Goal: Task Accomplishment & Management: Use online tool/utility

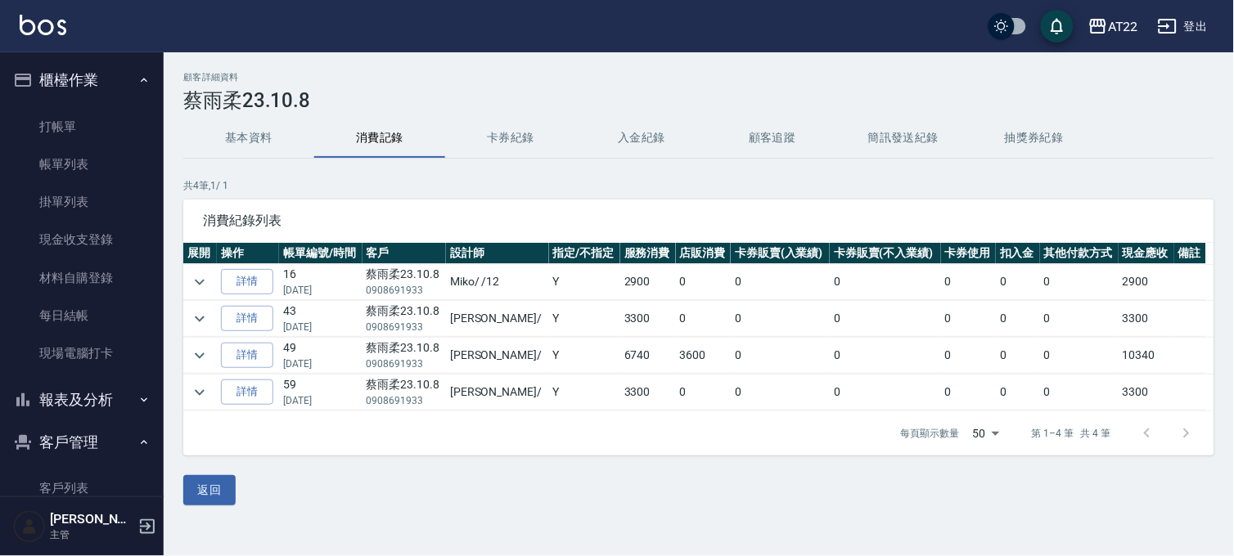
scroll to position [112, 0]
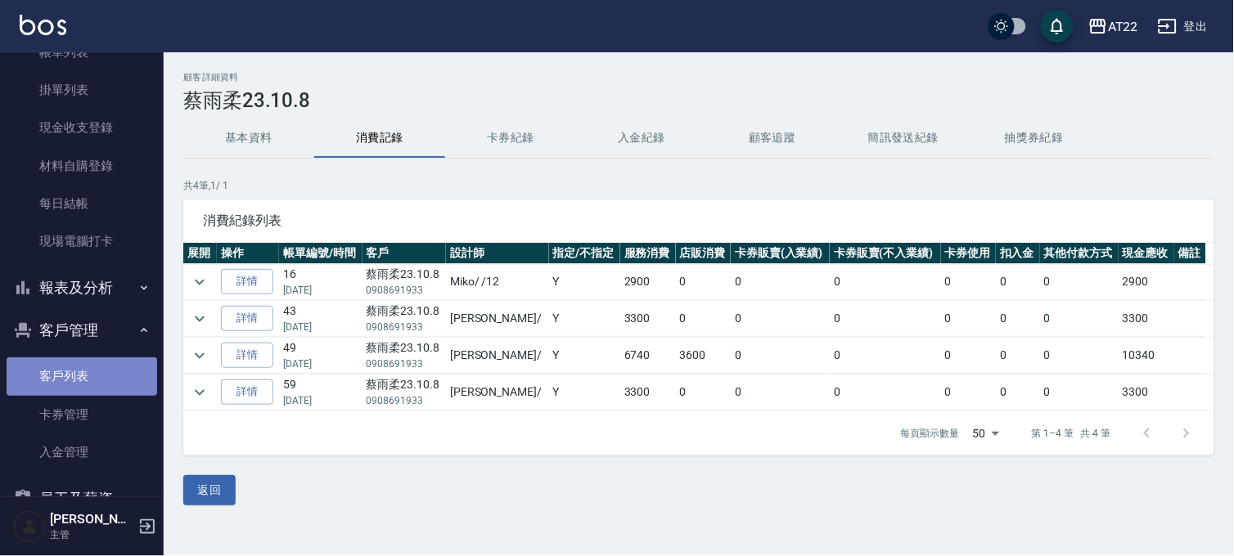
click at [100, 367] on link "客戶列表" at bounding box center [82, 377] width 151 height 38
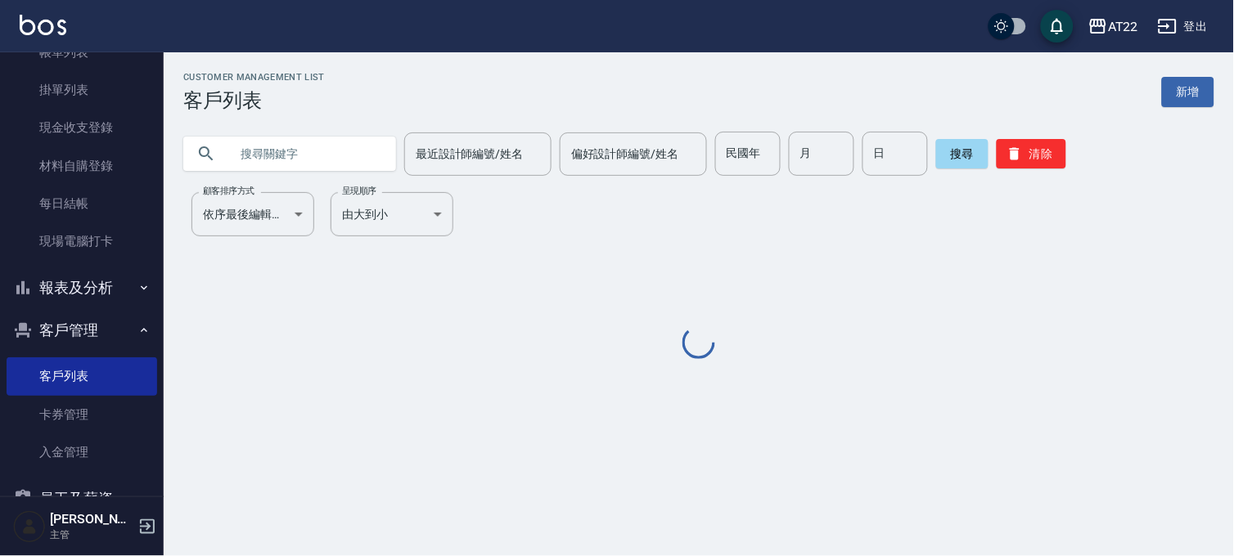
click at [270, 129] on div "最近設計師編號/姓名 最近設計師編號/姓名 偏好設計師編號/姓名 偏好設計師編號/姓名 民國年 民國年 月 月 日 日 搜尋 清除" at bounding box center [689, 144] width 1050 height 64
click at [277, 143] on input "text" at bounding box center [306, 154] width 154 height 44
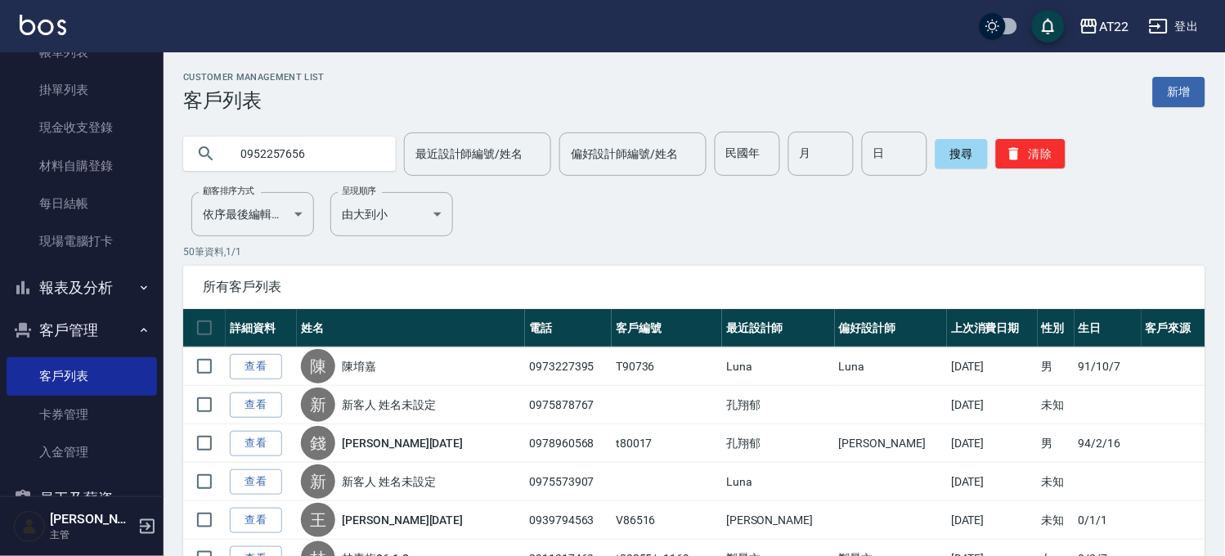
type input "0952257656"
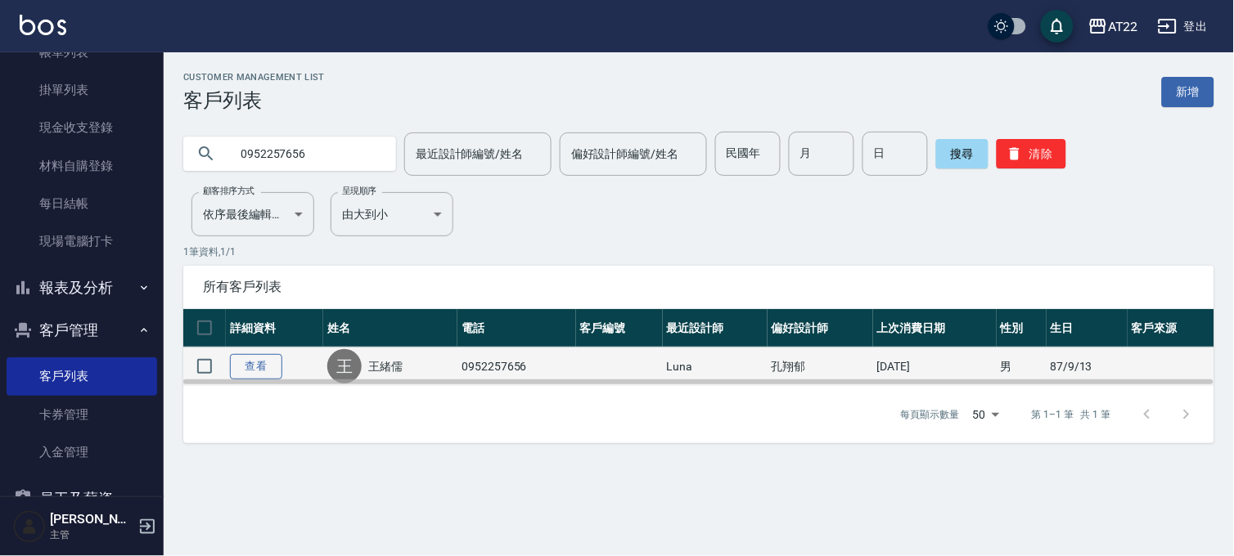
click at [265, 355] on link "查看" at bounding box center [256, 366] width 52 height 25
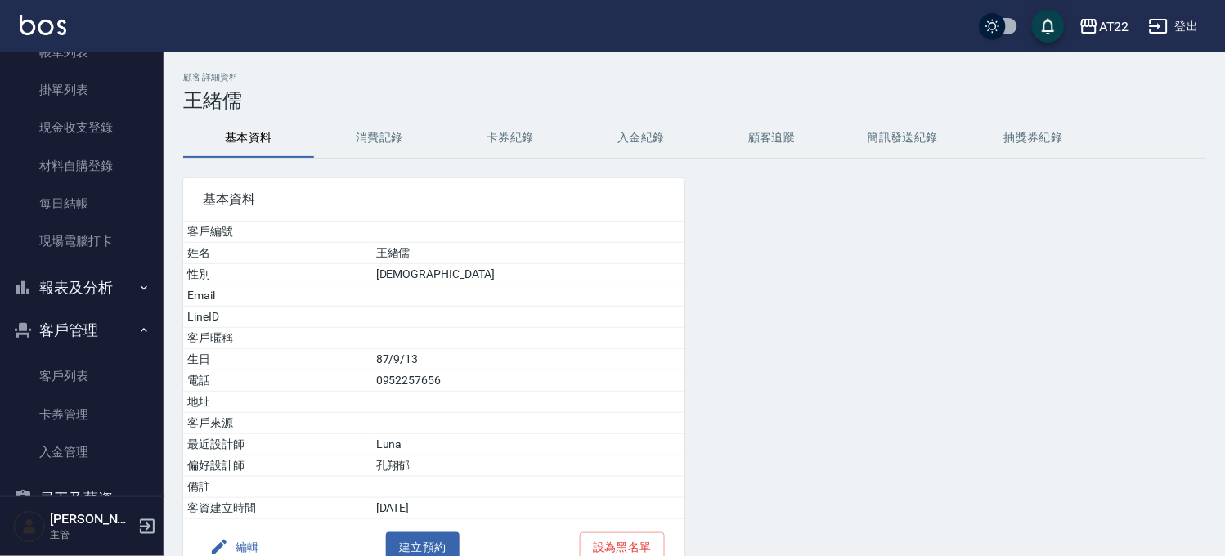
click at [344, 141] on button "消費記錄" at bounding box center [379, 138] width 131 height 39
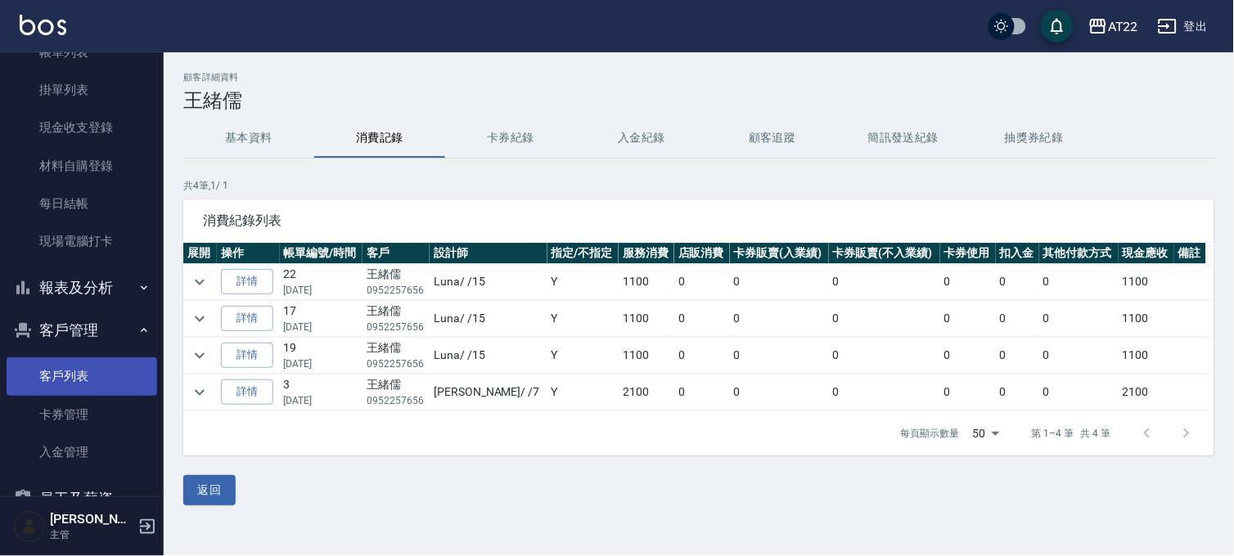
click at [49, 378] on link "客戶列表" at bounding box center [82, 377] width 151 height 38
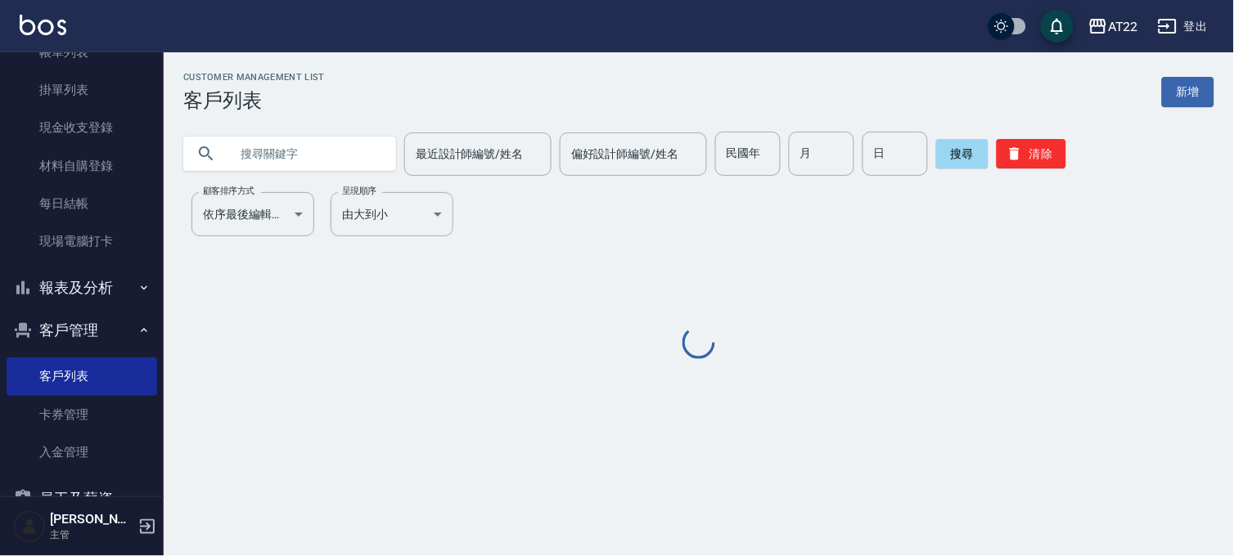
click at [361, 148] on input "text" at bounding box center [306, 154] width 154 height 44
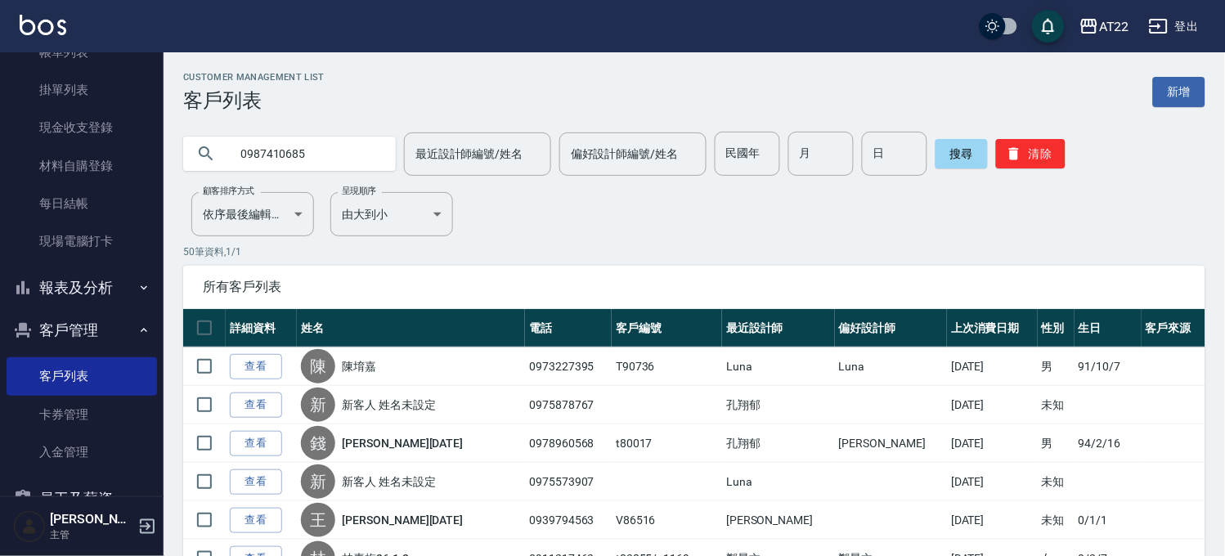
type input "0987410685"
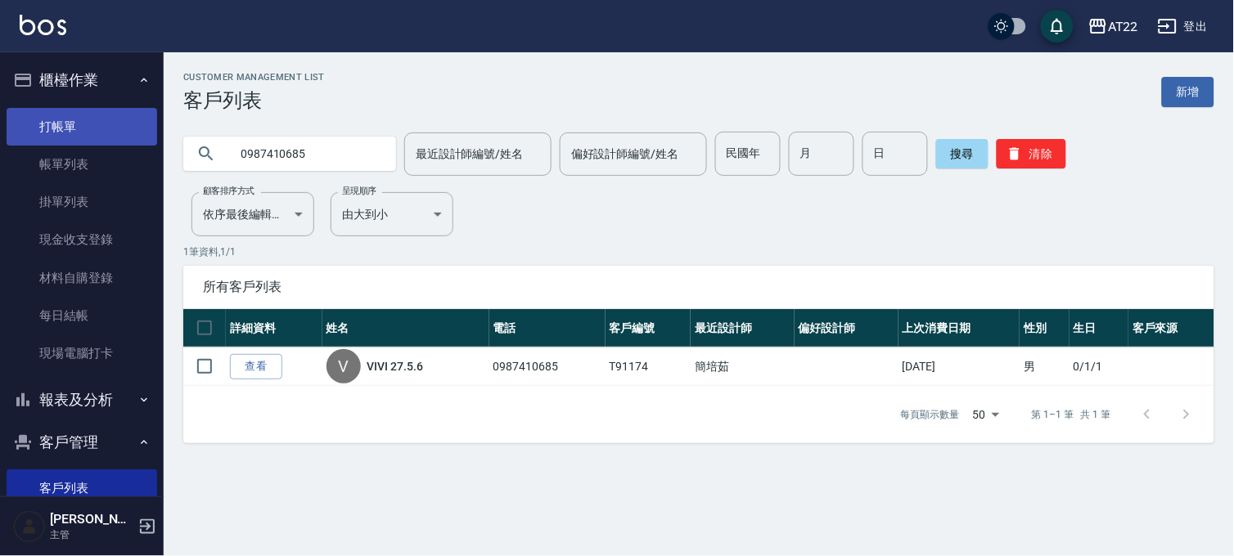
click at [71, 124] on link "打帳單" at bounding box center [82, 127] width 151 height 38
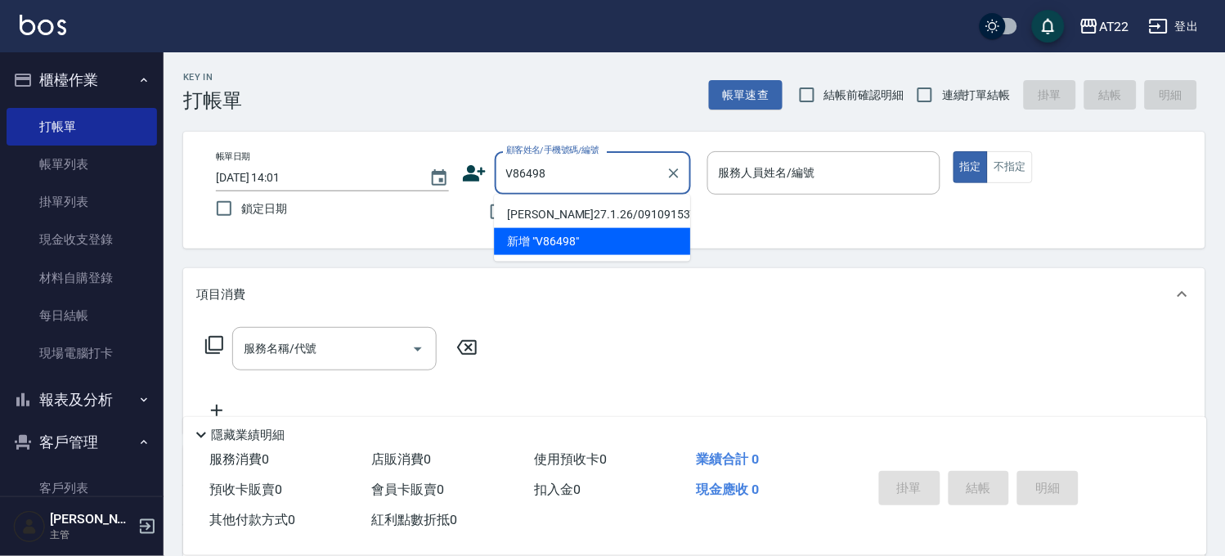
click at [560, 227] on li "[PERSON_NAME]27.1.26/0910915375/v86498" at bounding box center [592, 214] width 196 height 27
type input "[PERSON_NAME]27.1.26/0910915375/v86498"
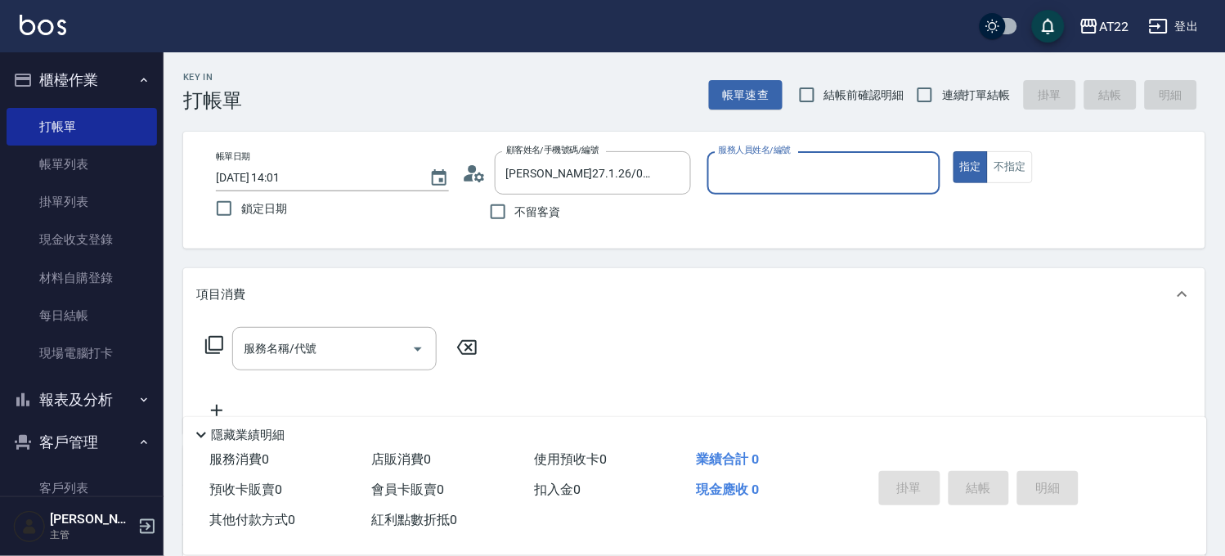
type input "Miu-10"
click at [380, 363] on div "服務名稱/代號" at bounding box center [334, 348] width 205 height 43
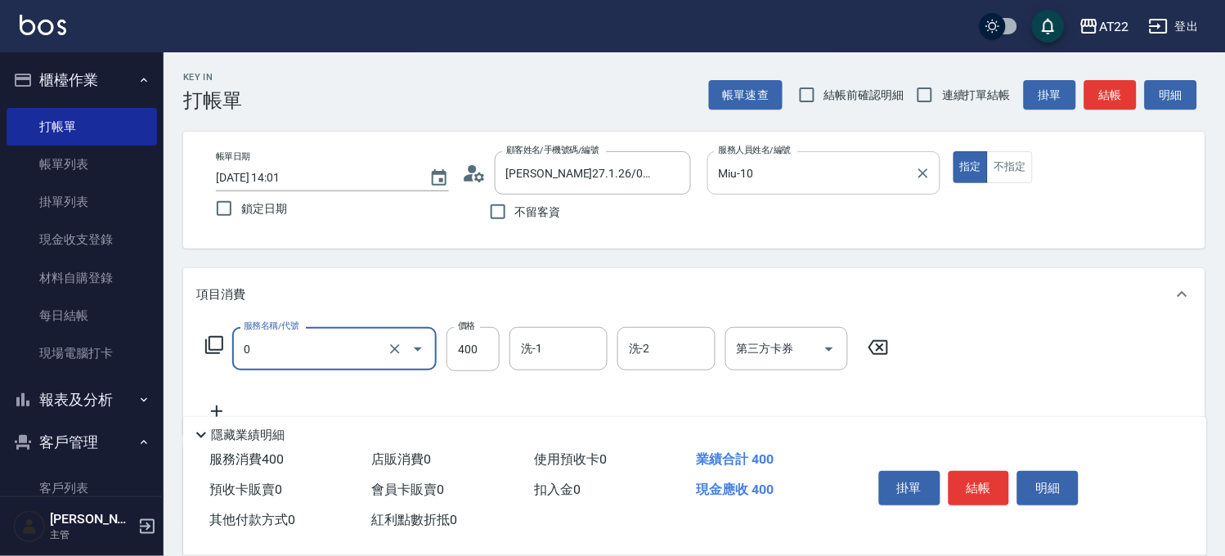
type input "有機洗髮(0)"
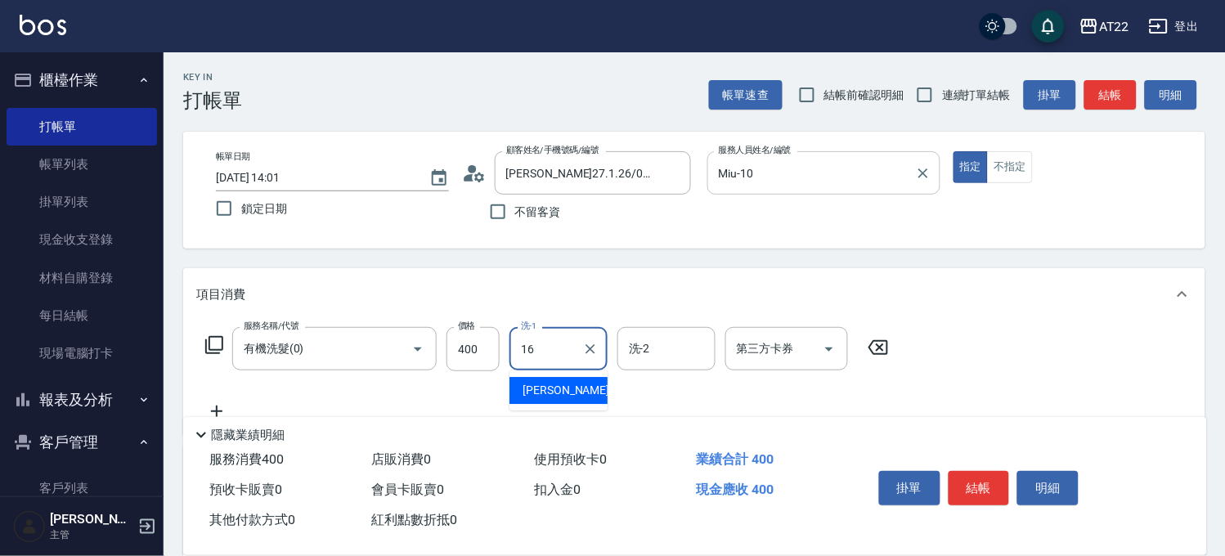
type input "[PERSON_NAME]-16"
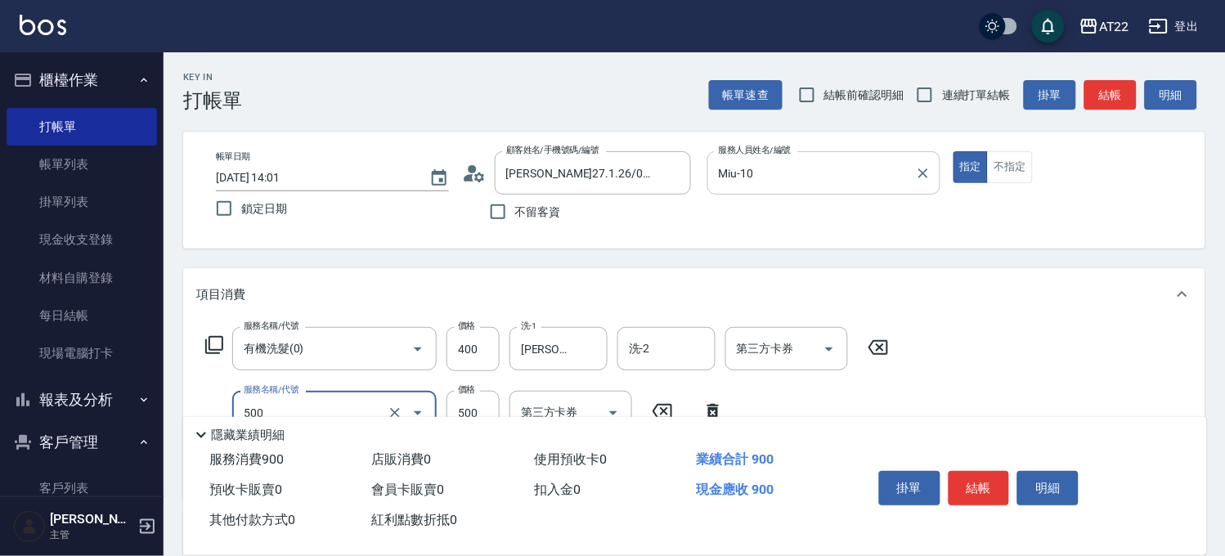
type input "剪髮(500)"
type input "450"
click at [974, 483] on button "結帳" at bounding box center [979, 488] width 61 height 34
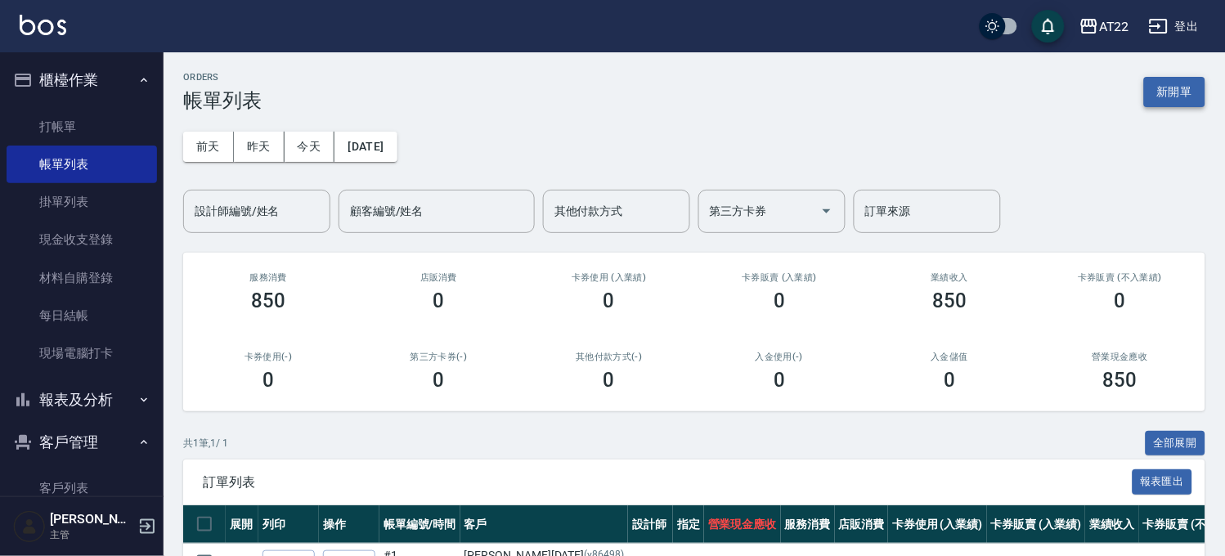
click at [1167, 106] on button "新開單" at bounding box center [1175, 92] width 61 height 30
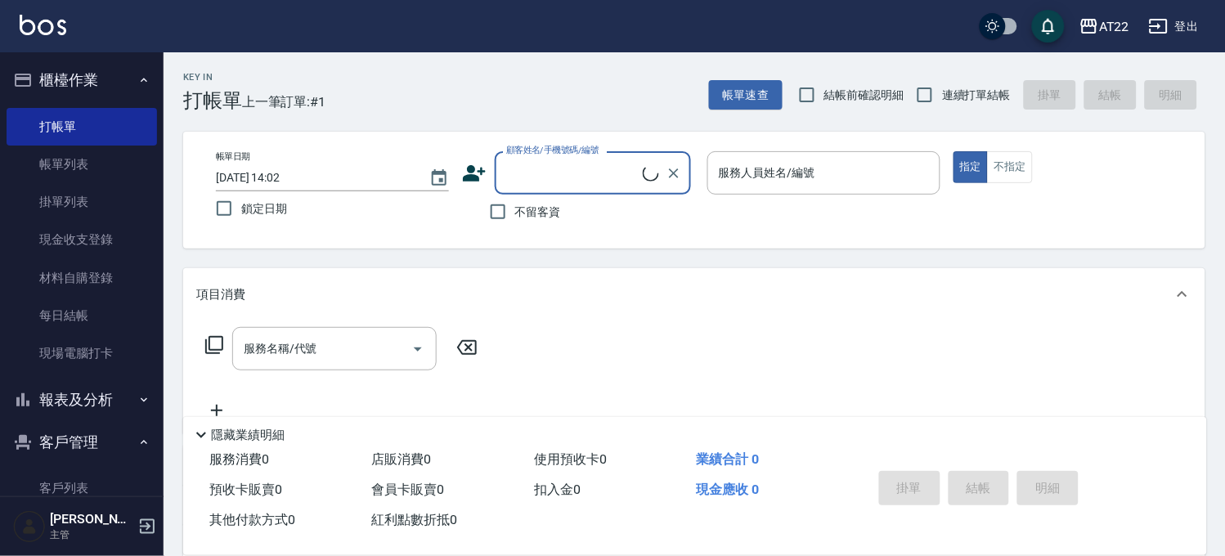
click at [527, 210] on span "不留客資" at bounding box center [538, 212] width 46 height 17
click at [515, 210] on input "不留客資" at bounding box center [498, 212] width 34 height 34
checkbox input "true"
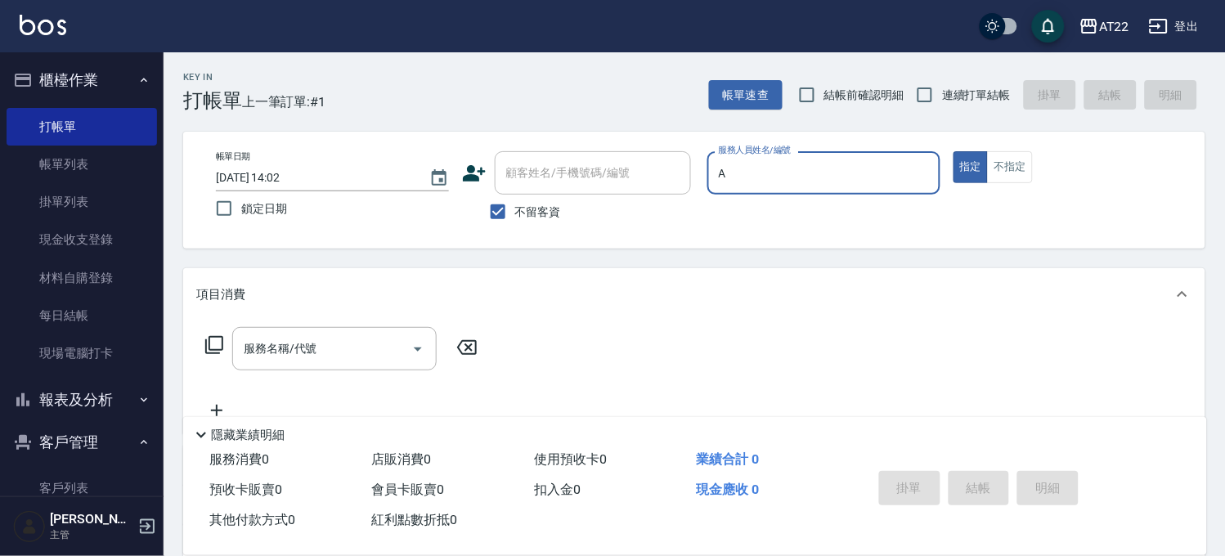
type input "[PERSON_NAME]a"
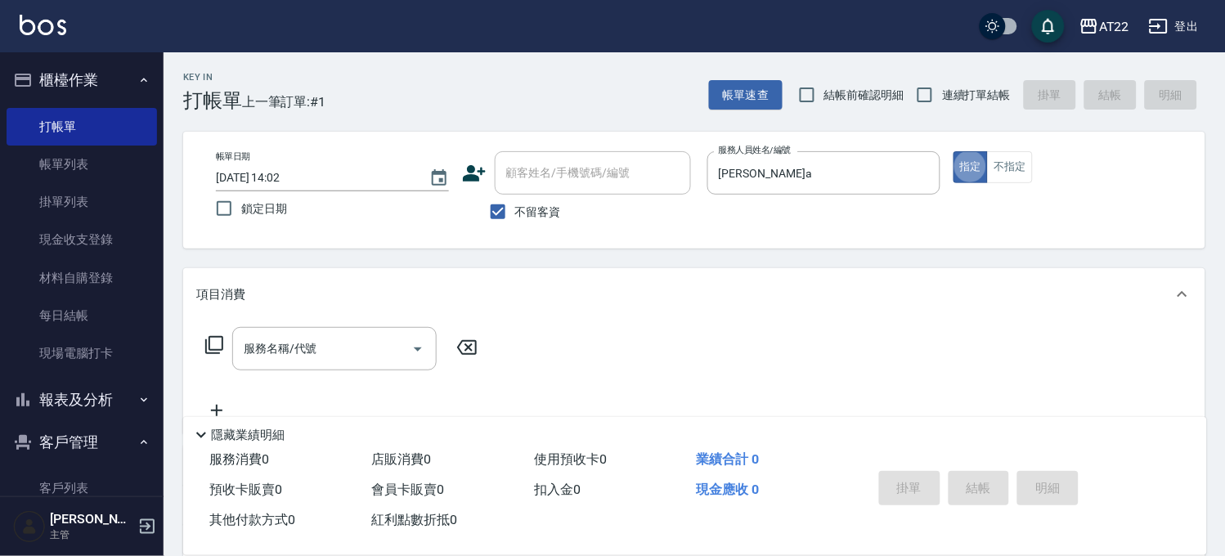
type button "true"
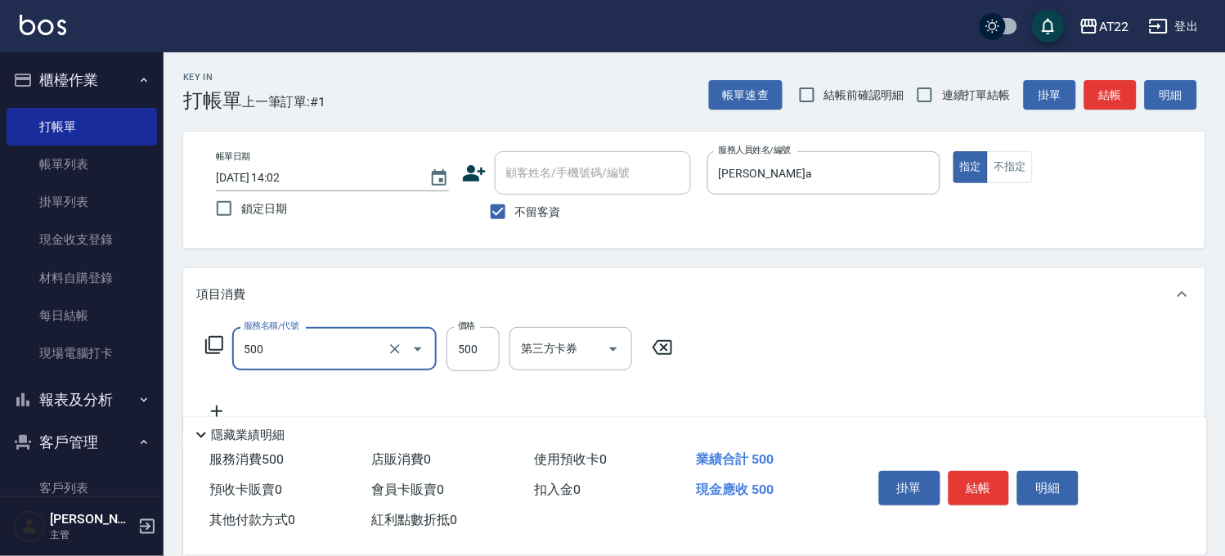
type input "剪髮(500)"
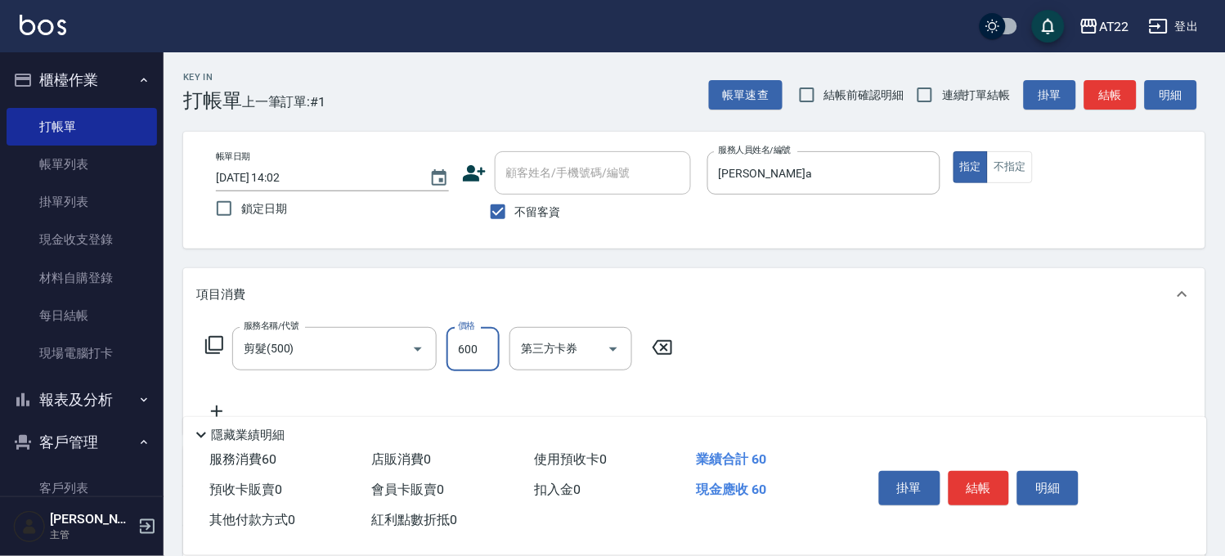
type input "600"
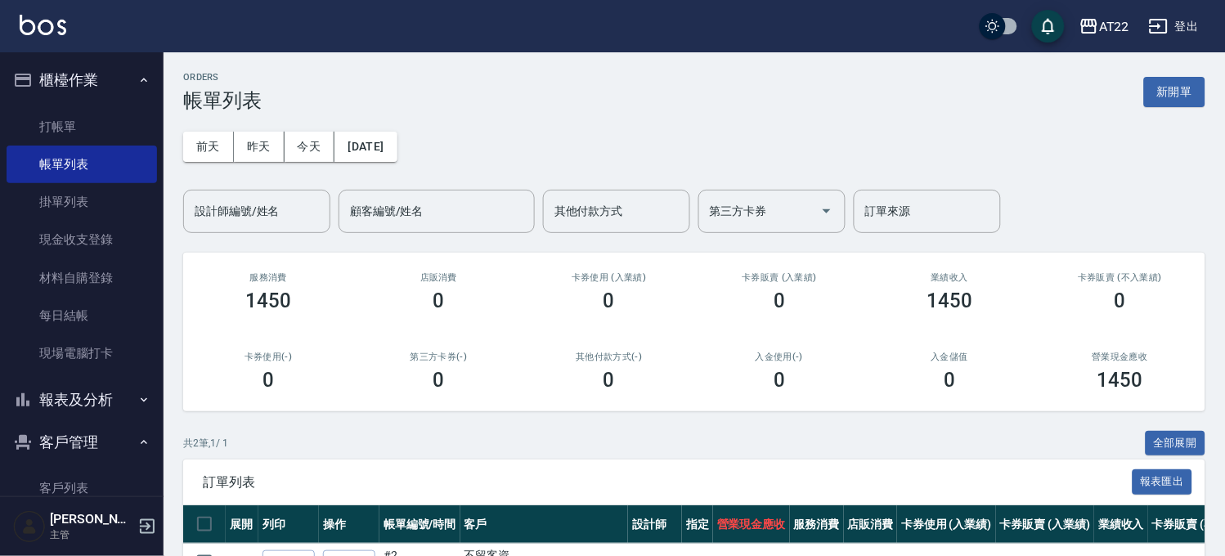
click at [1157, 108] on div "ORDERS 帳單列表 新開單" at bounding box center [694, 92] width 1023 height 40
click at [1170, 98] on button "新開單" at bounding box center [1175, 92] width 61 height 30
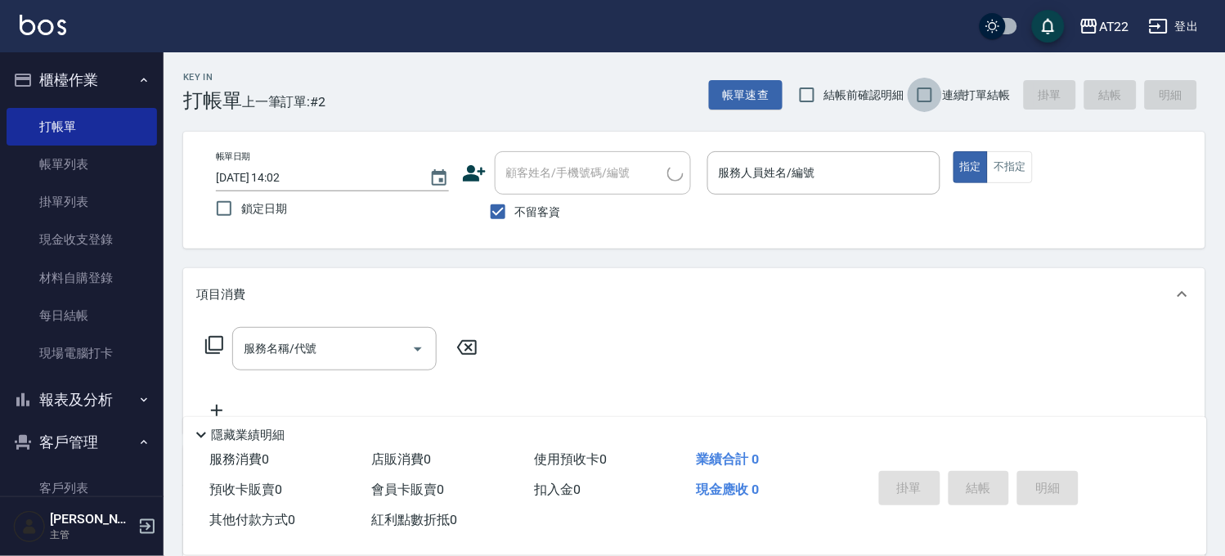
click at [920, 101] on input "連續打單結帳" at bounding box center [925, 95] width 34 height 34
checkbox input "true"
click at [513, 211] on input "不留客資" at bounding box center [498, 212] width 34 height 34
checkbox input "false"
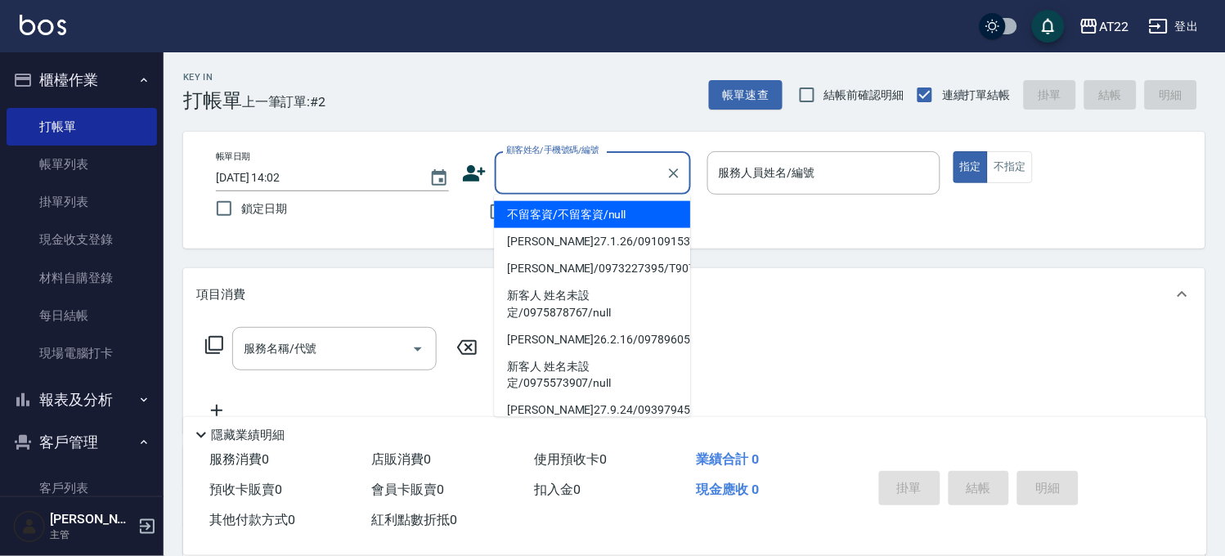
click at [535, 181] on input "顧客姓名/手機號碼/編號" at bounding box center [580, 173] width 157 height 29
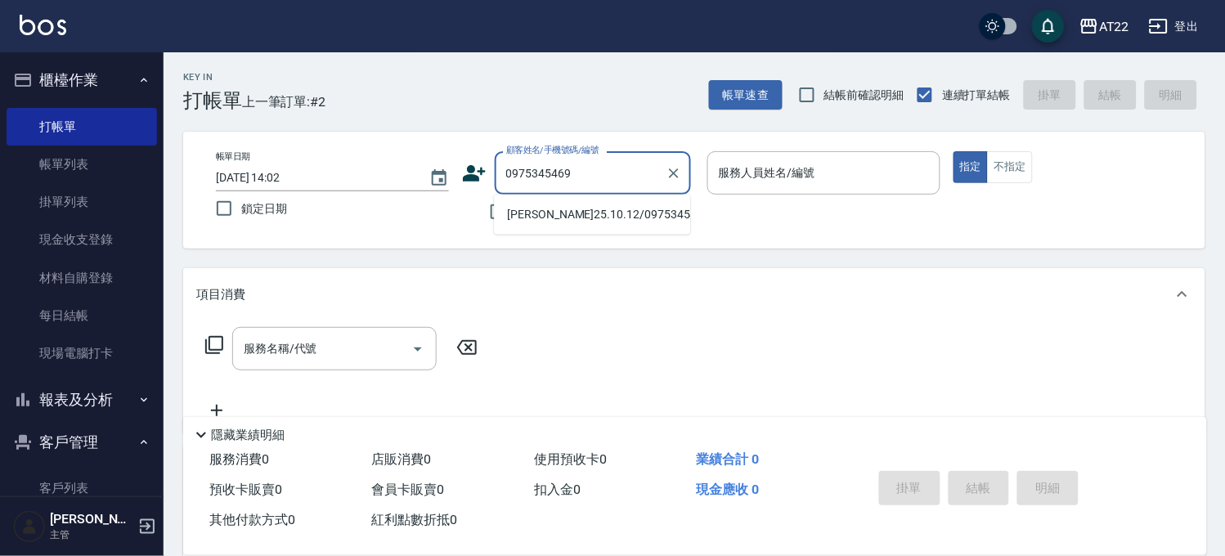
click at [545, 218] on li "[PERSON_NAME]25.10.12/0975345469/V84064/A2552" at bounding box center [592, 214] width 196 height 27
type input "[PERSON_NAME]25.10.12/0975345469/V84064/A2552"
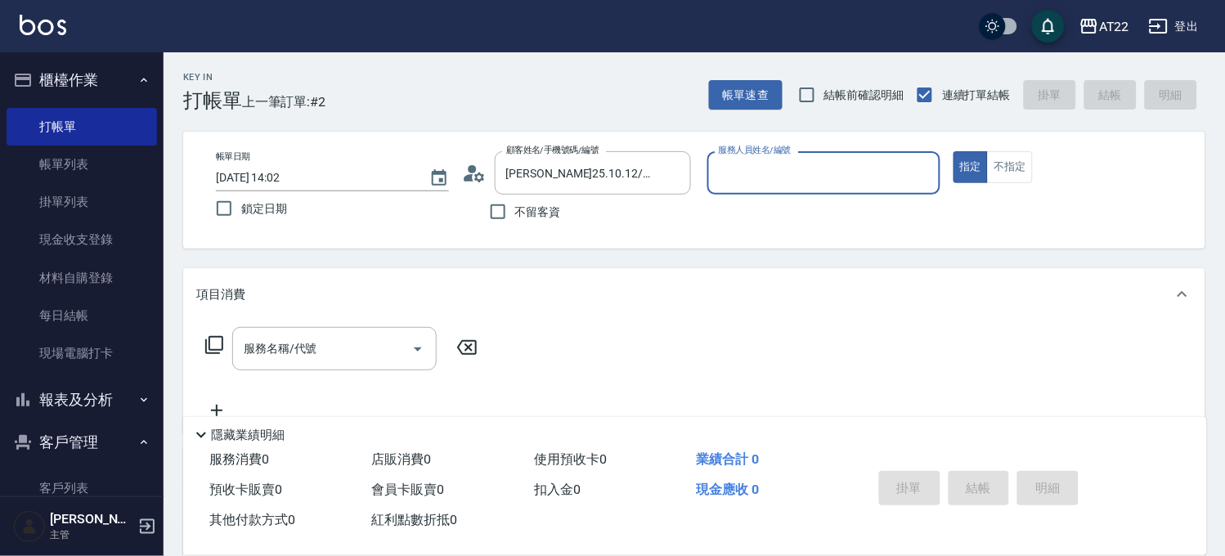
type input "Miko-12"
click at [954, 151] on button "指定" at bounding box center [971, 167] width 35 height 32
type button "true"
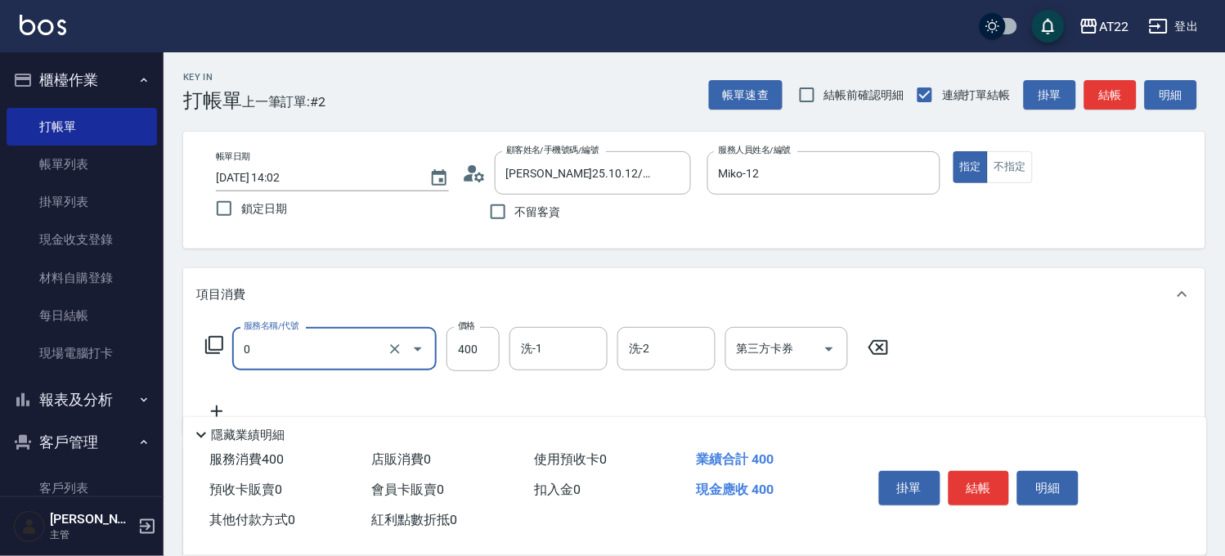
type input "有機洗髮(0)"
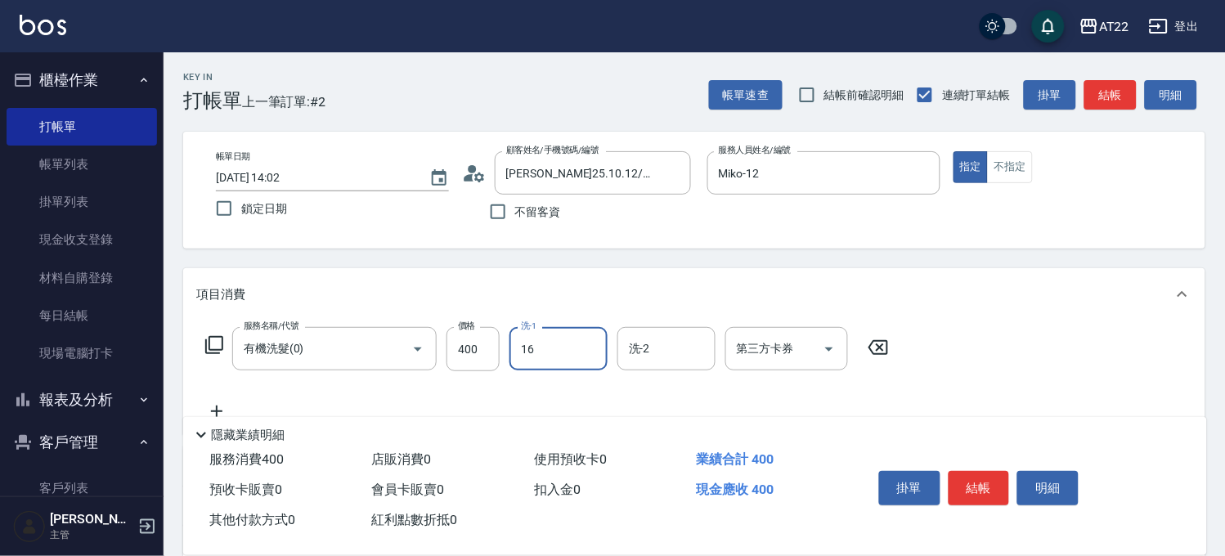
type input "[PERSON_NAME]-16"
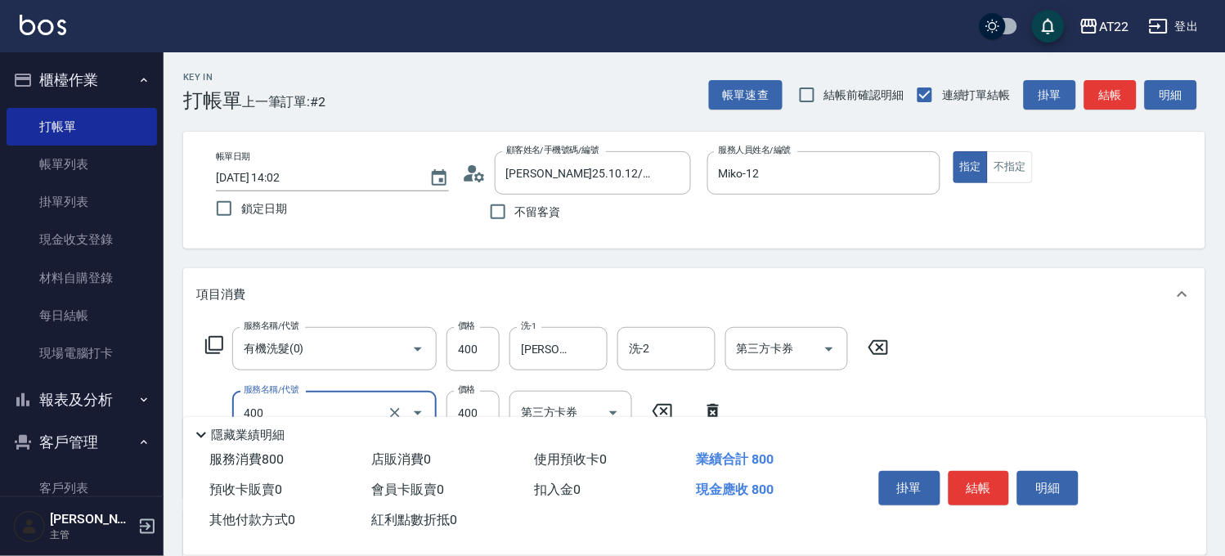
type input "剪髮(400)"
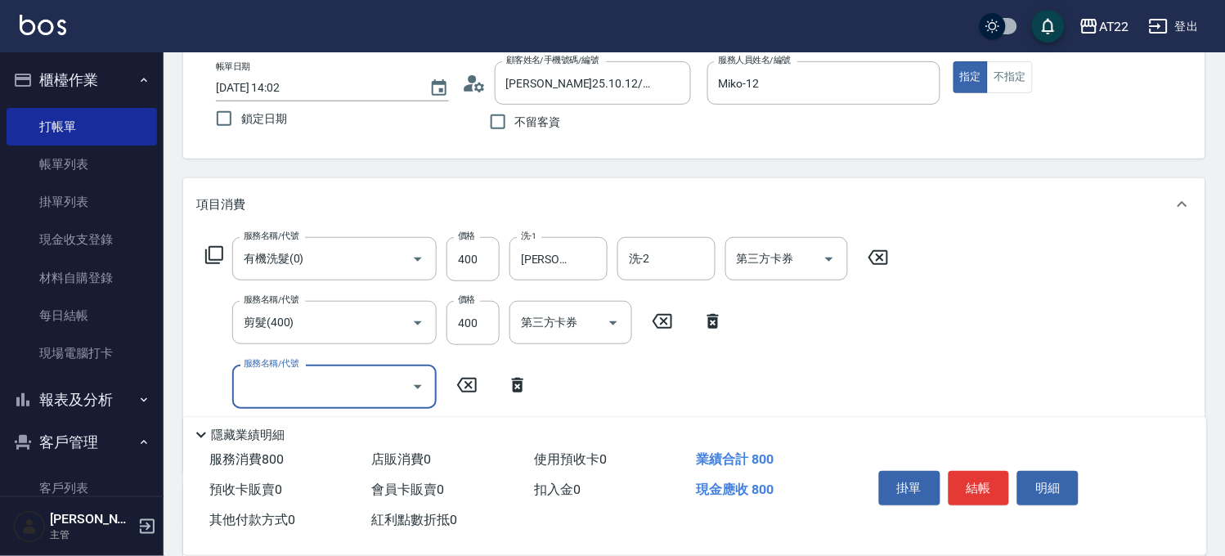
scroll to position [91, 0]
type input "趟"
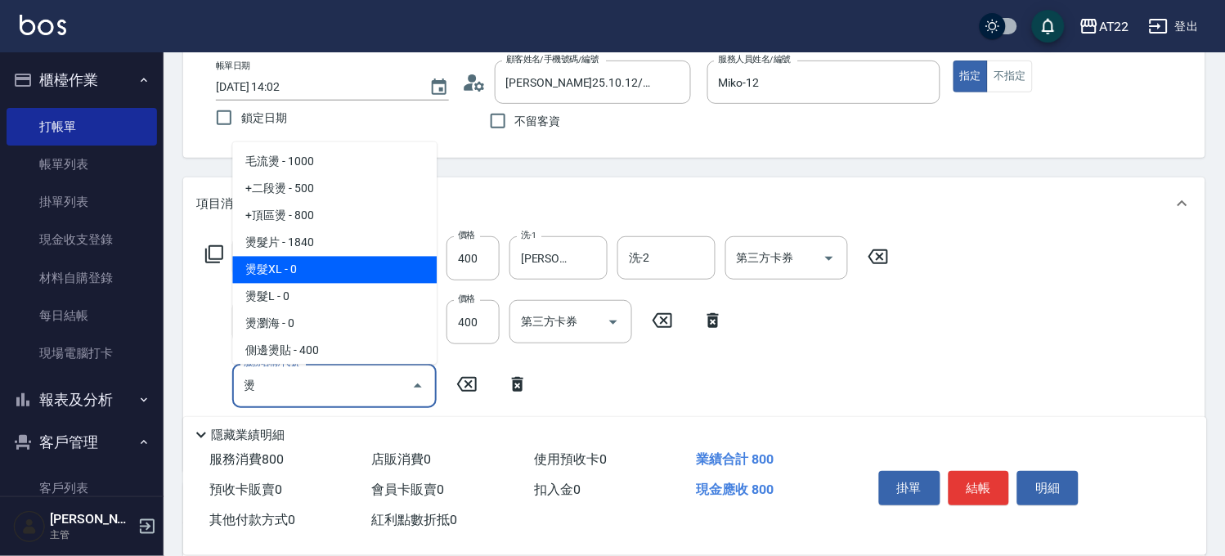
scroll to position [182, 0]
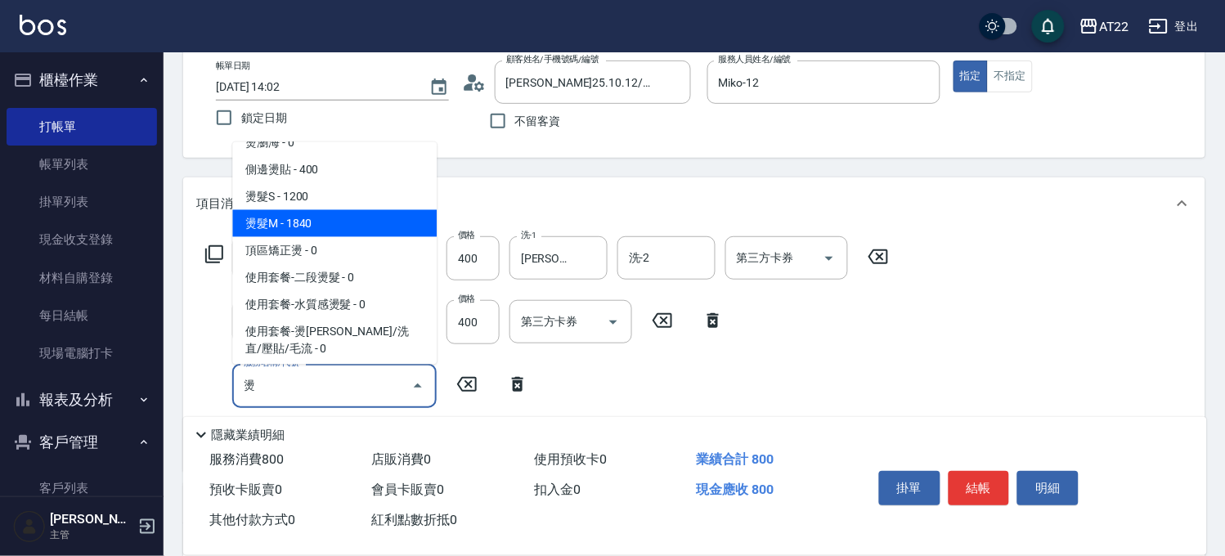
type input "燙燙"
click at [305, 218] on div "項目消費" at bounding box center [694, 204] width 1023 height 52
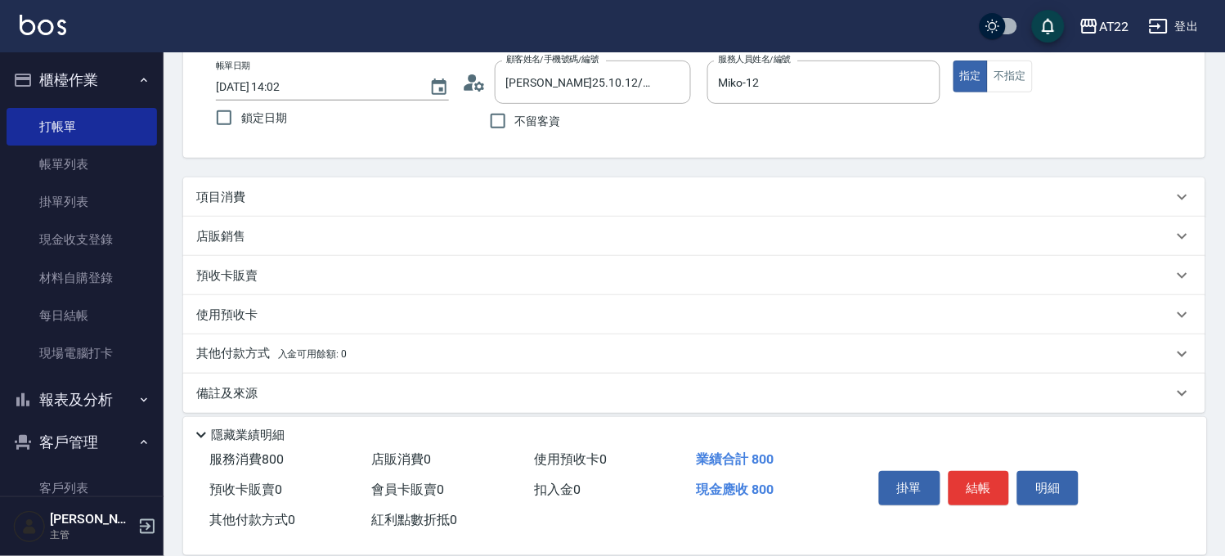
click at [308, 178] on div "項目消費" at bounding box center [694, 197] width 1023 height 39
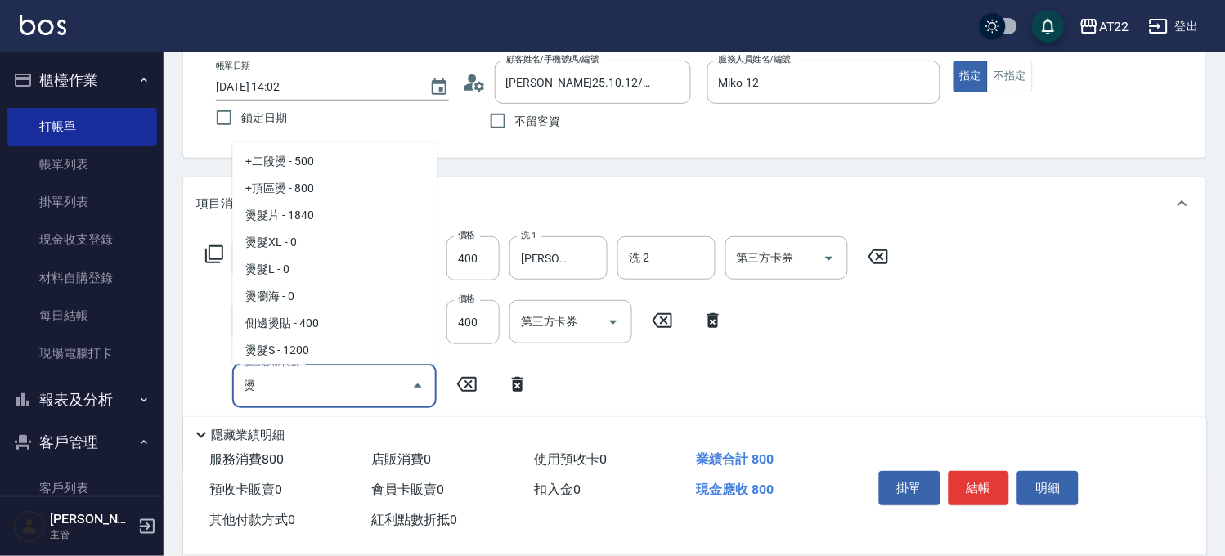
scroll to position [53, 0]
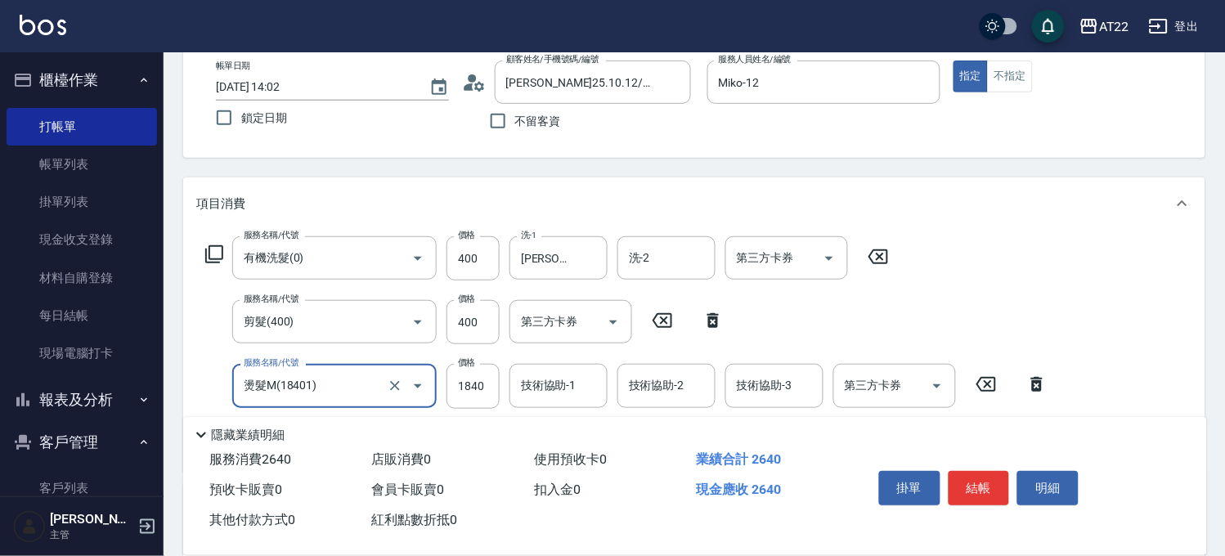
type input "燙髮M(18401)"
type input "2525"
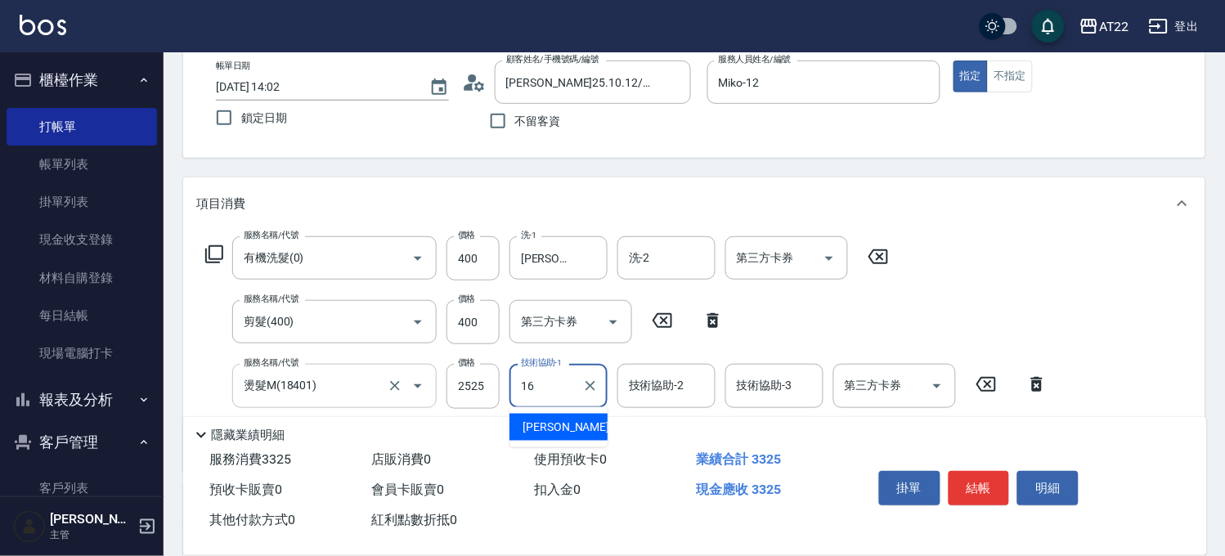
type input "[PERSON_NAME]-16"
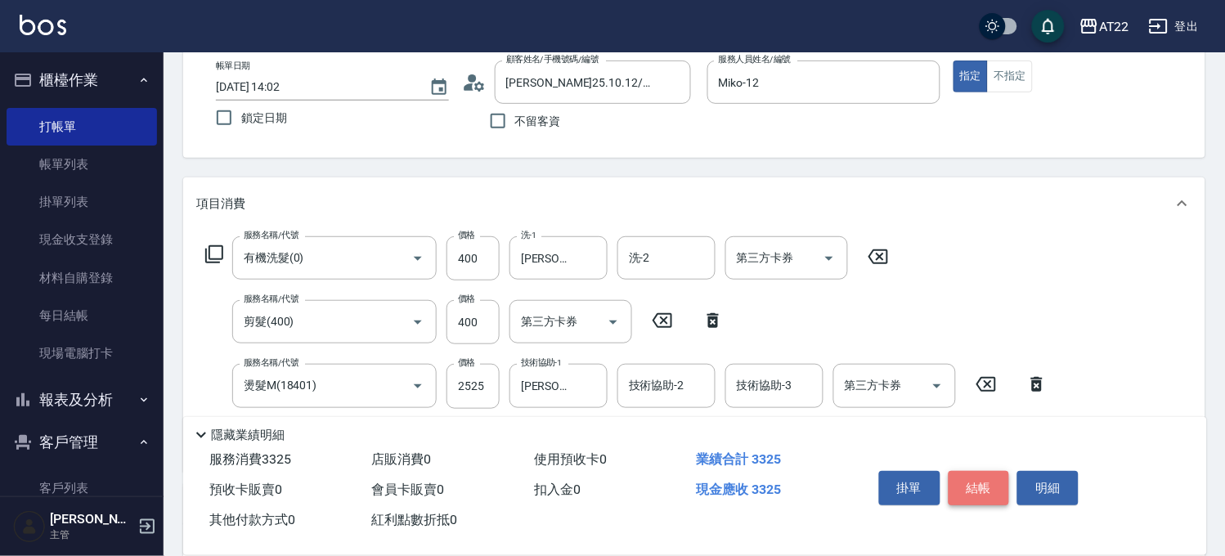
click at [1001, 493] on button "結帳" at bounding box center [979, 488] width 61 height 34
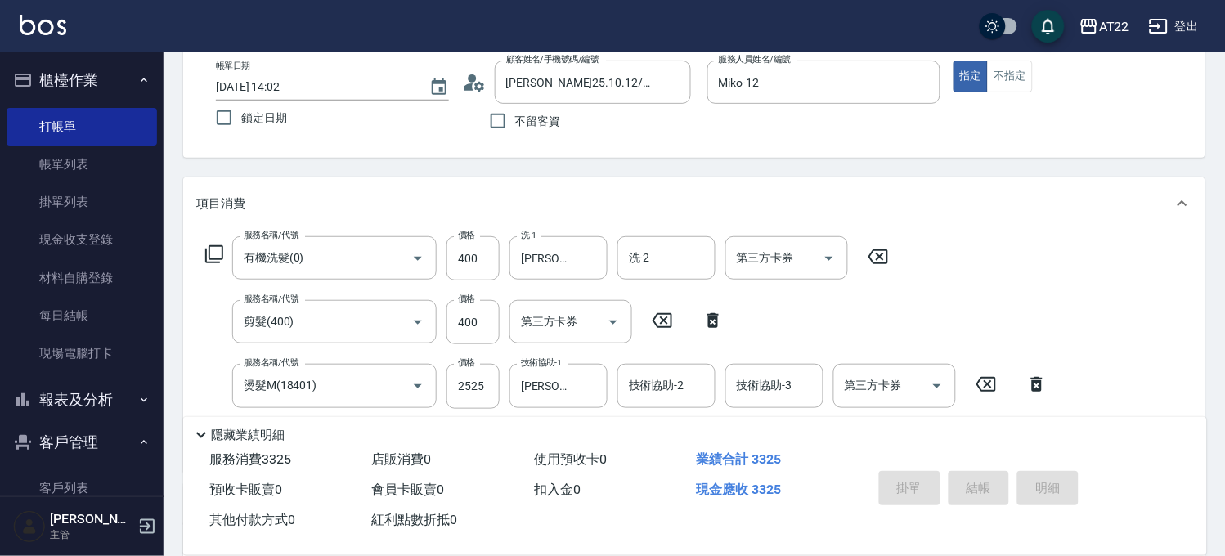
type input "[DATE] 14:03"
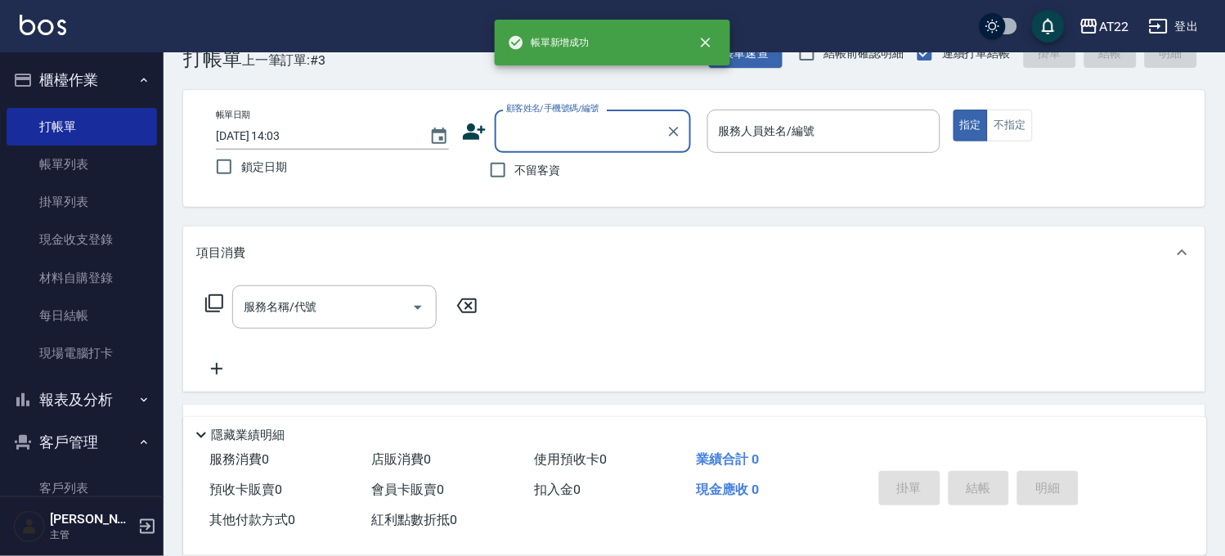
scroll to position [0, 0]
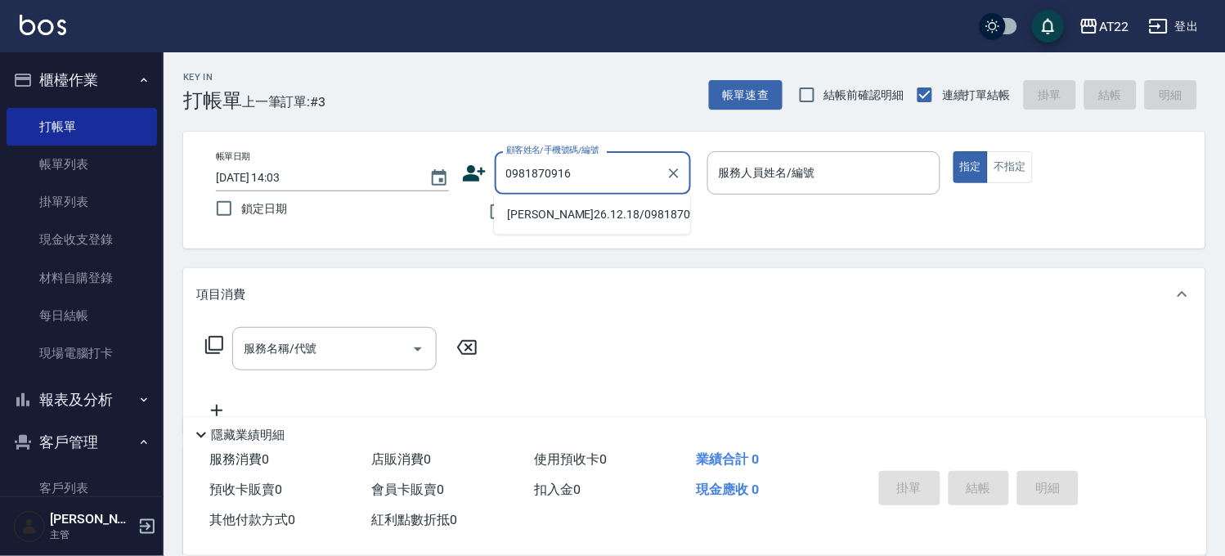
click at [609, 219] on li "[PERSON_NAME]26.12.18/0981870916/v81799" at bounding box center [592, 214] width 196 height 27
type input "[PERSON_NAME]26.12.18/0981870916/v81799"
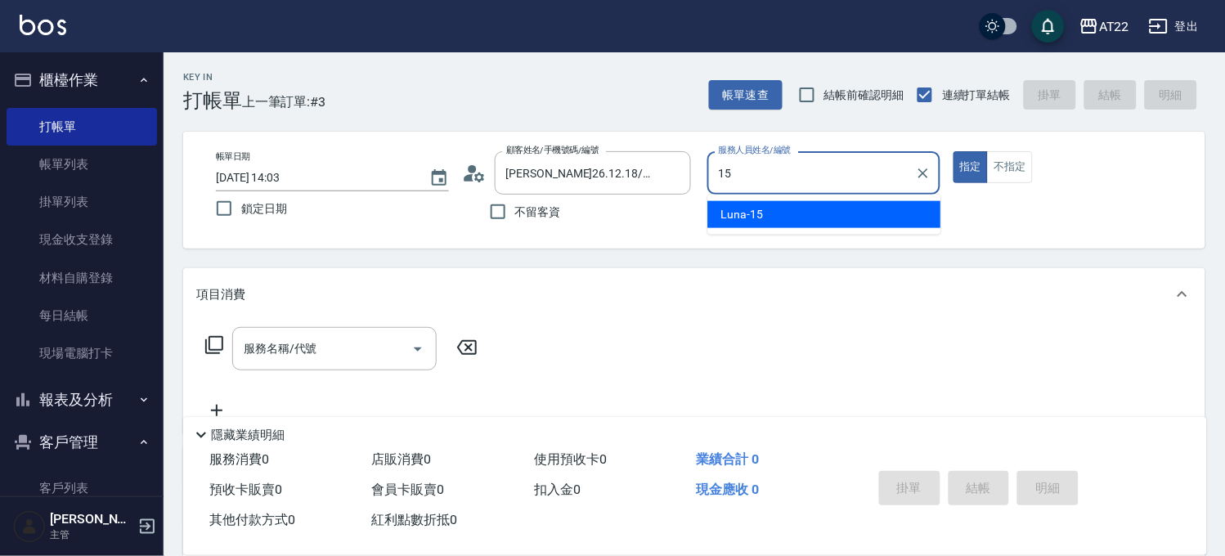
type input "Luna-15"
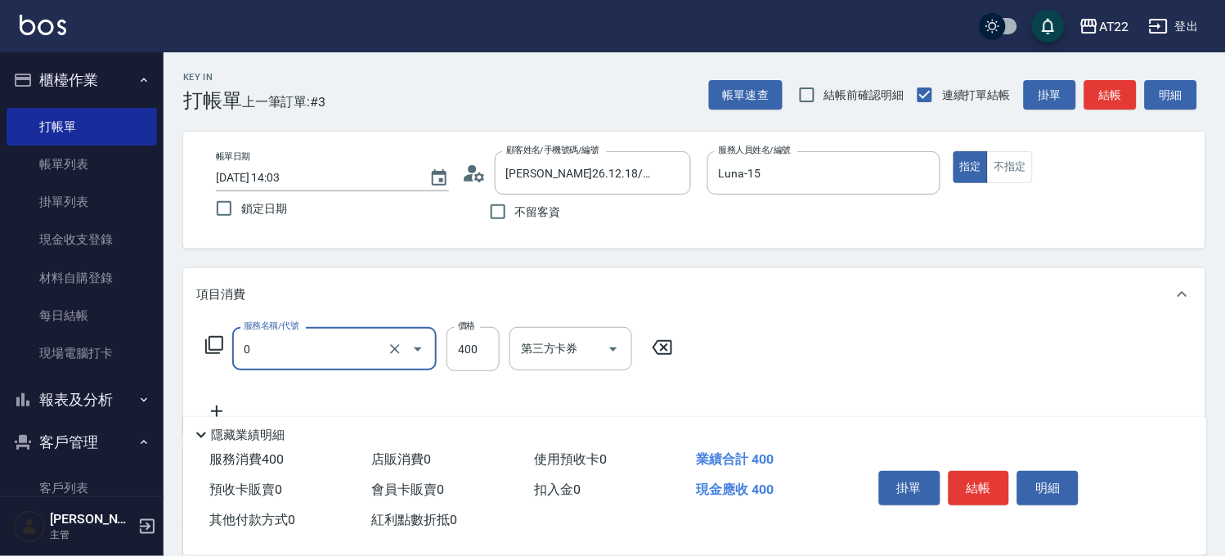
type input "有機洗髮(0)"
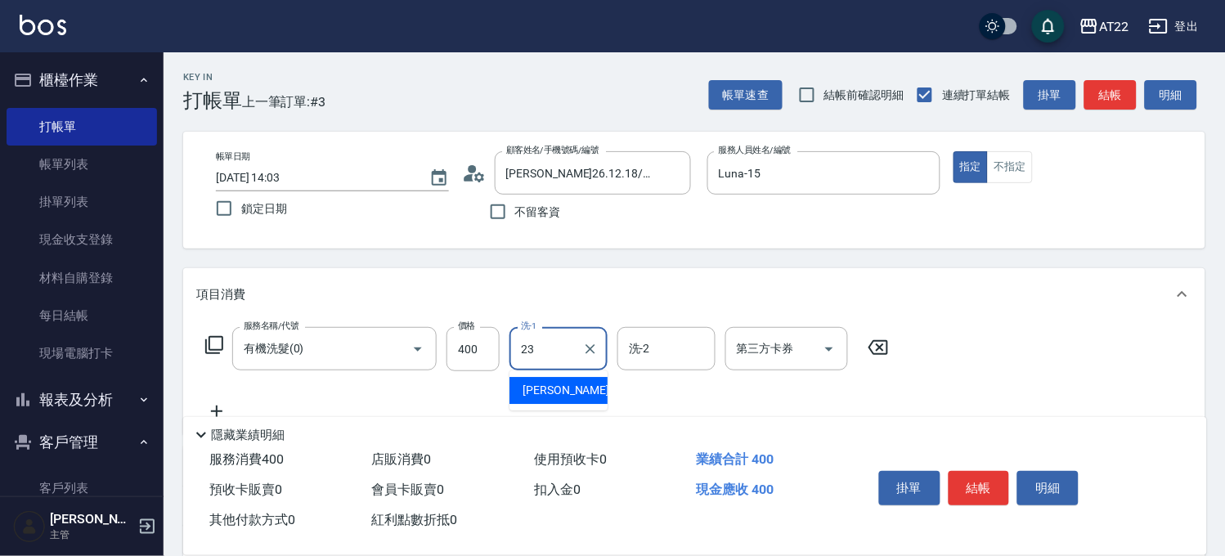
type input "[PERSON_NAME]-23"
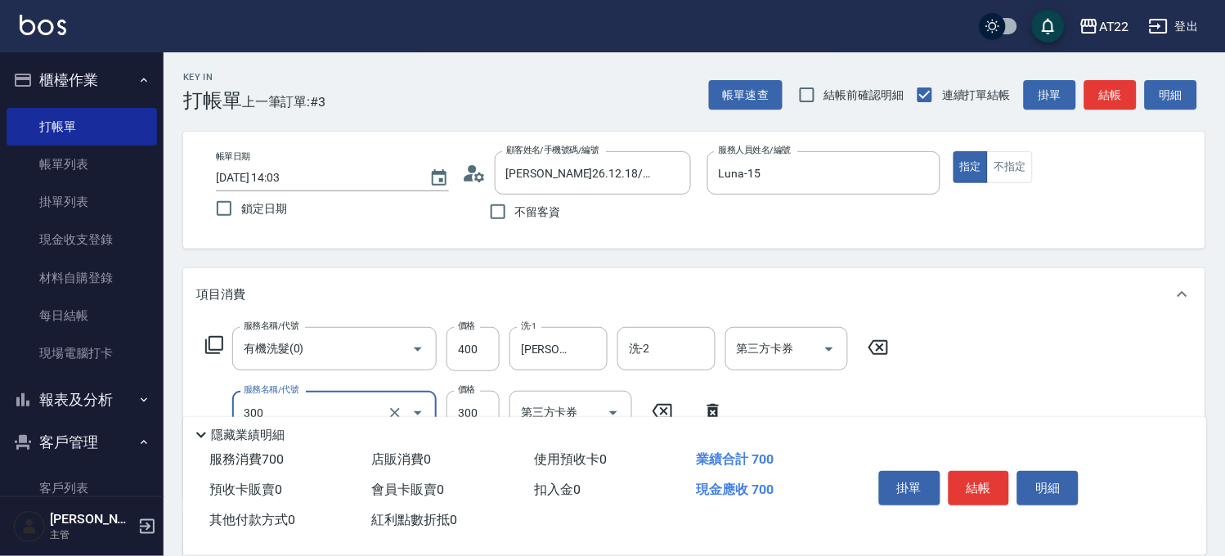
type input "剪髮(300)"
type input "250"
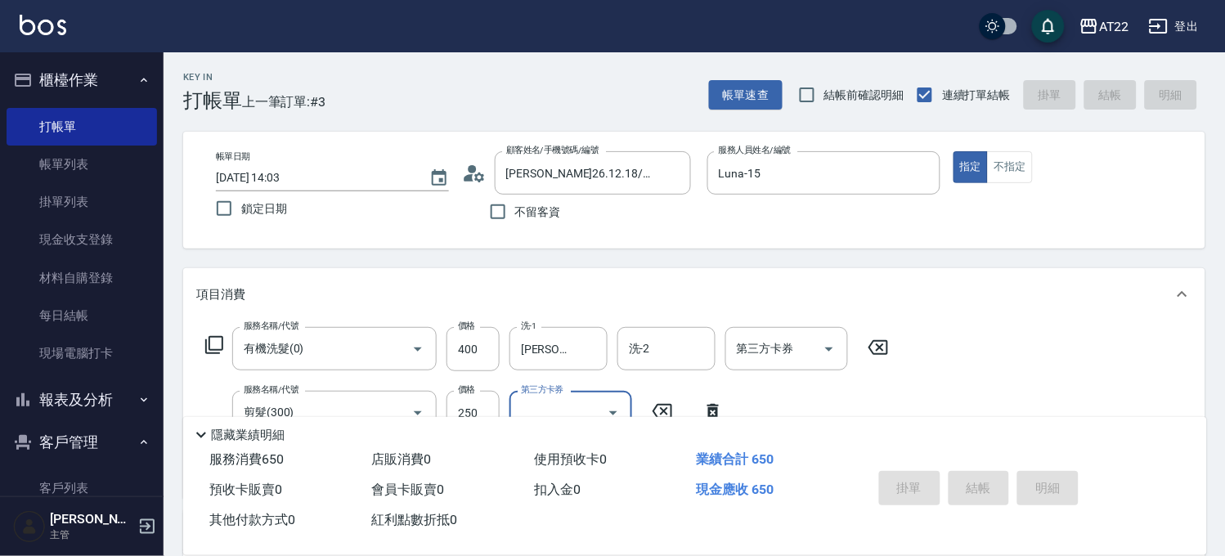
type input "[DATE] 14:04"
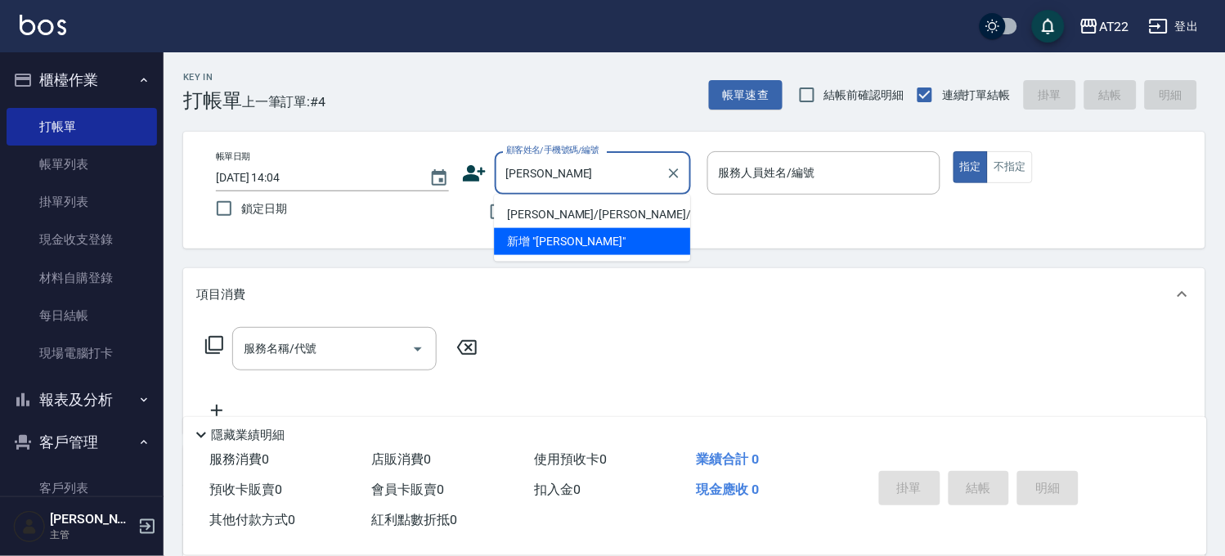
click at [608, 214] on li "[PERSON_NAME]/[PERSON_NAME]/[PERSON_NAME]" at bounding box center [592, 214] width 196 height 27
type input "[PERSON_NAME]/[PERSON_NAME]/[PERSON_NAME]"
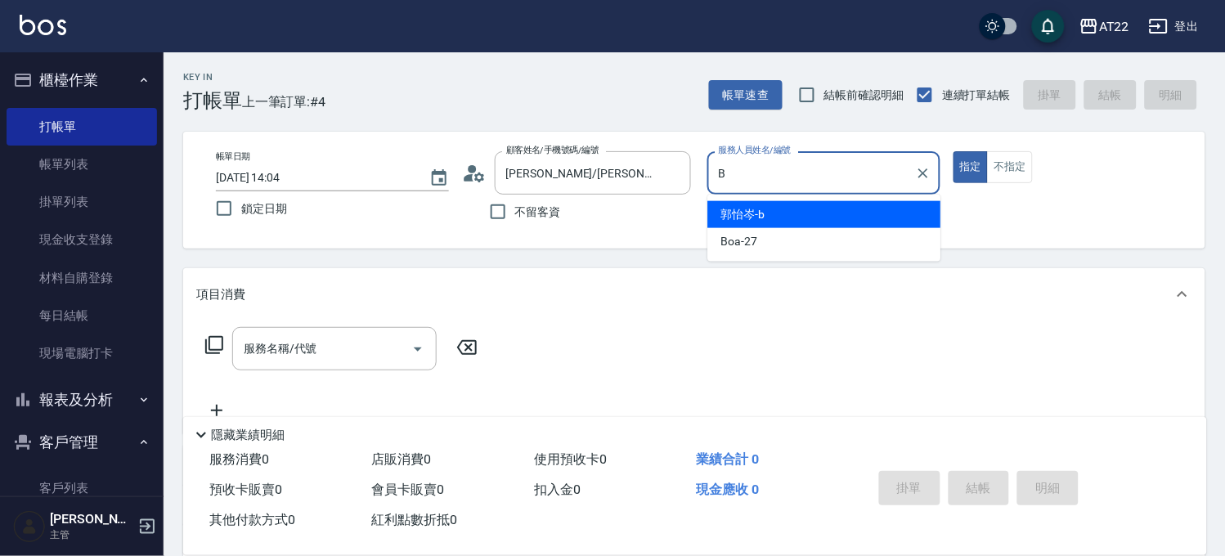
type input "[PERSON_NAME]"
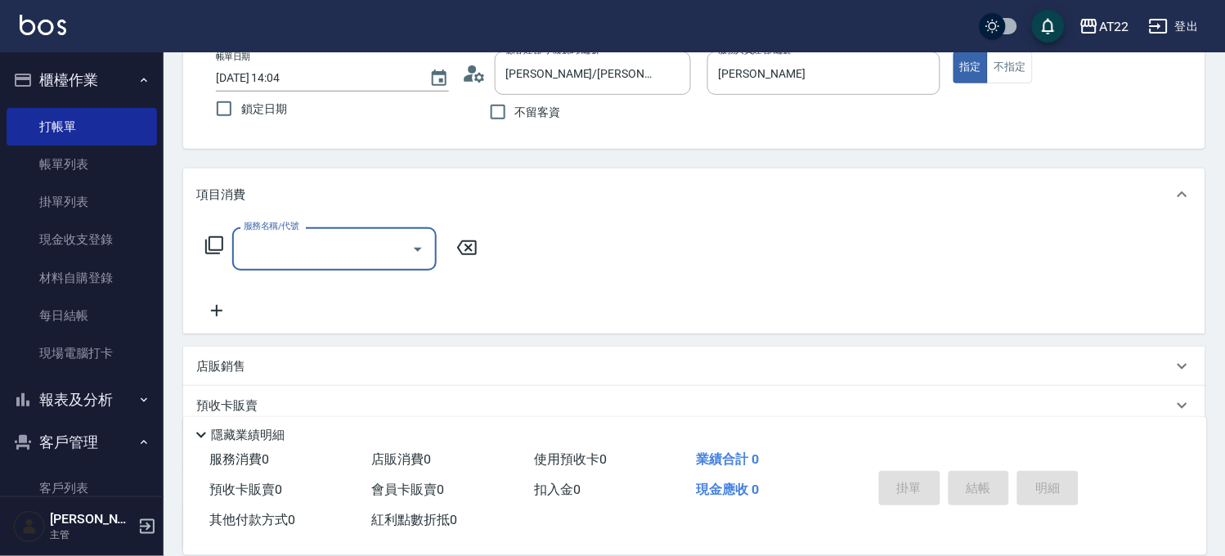
scroll to position [182, 0]
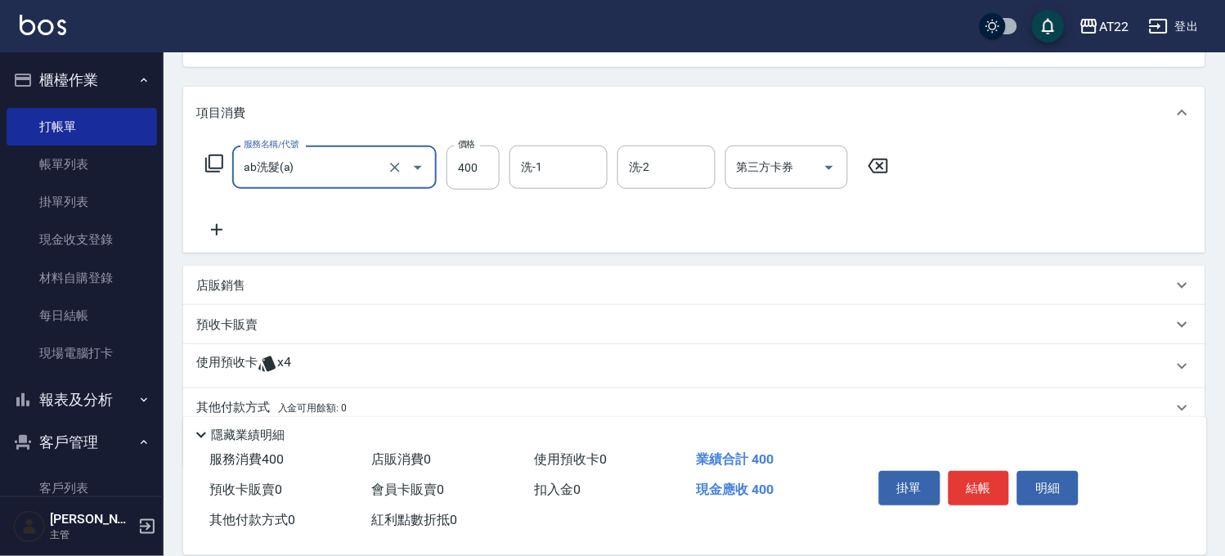
type input "ab洗髮(a)"
type input "0"
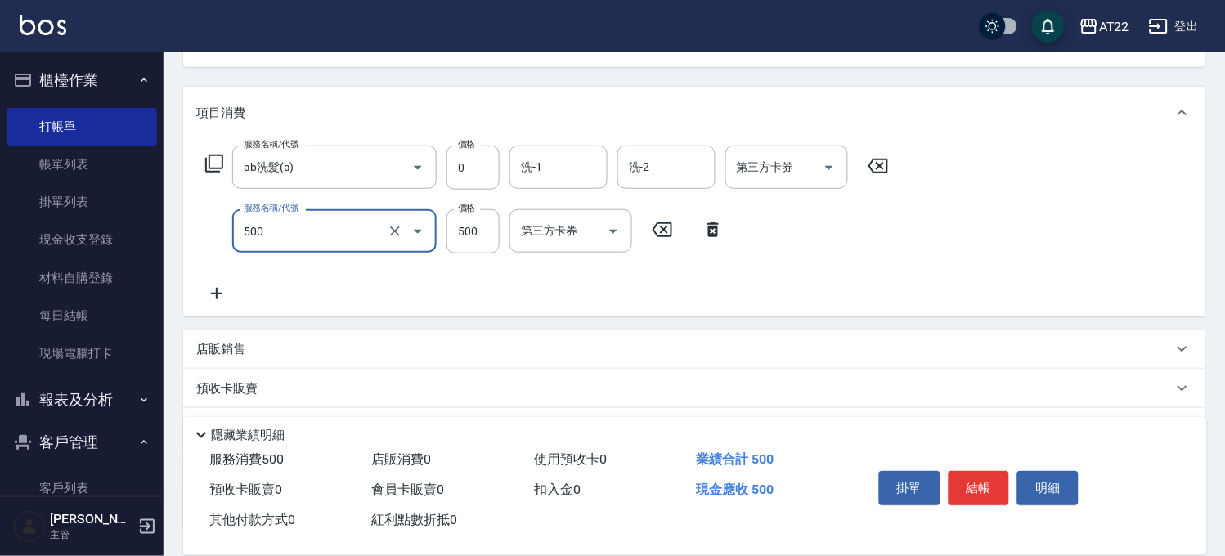
type input "剪髮(500)"
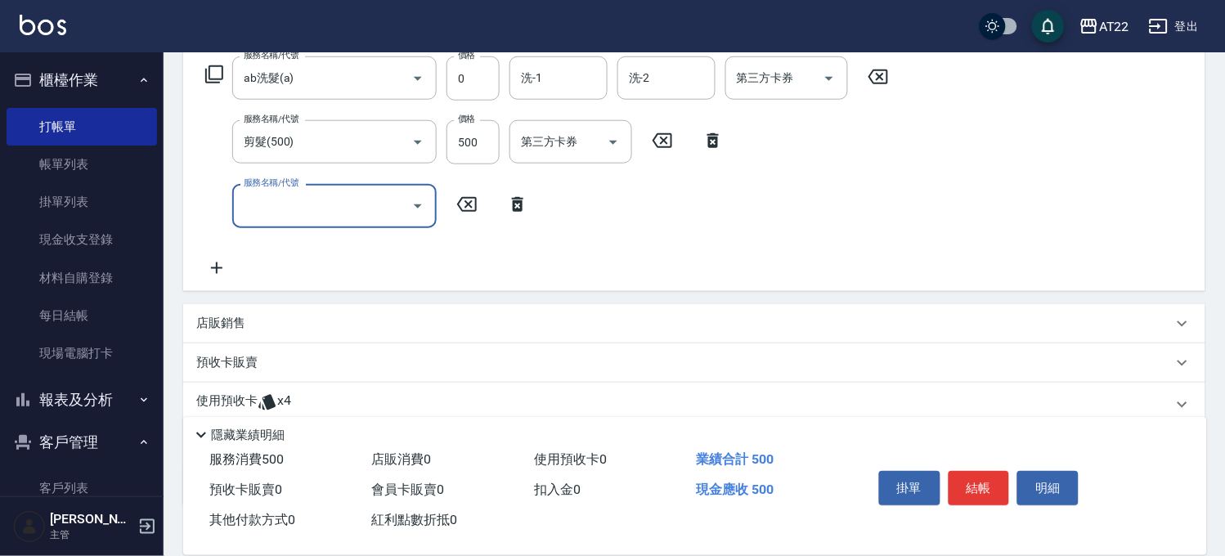
scroll to position [374, 0]
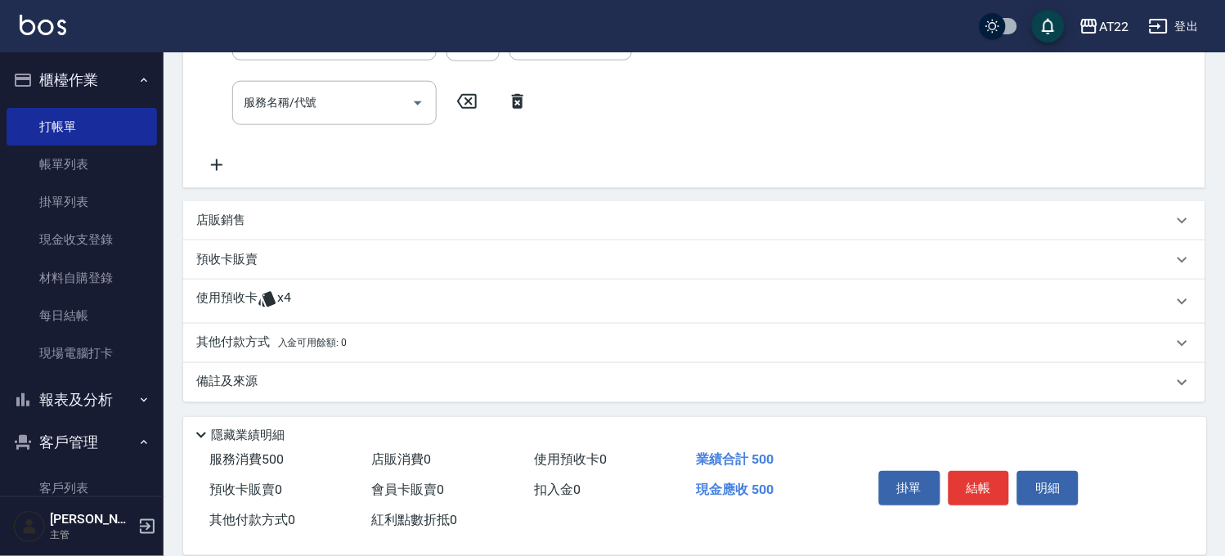
click at [295, 304] on div "使用預收卡 x4" at bounding box center [684, 302] width 977 height 25
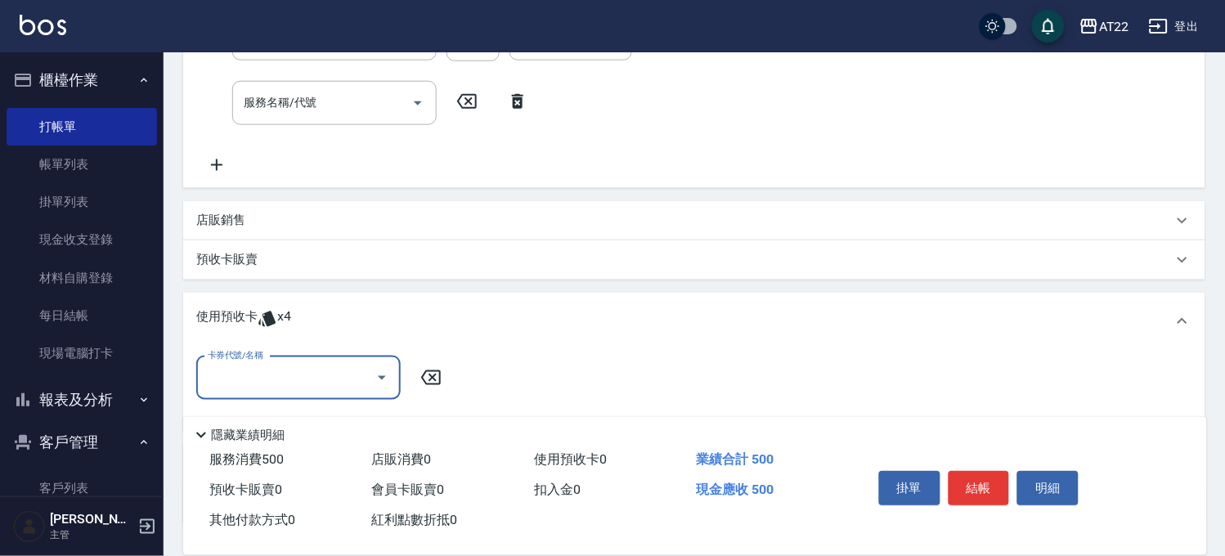
scroll to position [0, 0]
click at [254, 403] on div "卡券代號/名稱 卡券代號/名稱" at bounding box center [694, 388] width 996 height 63
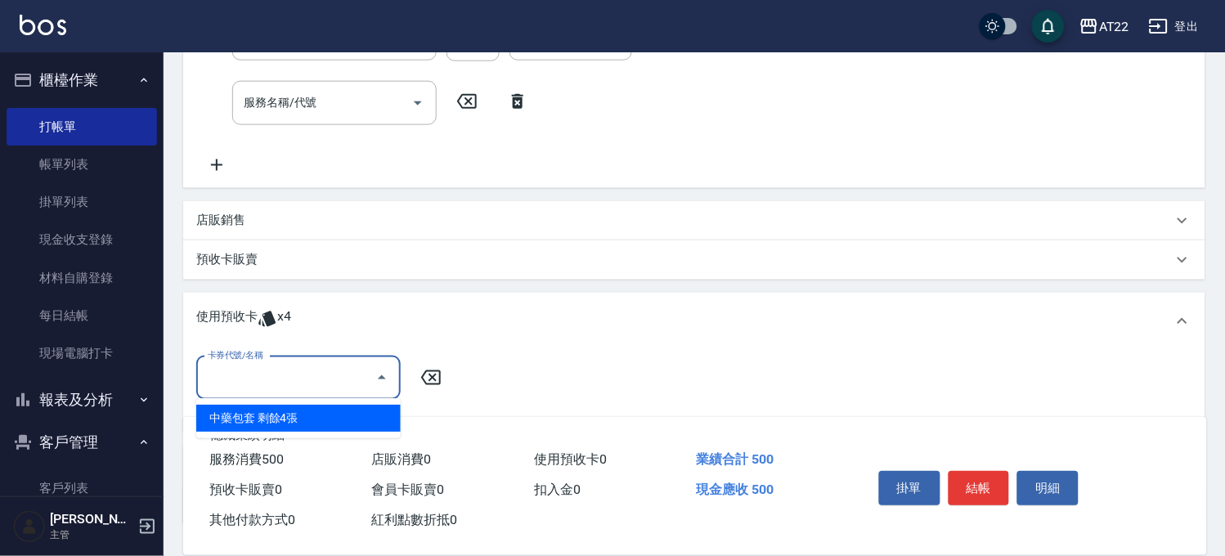
click at [267, 388] on input "卡券代號/名稱" at bounding box center [286, 378] width 165 height 29
click at [258, 420] on div "中藥包套 剩餘4張" at bounding box center [298, 418] width 205 height 27
type input "中藥包套"
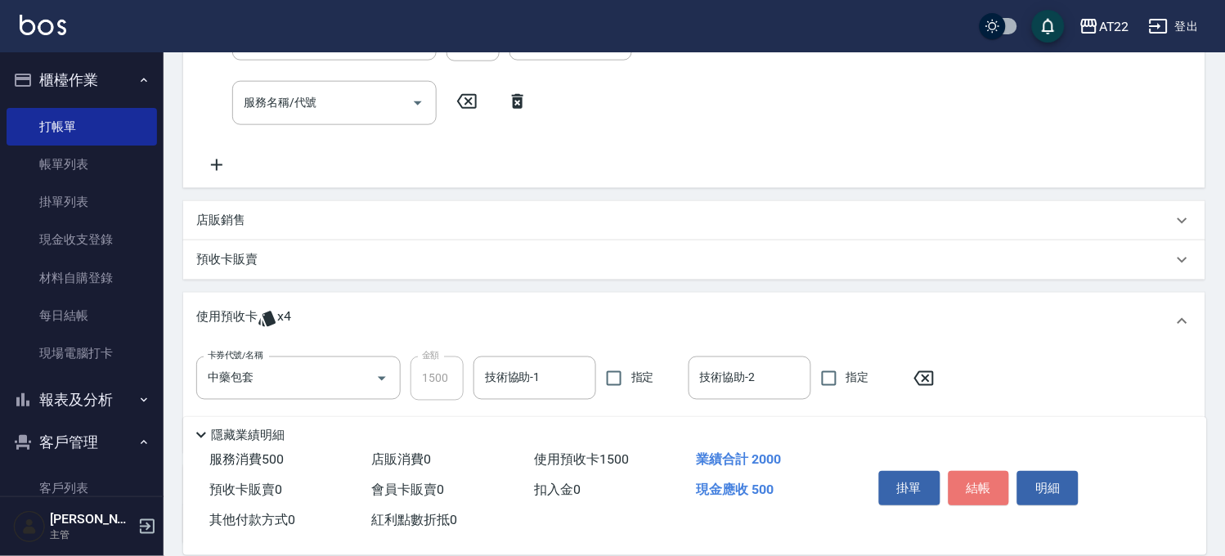
click at [974, 471] on button "結帳" at bounding box center [979, 488] width 61 height 34
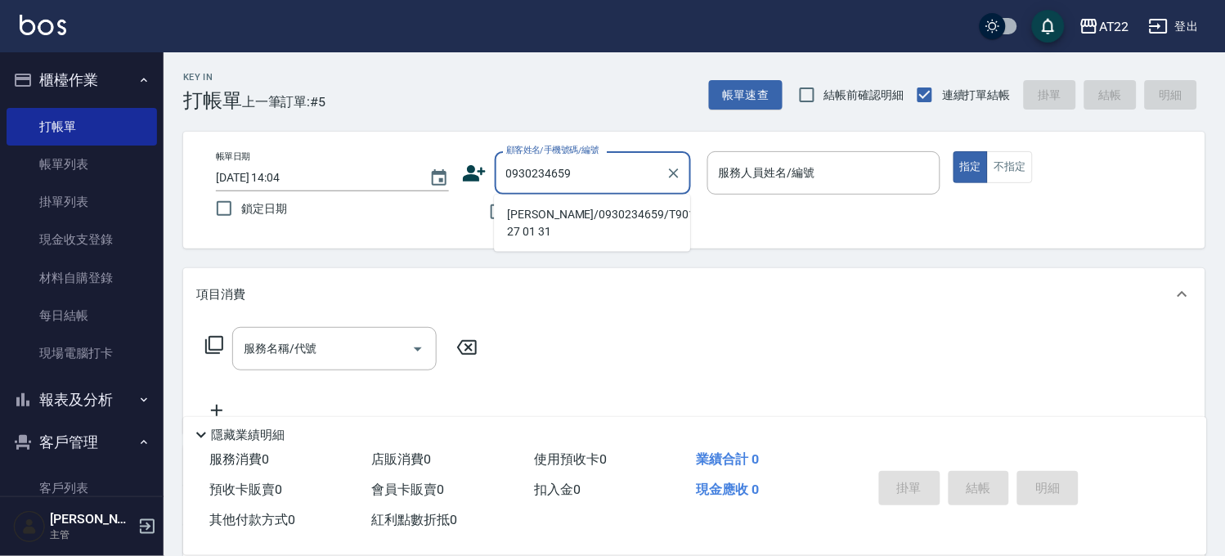
click at [569, 225] on li "[PERSON_NAME]/0930234659/T90126 27 01 31" at bounding box center [592, 223] width 196 height 44
type input "[PERSON_NAME]/0930234659/T90126 27 01 31"
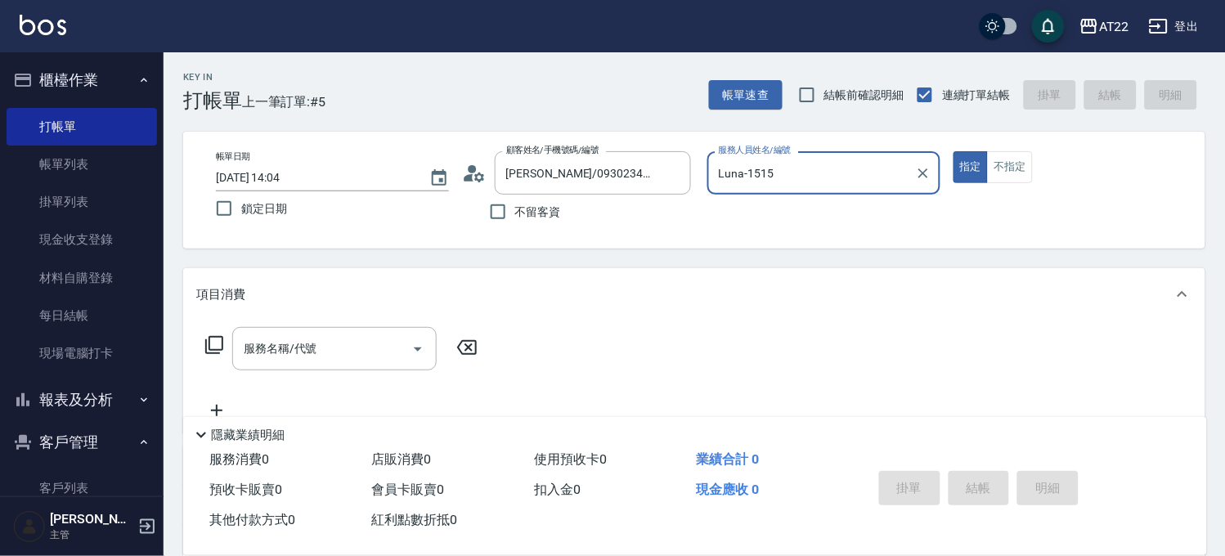
click at [954, 151] on button "指定" at bounding box center [971, 167] width 35 height 32
type input "Luna-15"
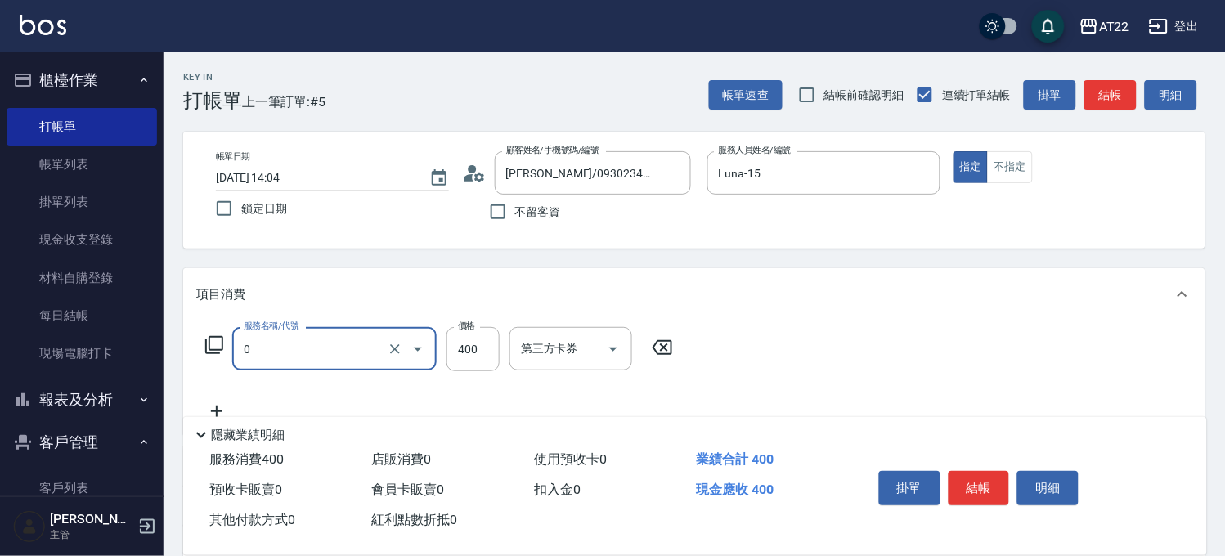
type input "有機洗髮(0)"
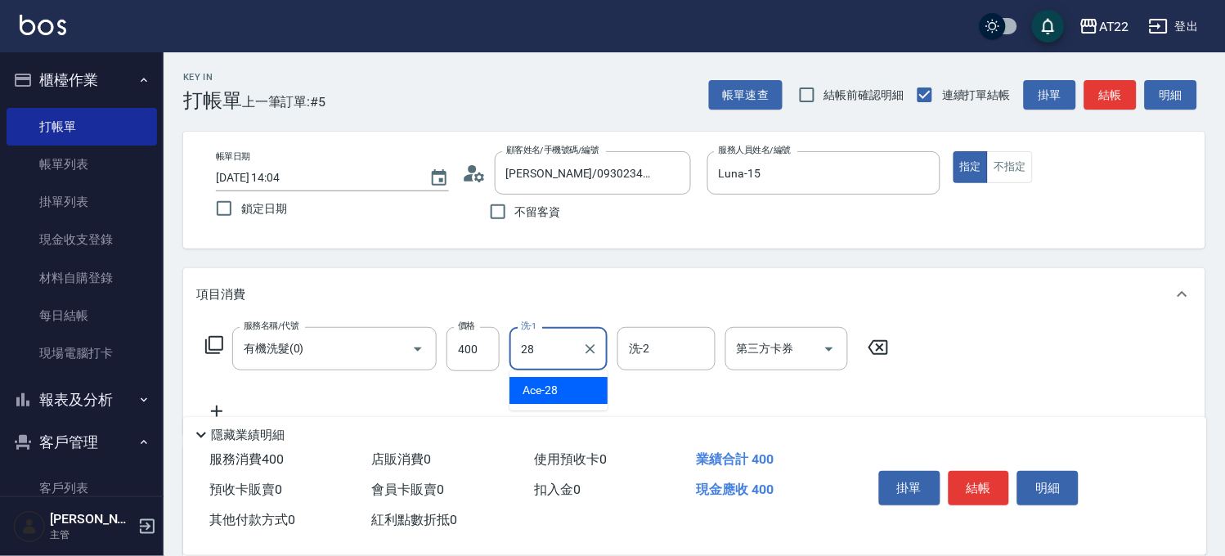
type input "Ace-28"
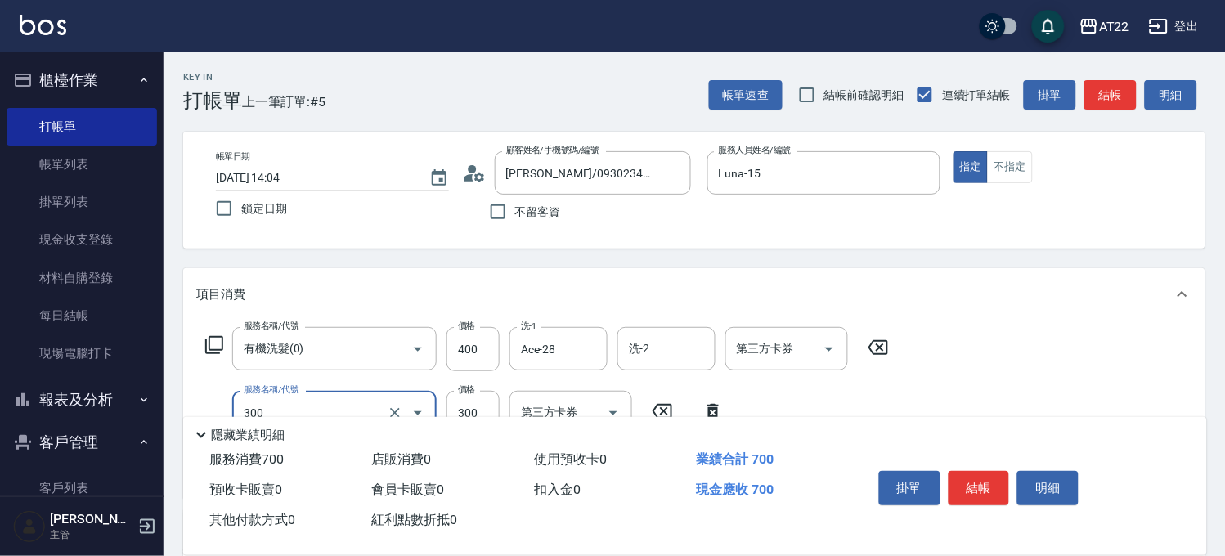
type input "剪髮(300)"
type input "230"
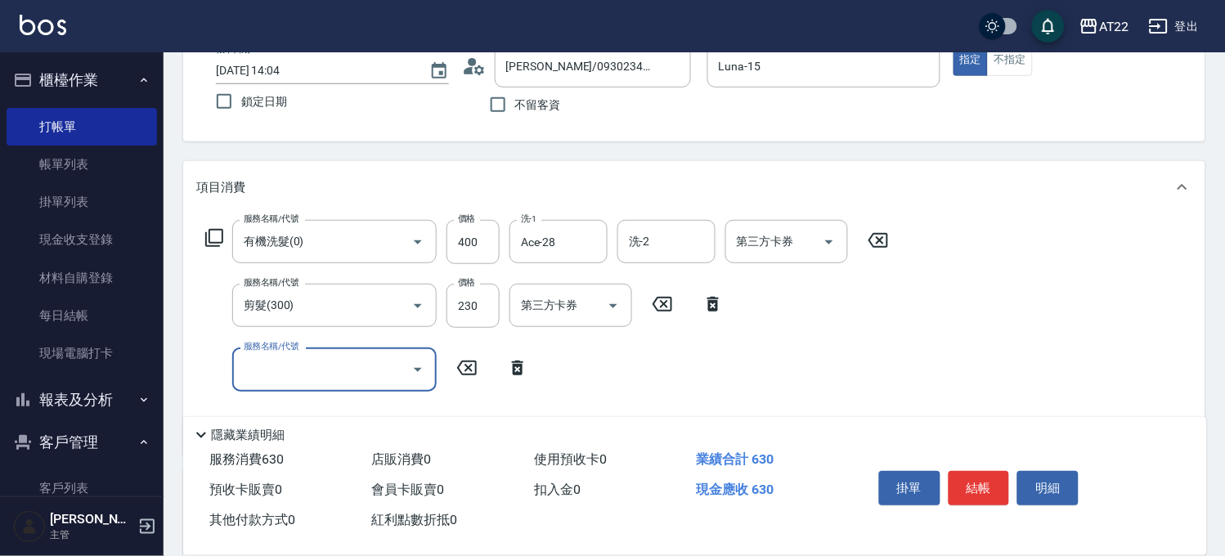
scroll to position [272, 0]
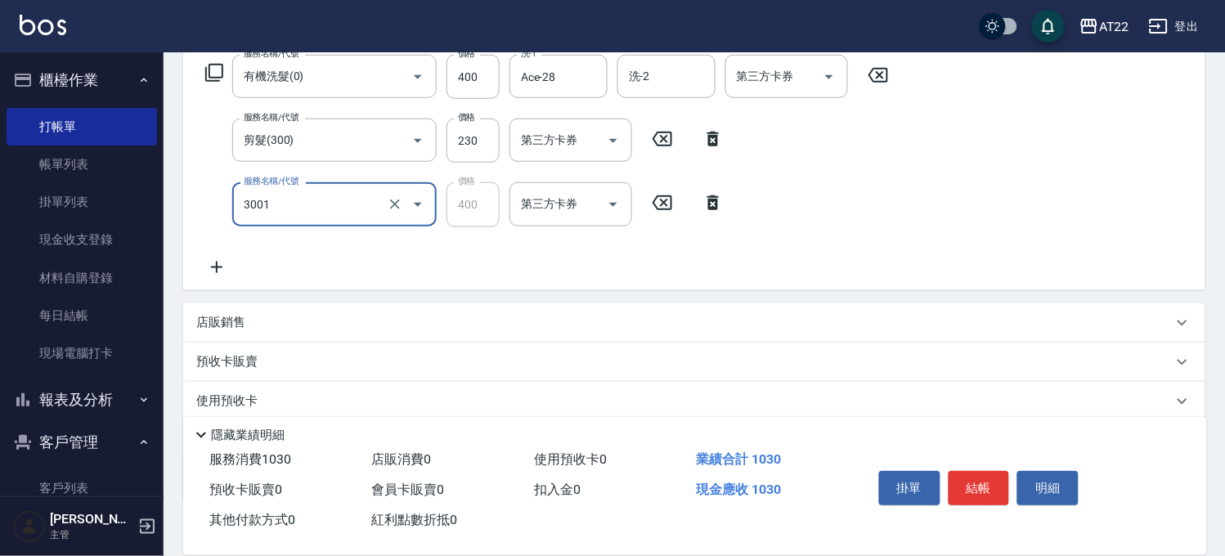
type input "側邊燙貼(3001)"
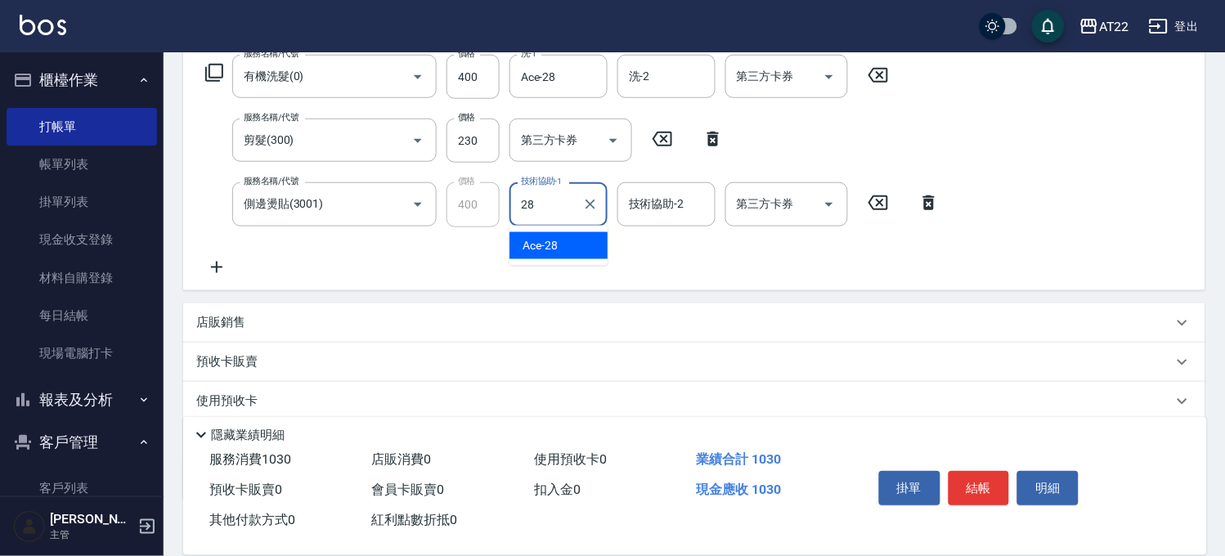
type input "Ace-28"
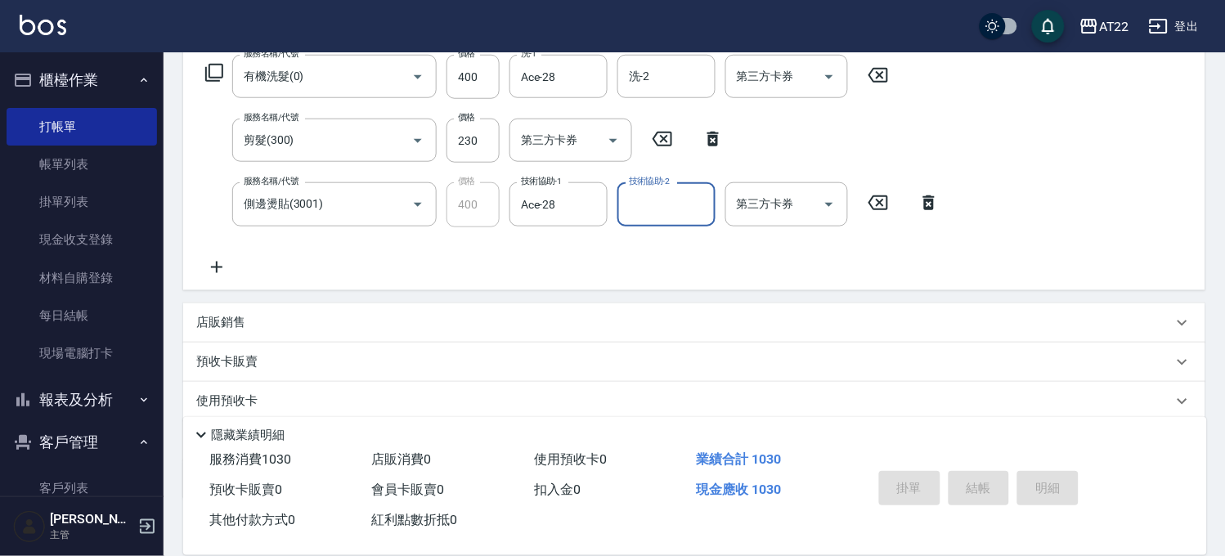
type input "[DATE] 14:07"
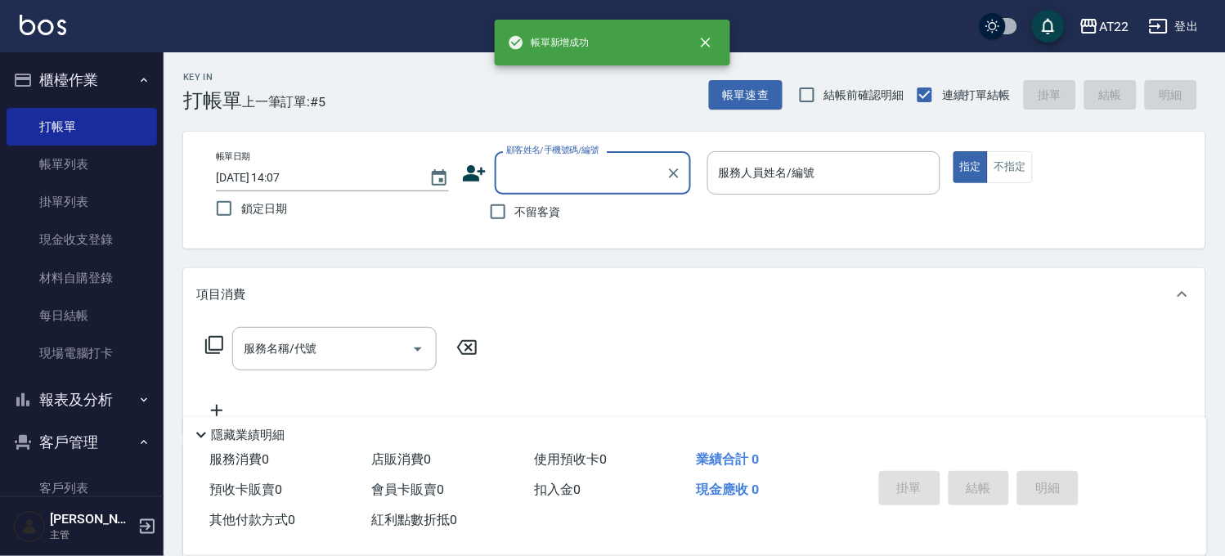
scroll to position [0, 0]
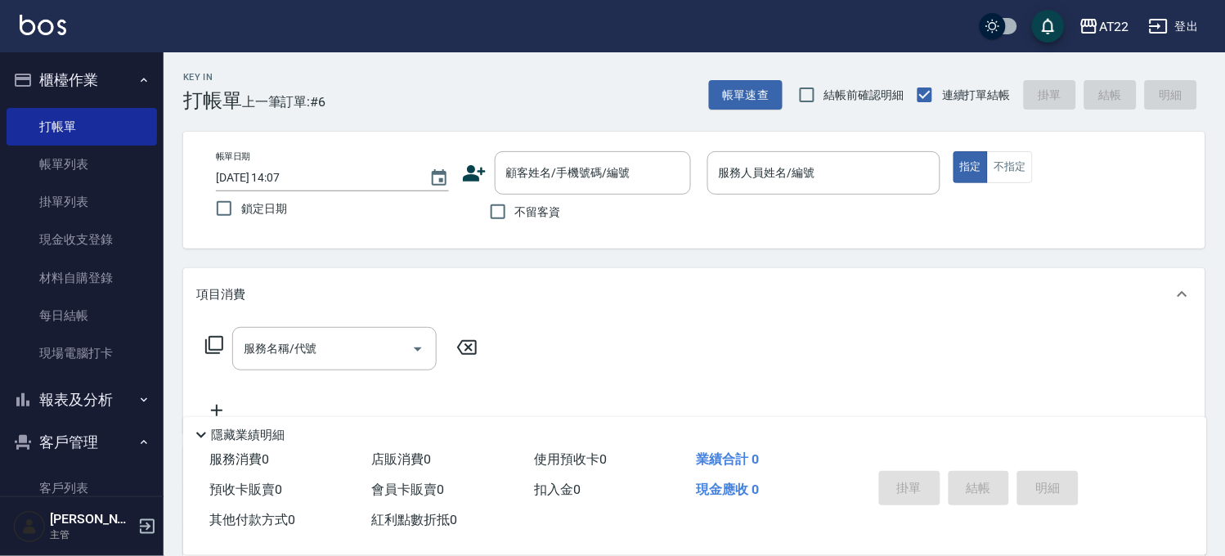
click at [562, 210] on div "不留客資" at bounding box center [576, 212] width 229 height 34
click at [519, 219] on span "不留客資" at bounding box center [538, 212] width 46 height 17
click at [515, 219] on input "不留客資" at bounding box center [498, 212] width 34 height 34
checkbox input "true"
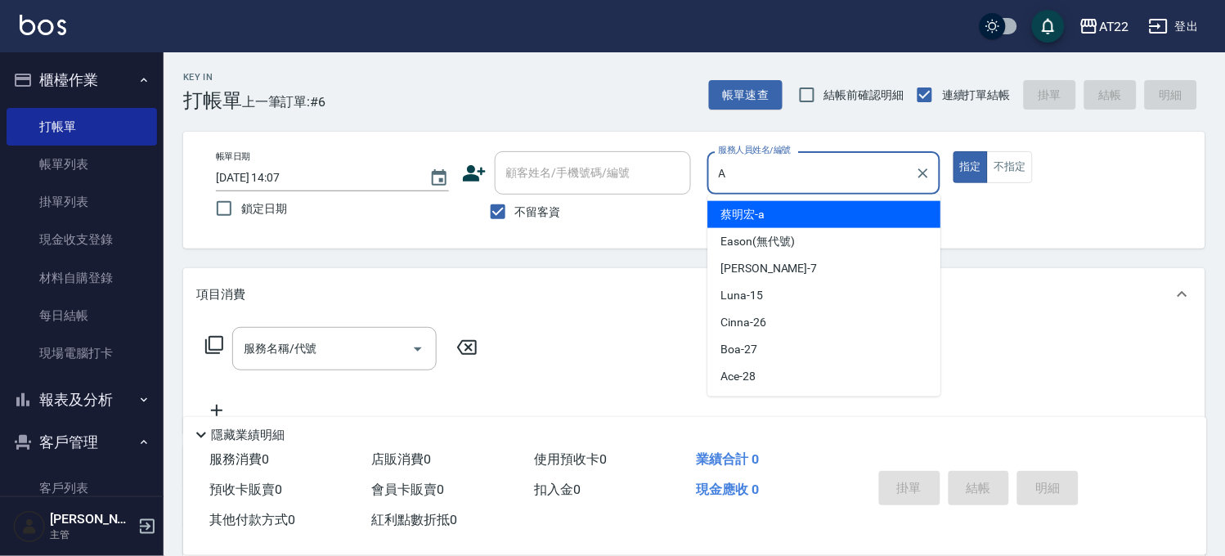
type input "[PERSON_NAME]a"
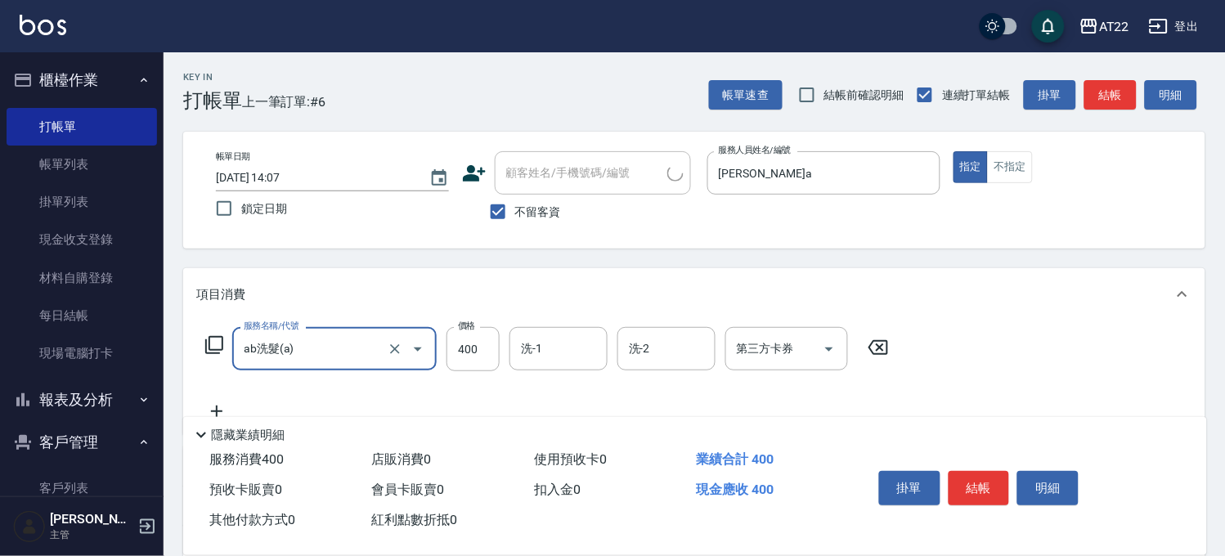
type input "ab洗髮(a)"
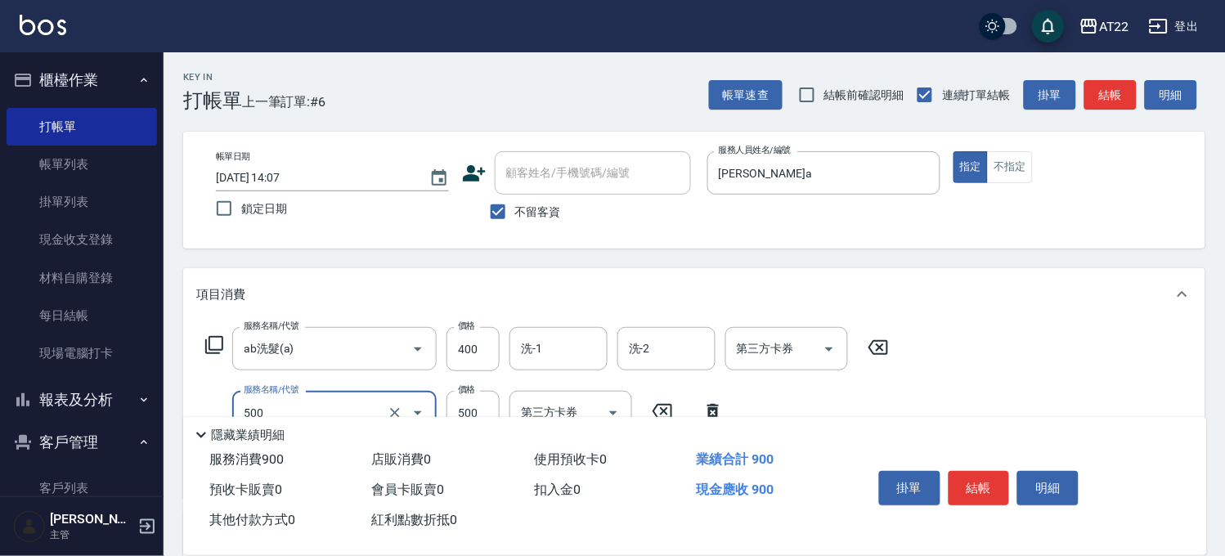
type input "剪髮(500)"
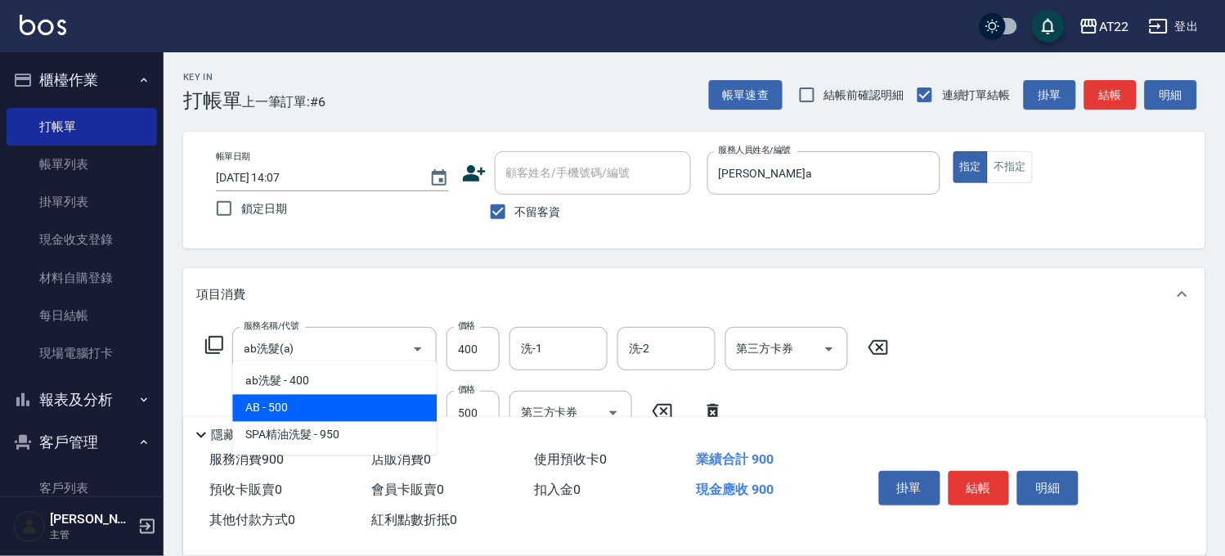
click at [353, 395] on span "AB - 500" at bounding box center [334, 408] width 205 height 27
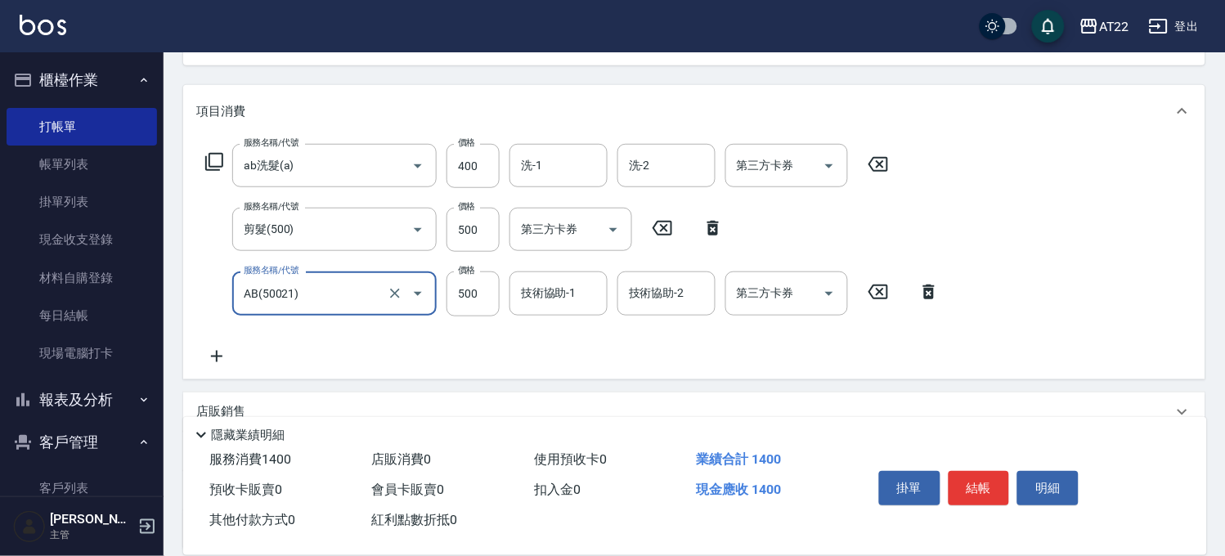
scroll to position [272, 0]
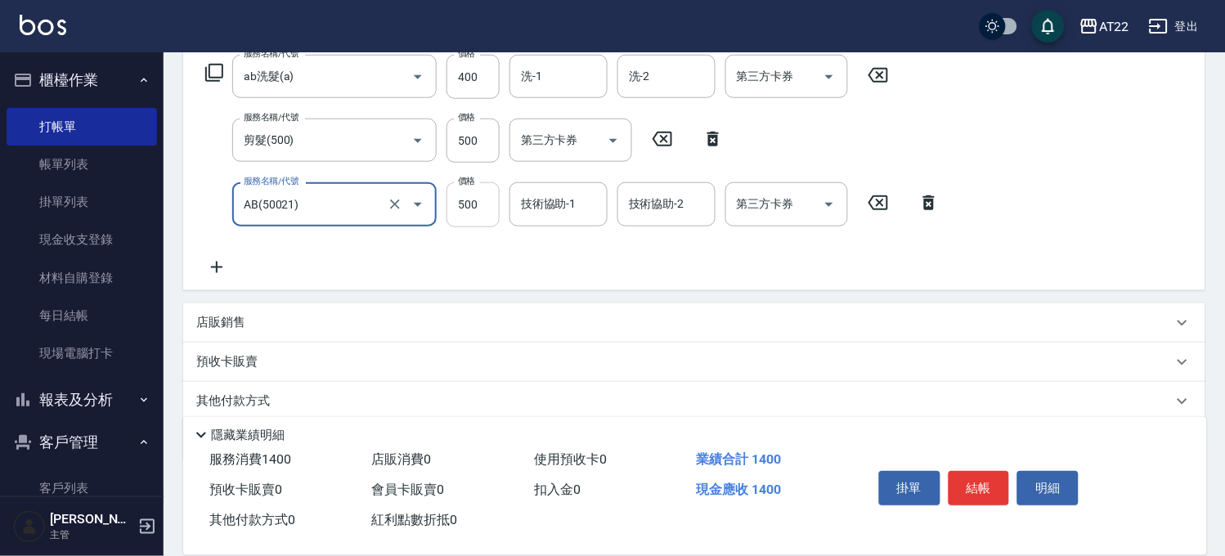
type input "AB(50021)"
click at [481, 209] on input "500" at bounding box center [473, 204] width 53 height 44
type input "1600"
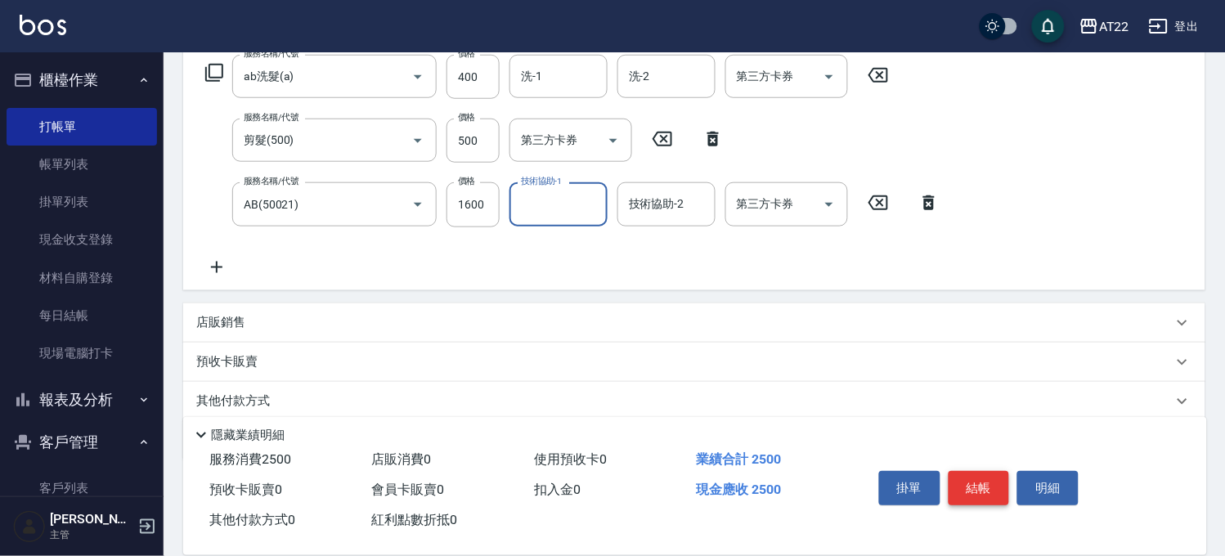
click at [976, 492] on button "結帳" at bounding box center [979, 488] width 61 height 34
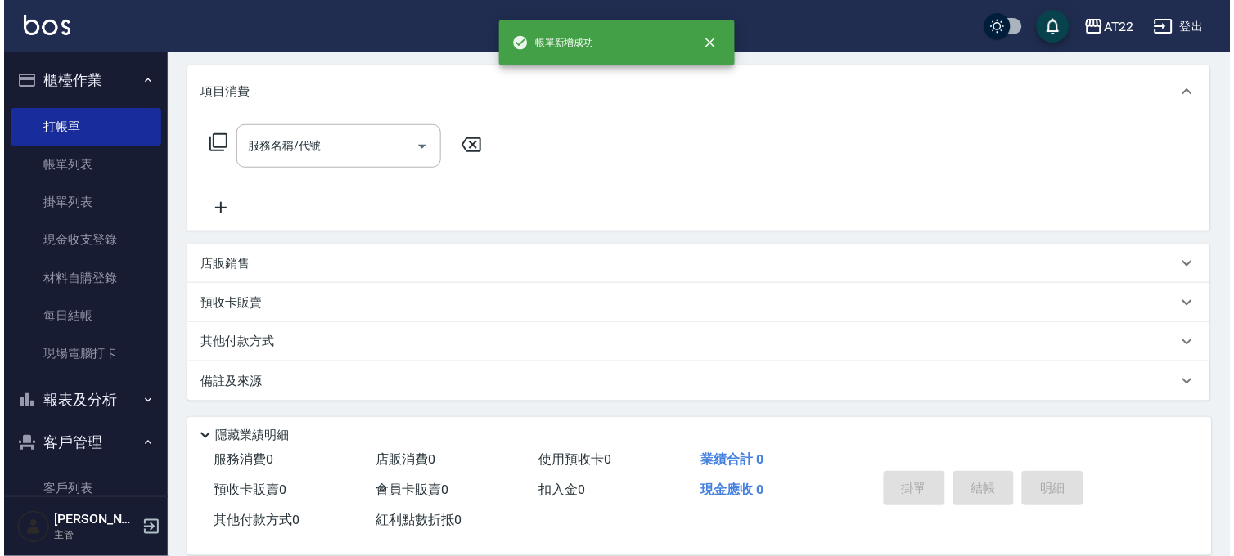
scroll to position [0, 0]
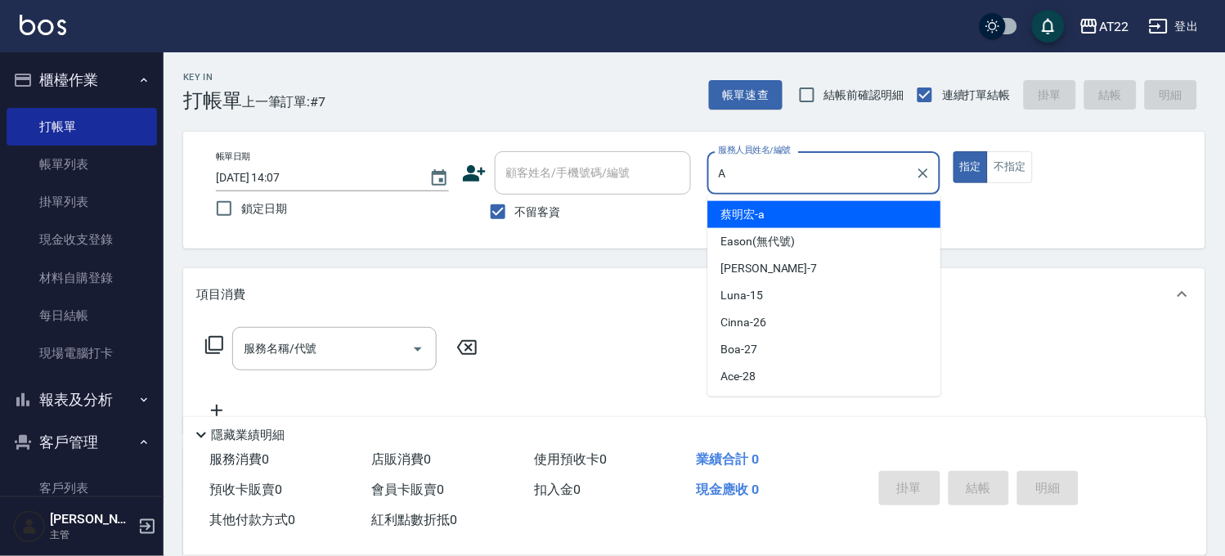
type input "[PERSON_NAME]a"
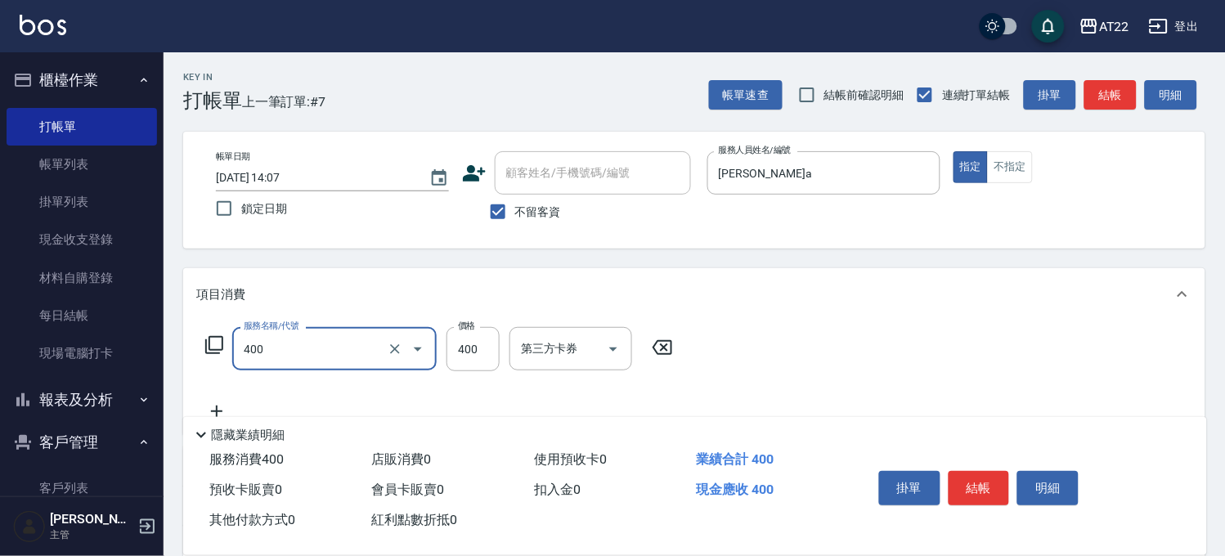
type input "剪髮(400)"
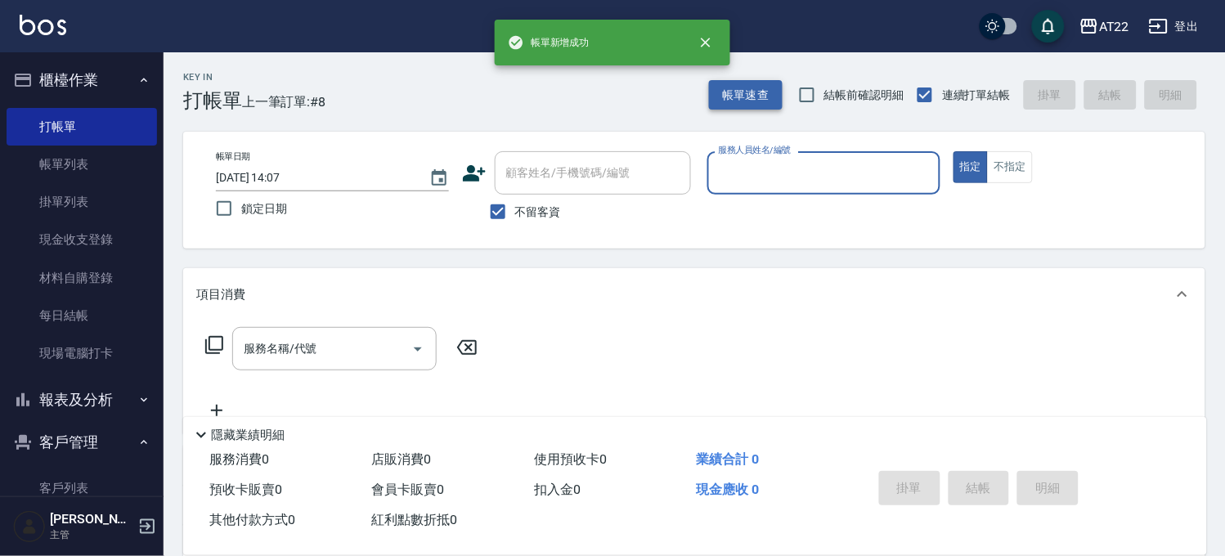
click at [735, 86] on button "帳單速查" at bounding box center [746, 95] width 74 height 30
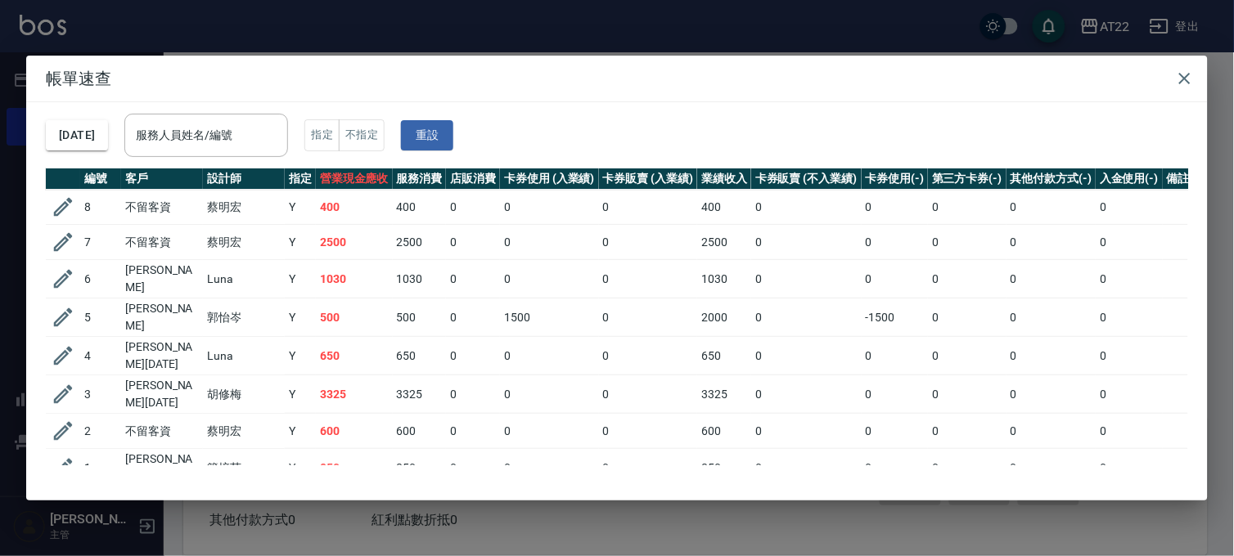
click at [672, 33] on div "帳單速查 [DATE] 服務人員姓名/編號 服務人員姓名/編號 指定 不指定 重設 編號 客戶 設計師 指定 營業現金應收 服務消費 店販消費 卡券使用 (入…" at bounding box center [617, 278] width 1234 height 556
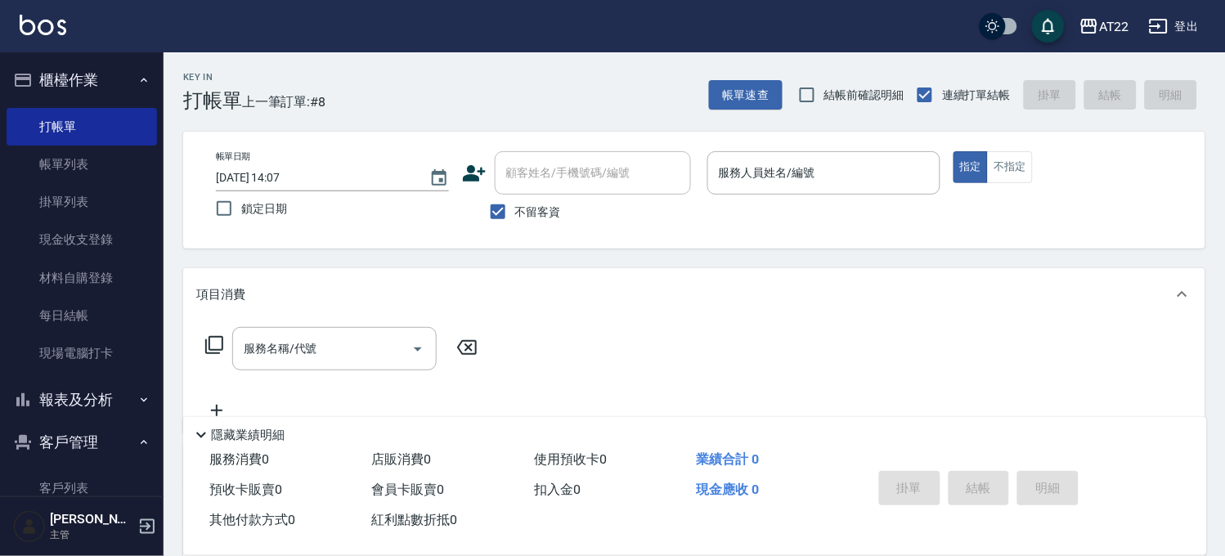
click at [538, 204] on span "不留客資" at bounding box center [538, 212] width 46 height 17
click at [515, 202] on input "不留客資" at bounding box center [498, 212] width 34 height 34
checkbox input "false"
click at [557, 172] on input "顧客姓名/手機號碼/編號" at bounding box center [580, 173] width 157 height 29
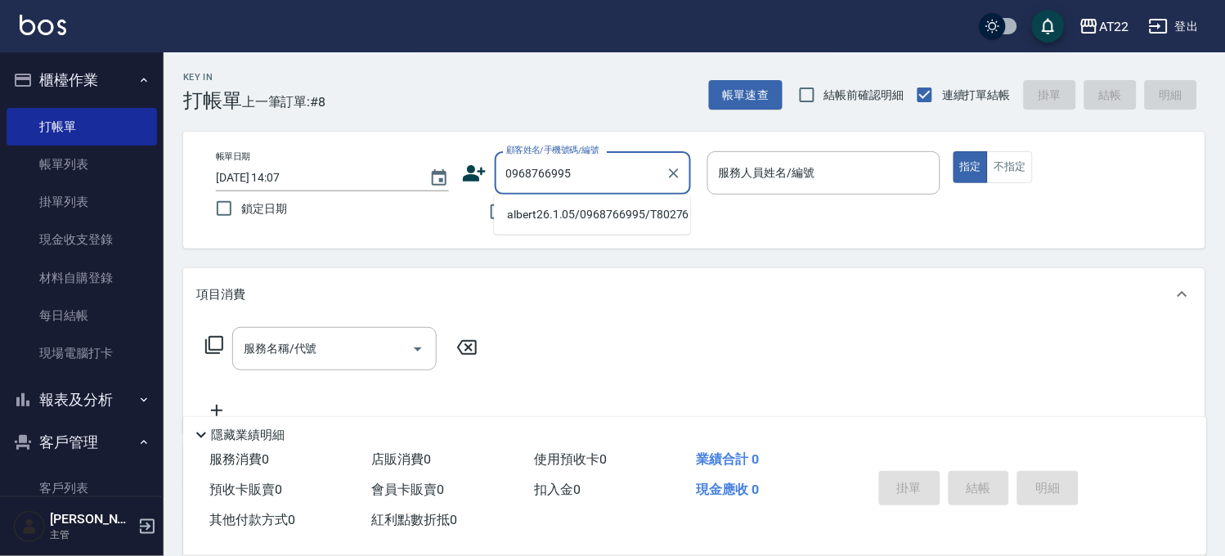
click at [537, 216] on li "albert26.1.05/0968766995/T80276" at bounding box center [592, 214] width 196 height 27
type input "albert26.1.05/0968766995/T80276"
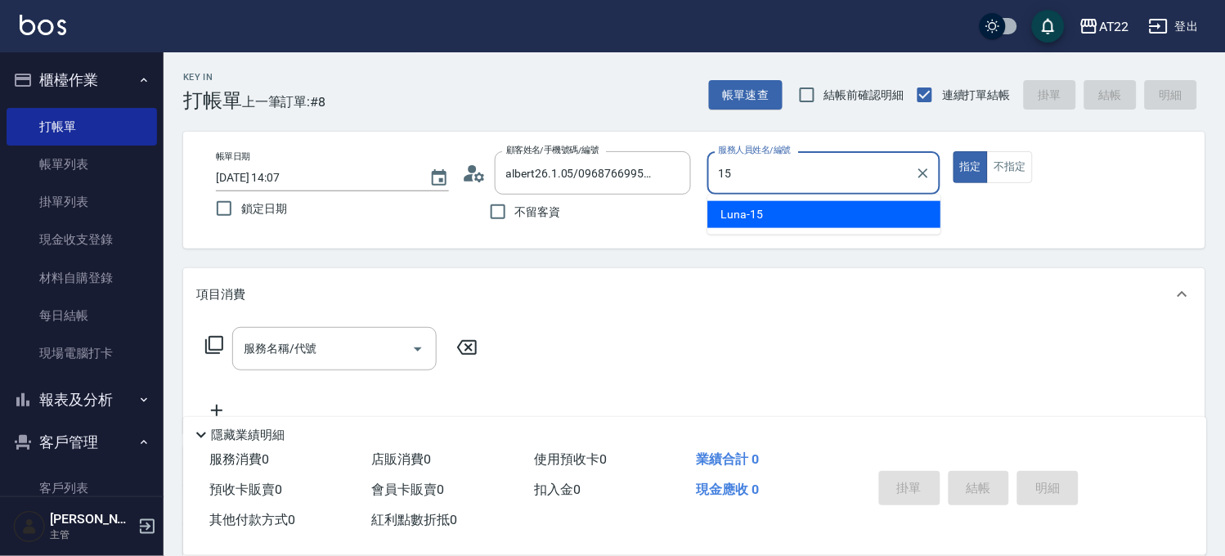
type input "Luna-15"
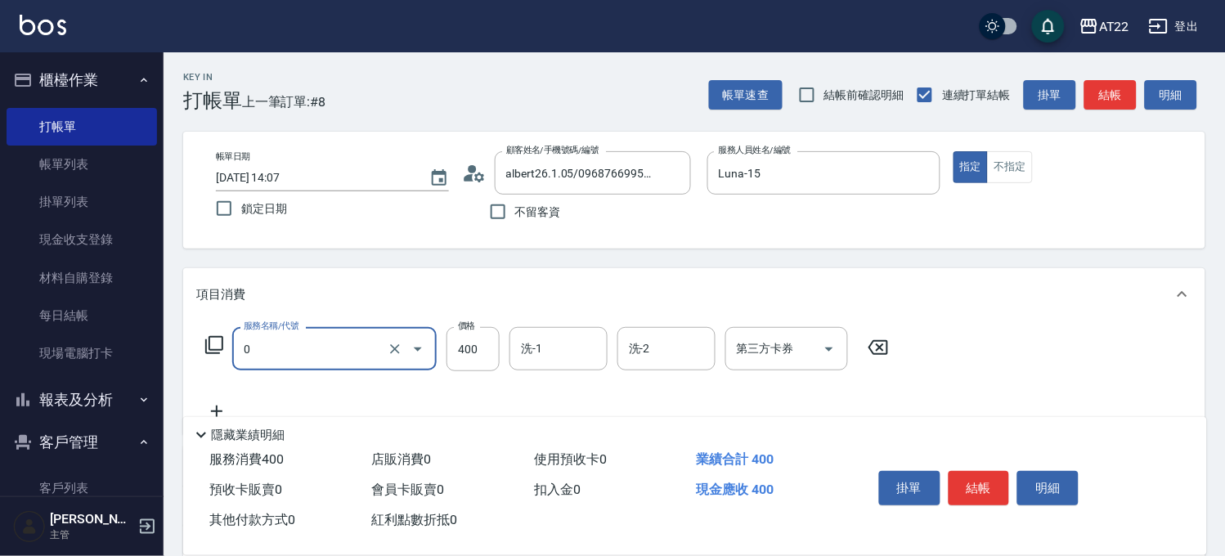
type input "有機洗髮(0)"
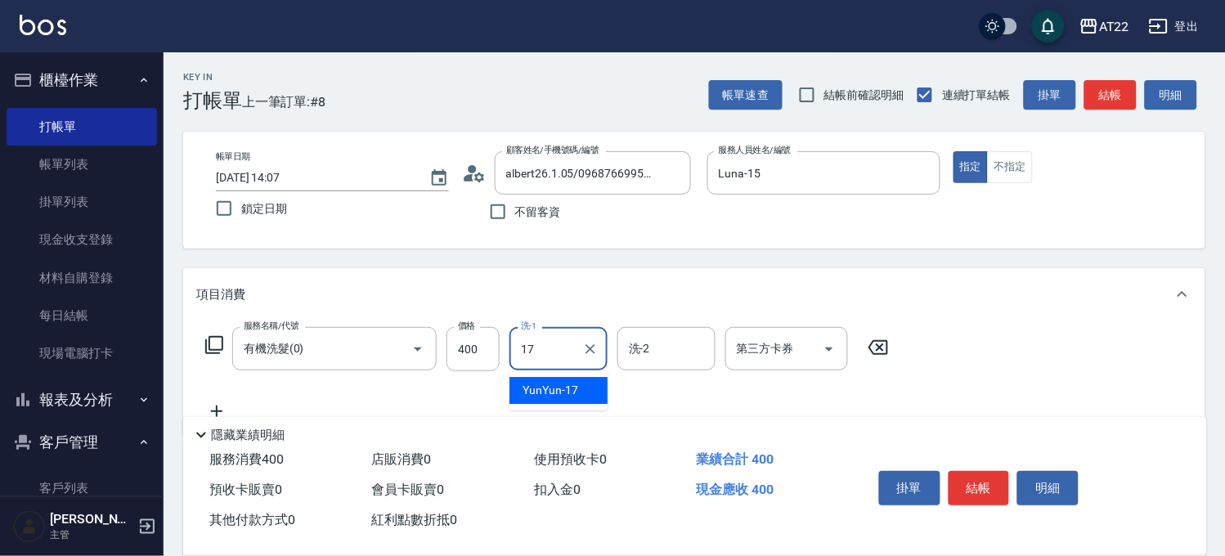
type input "YunYun-17"
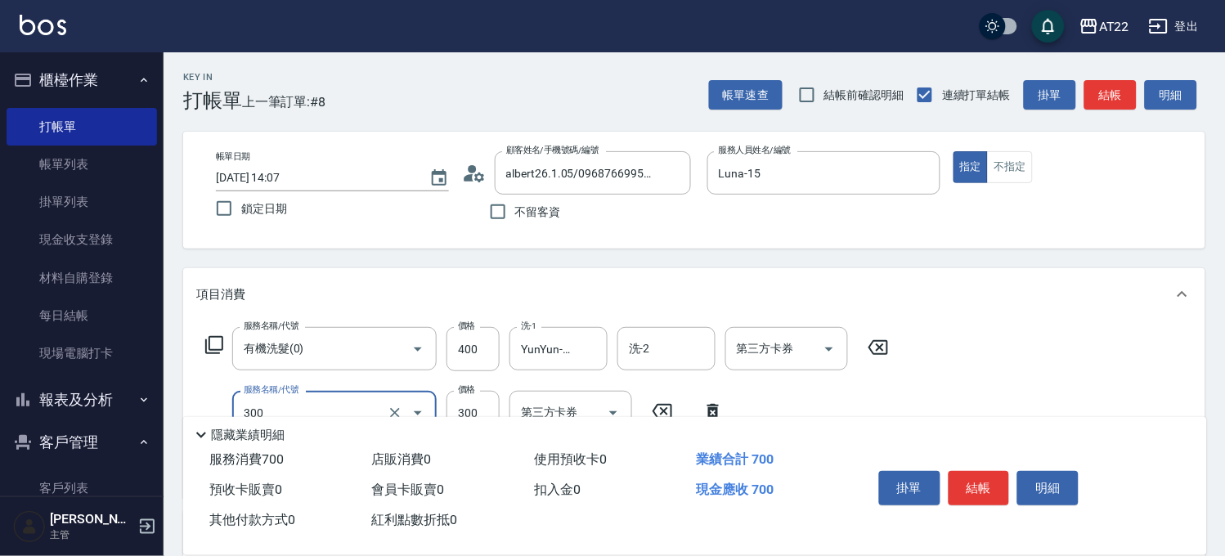
type input "剪髮(300)"
type input "230"
click at [965, 491] on button "結帳" at bounding box center [979, 488] width 61 height 34
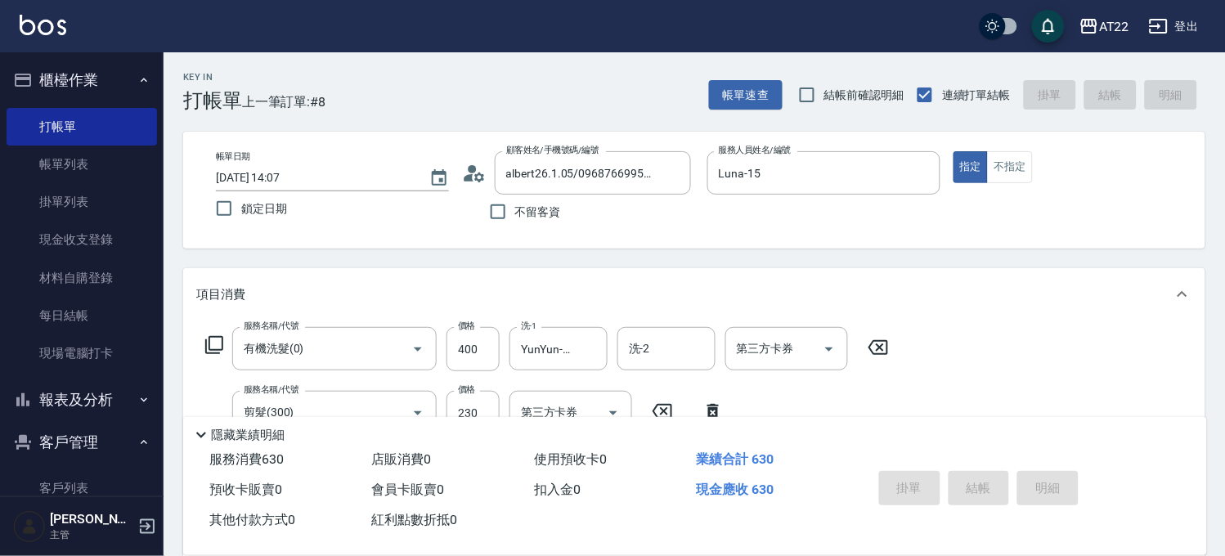
type input "[DATE] 14:08"
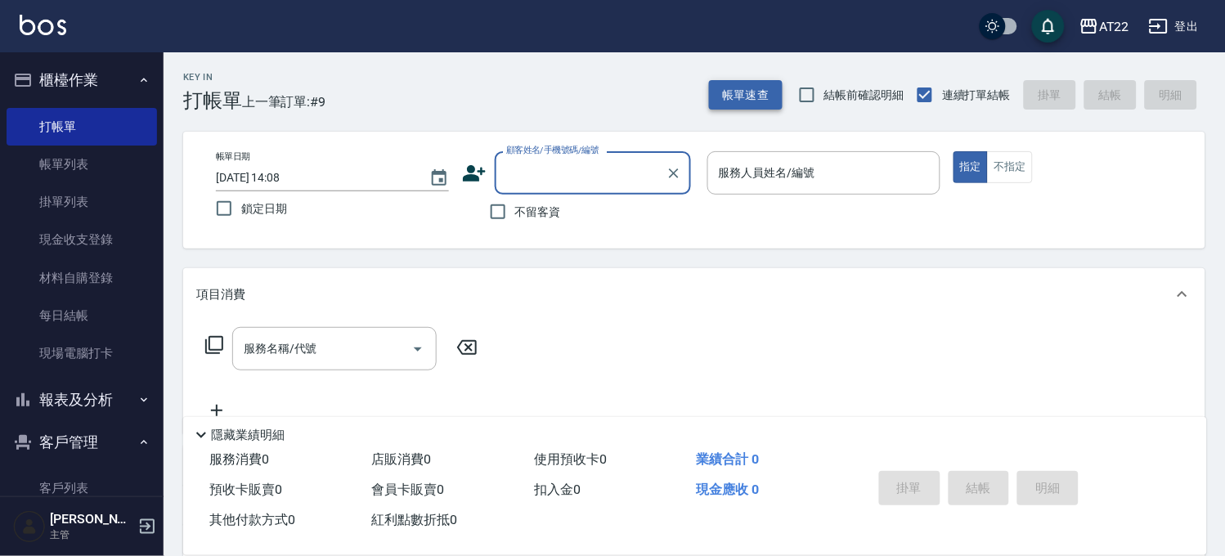
click at [758, 101] on button "帳單速查" at bounding box center [746, 95] width 74 height 30
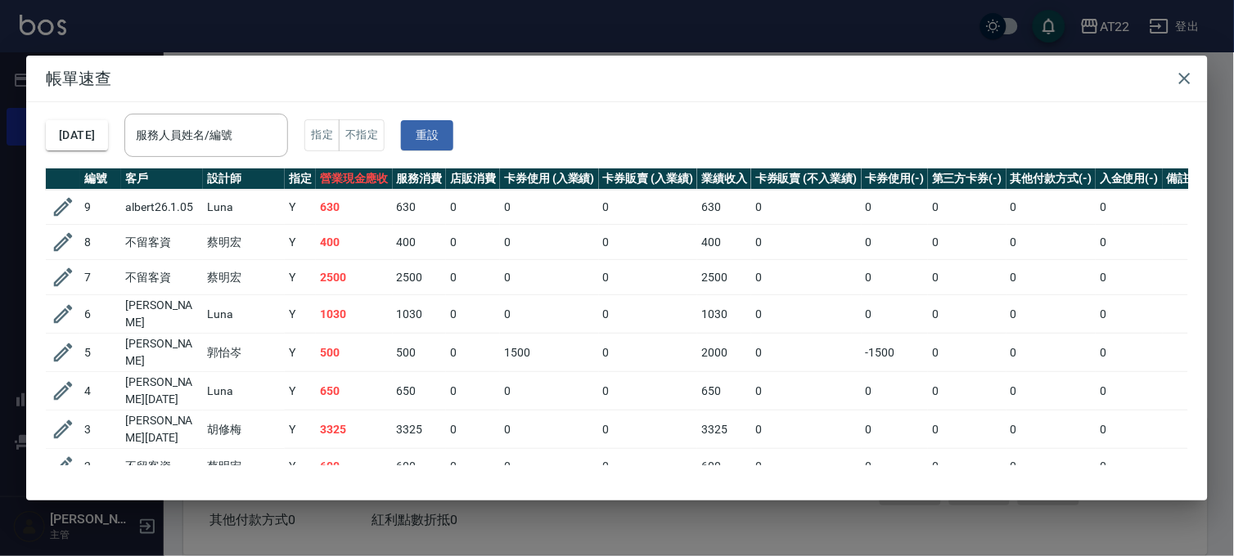
click at [671, 47] on div "帳單速查 [DATE] 服務人員姓名/編號 服務人員姓名/編號 指定 不指定 重設 編號 客戶 設計師 指定 營業現金應收 服務消費 店販消費 卡券使用 (入…" at bounding box center [617, 278] width 1234 height 556
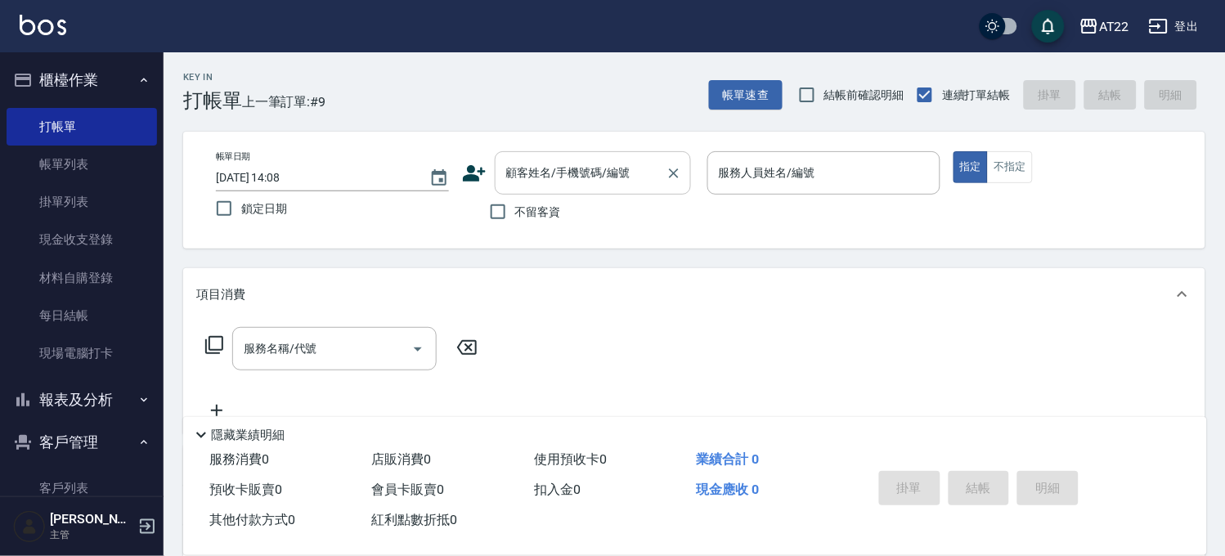
click at [546, 180] on input "顧客姓名/手機號碼/編號" at bounding box center [580, 173] width 157 height 29
click at [486, 244] on div "帳單日期 [DATE] 14:08 鎖定日期 顧客姓名/手機號碼/編號 顧客姓名/手機號碼/編號 不留客資 服務人員姓名/編號 服務人員姓名/編號 指定 不指定" at bounding box center [694, 190] width 1023 height 117
click at [516, 218] on span "不留客資" at bounding box center [538, 212] width 46 height 17
click at [515, 218] on input "不留客資" at bounding box center [498, 212] width 34 height 34
checkbox input "true"
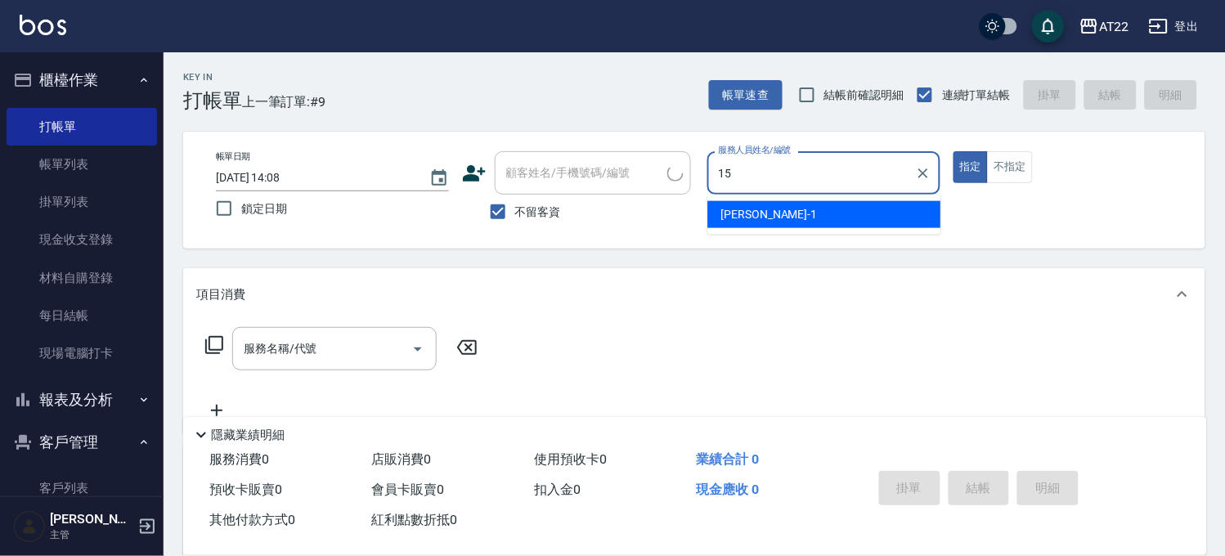
type input "Luna-15"
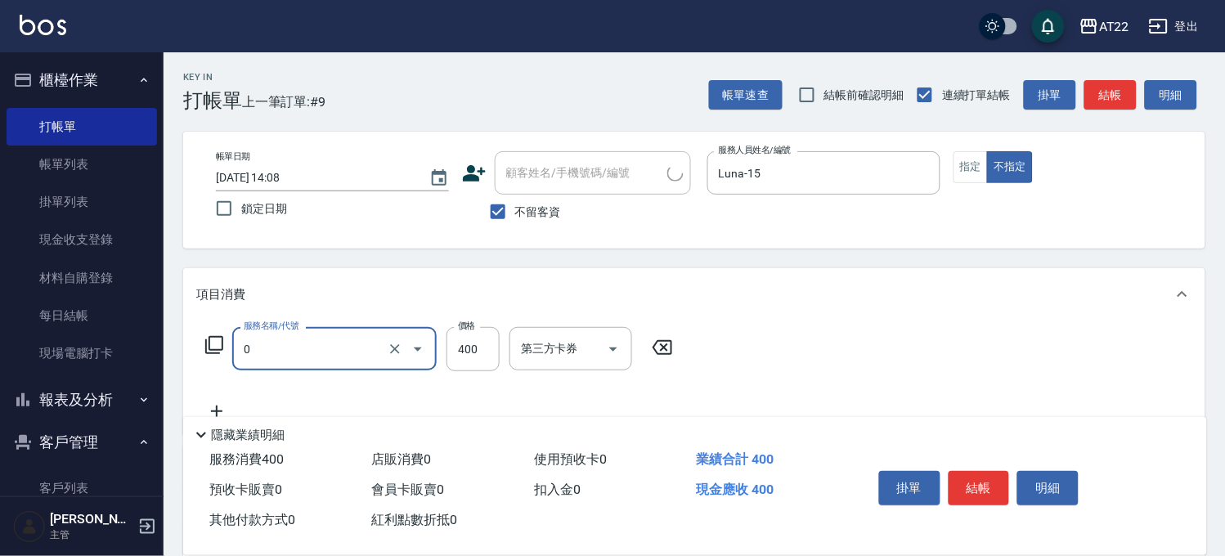
type input "有機洗髮(0)"
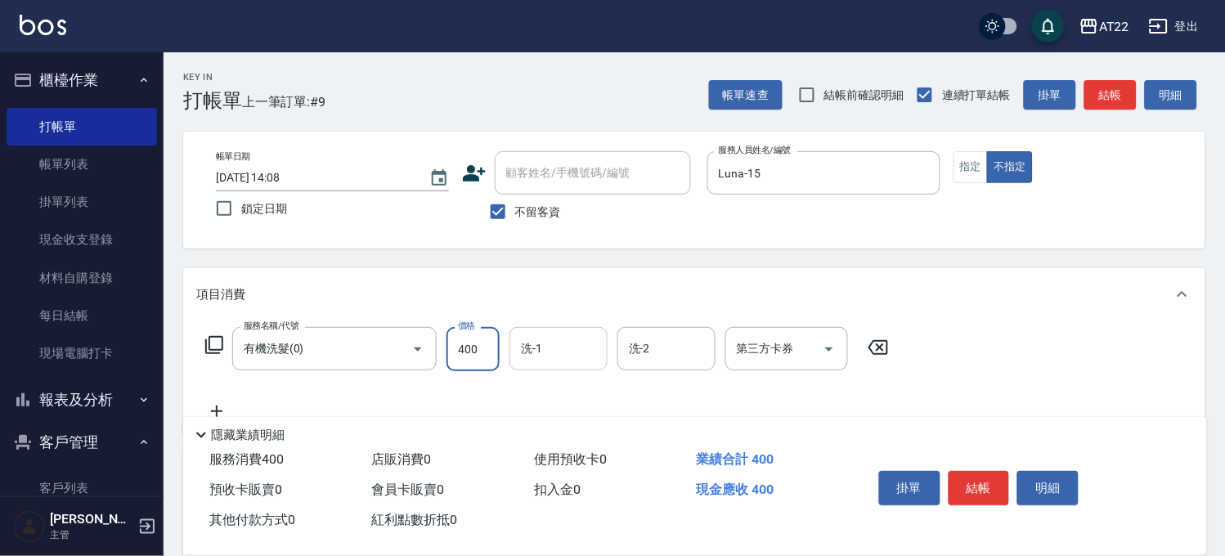
click at [582, 354] on input "洗-1" at bounding box center [558, 349] width 83 height 29
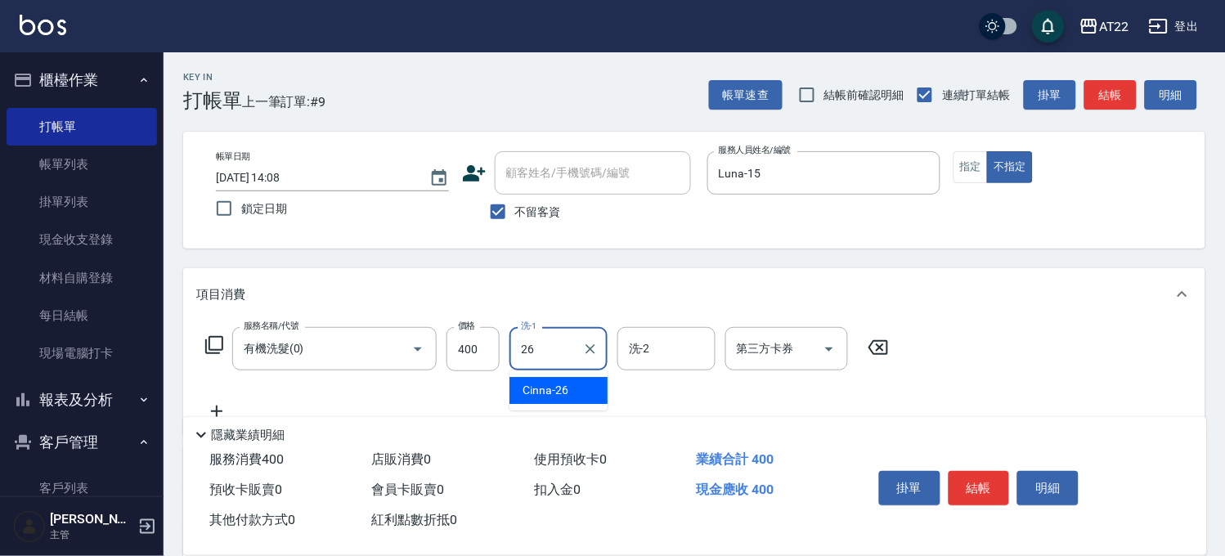
type input "Cinna-26"
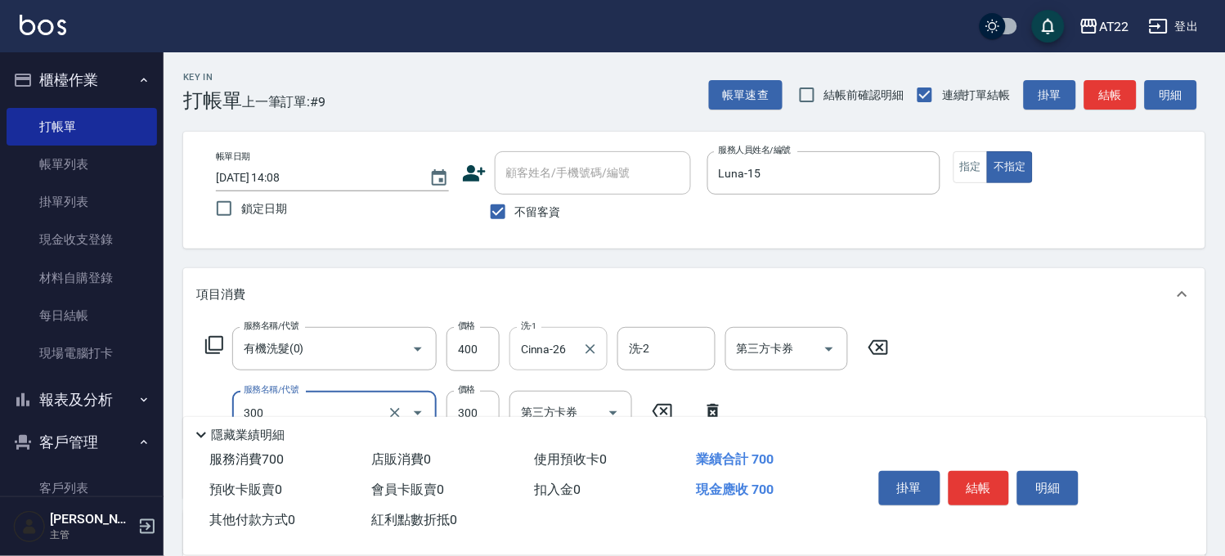
type input "剪髮(300)"
type input "250"
type input "側邊燙貼(3001)"
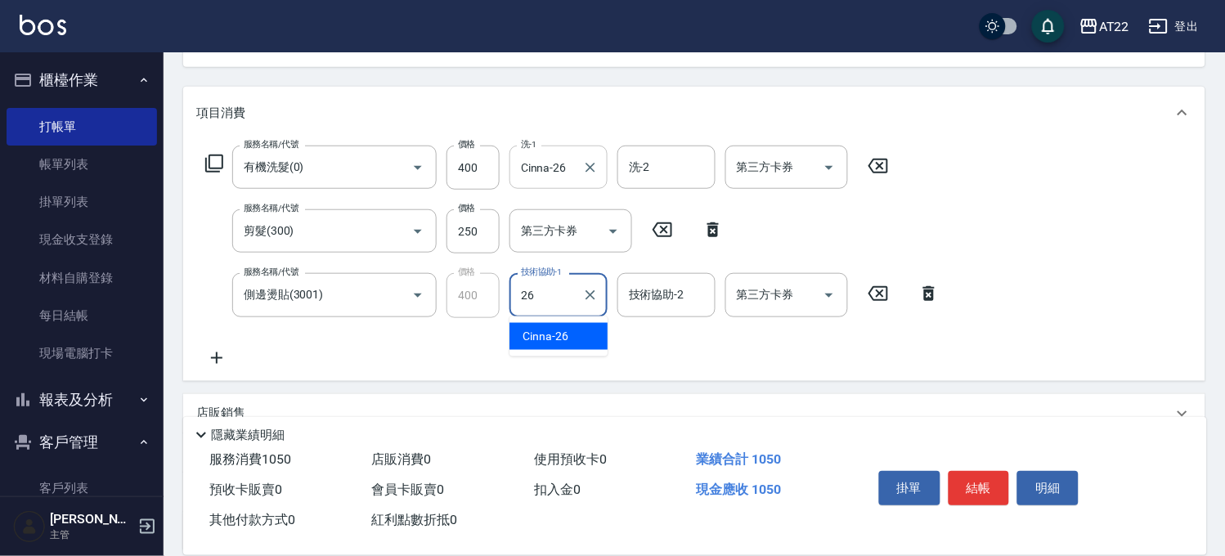
type input "Cinna-26"
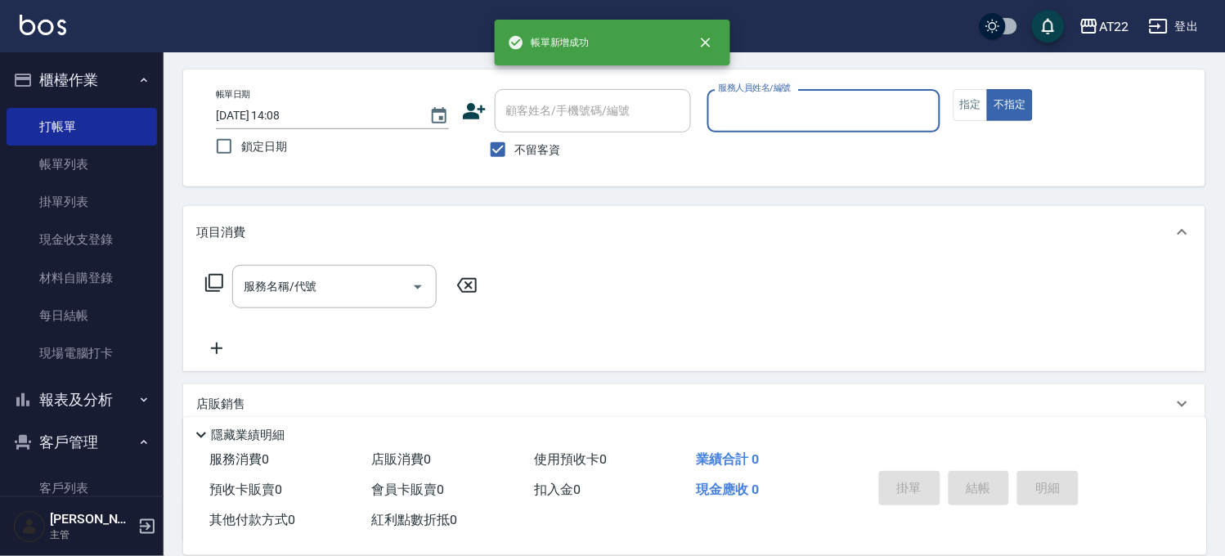
scroll to position [0, 0]
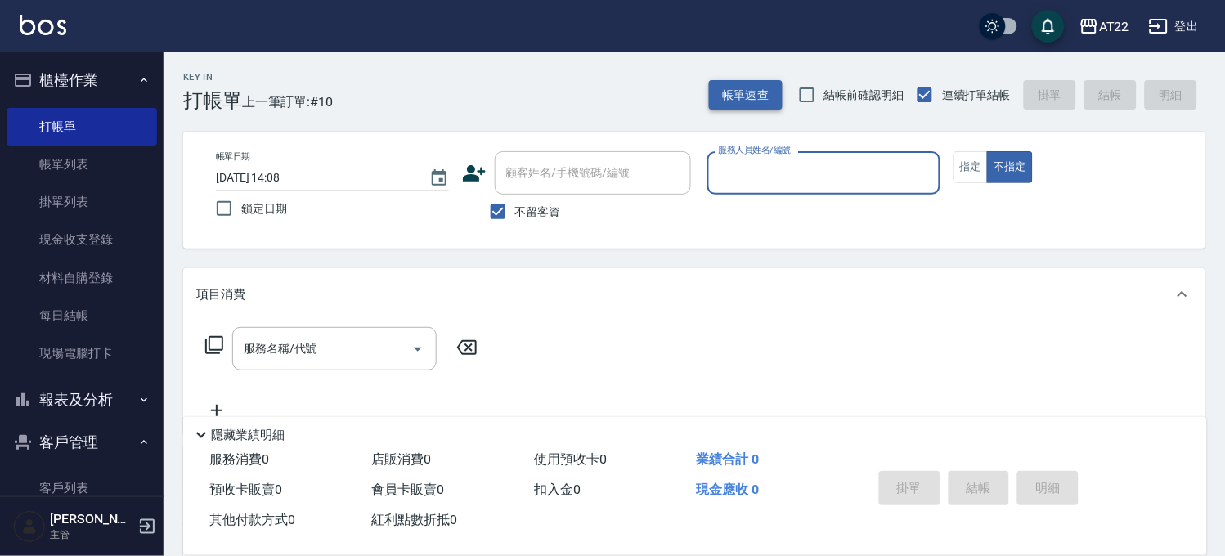
click at [745, 84] on button "帳單速查" at bounding box center [746, 95] width 74 height 30
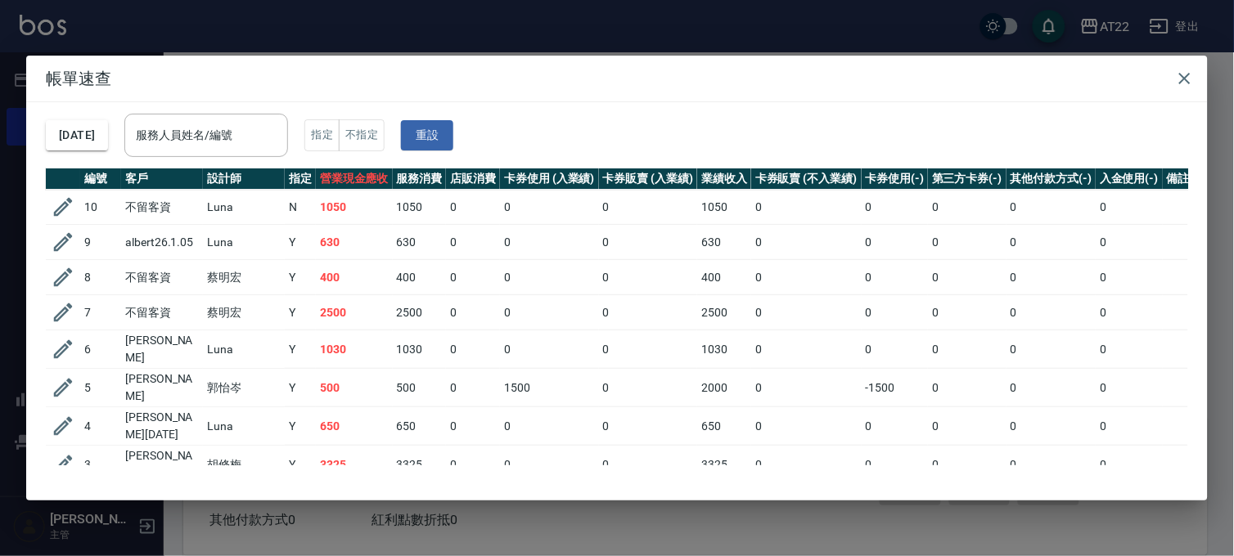
click at [218, 519] on div "帳單速查 [DATE] 服務人員姓名/編號 服務人員姓名/編號 指定 不指定 重設 編號 客戶 設計師 指定 營業現金應收 服務消費 店販消費 卡券使用 (入…" at bounding box center [617, 278] width 1234 height 556
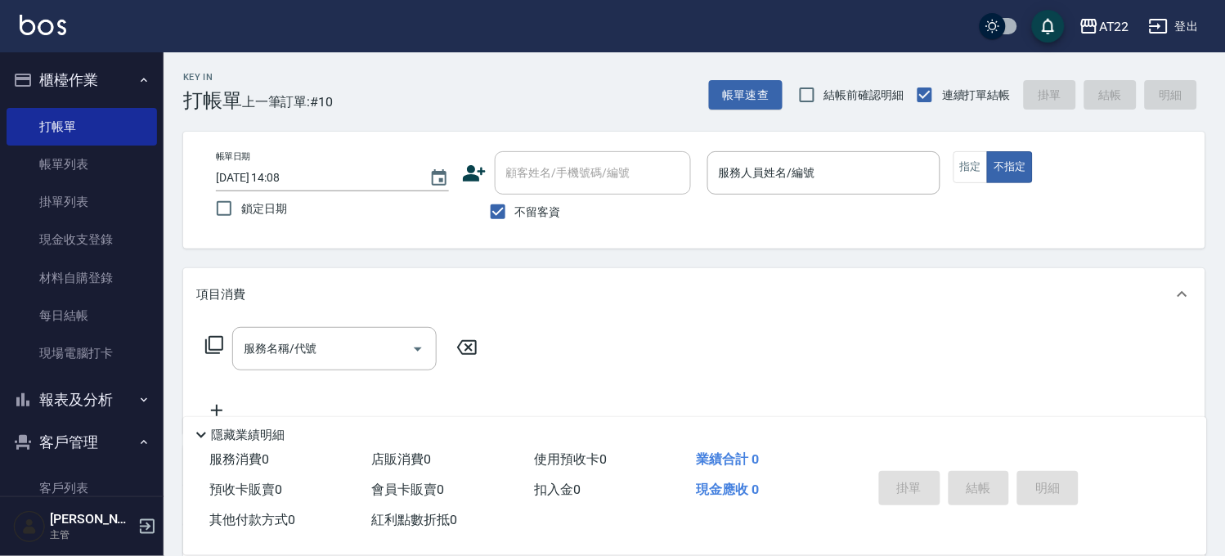
click at [94, 411] on button "報表及分析" at bounding box center [82, 400] width 151 height 43
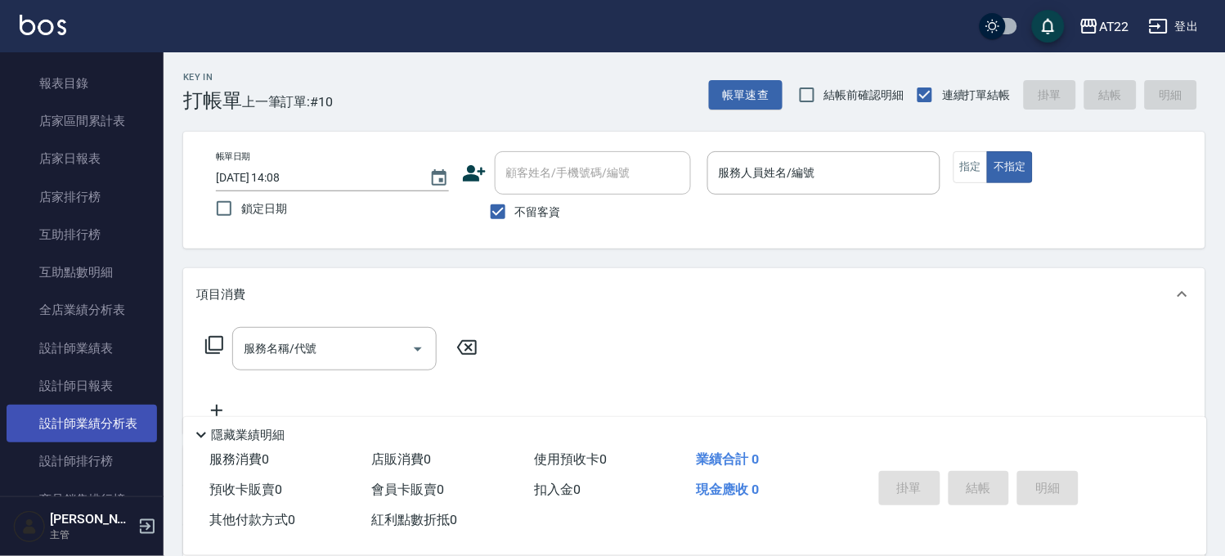
scroll to position [545, 0]
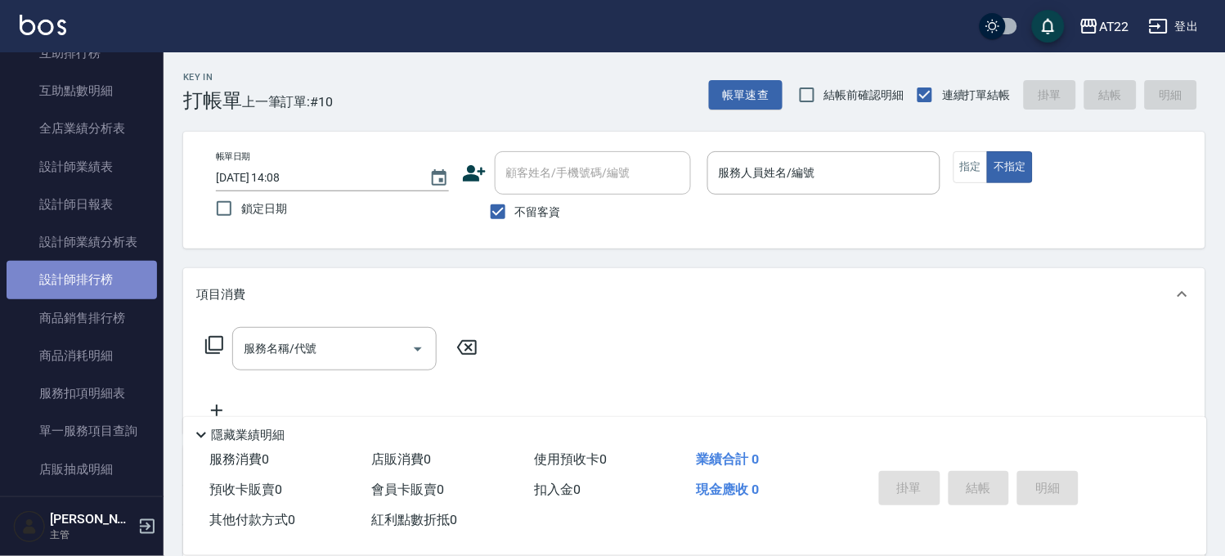
click at [113, 276] on link "設計師排行榜" at bounding box center [82, 280] width 151 height 38
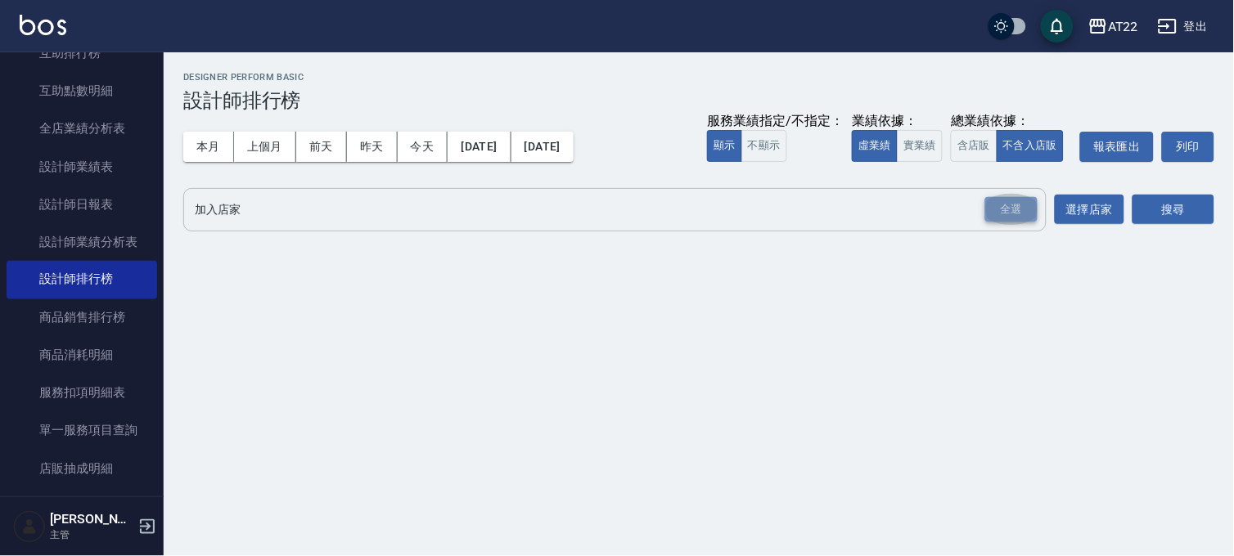
click at [986, 214] on div "全選" at bounding box center [1011, 209] width 52 height 25
click at [1166, 209] on button "搜尋" at bounding box center [1173, 211] width 82 height 30
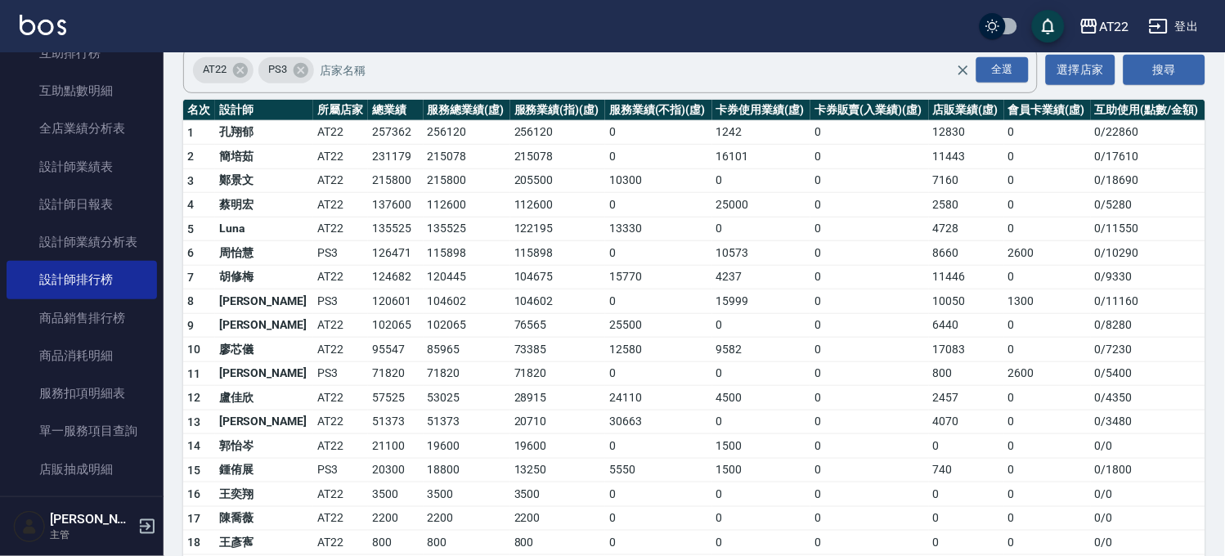
scroll to position [214, 0]
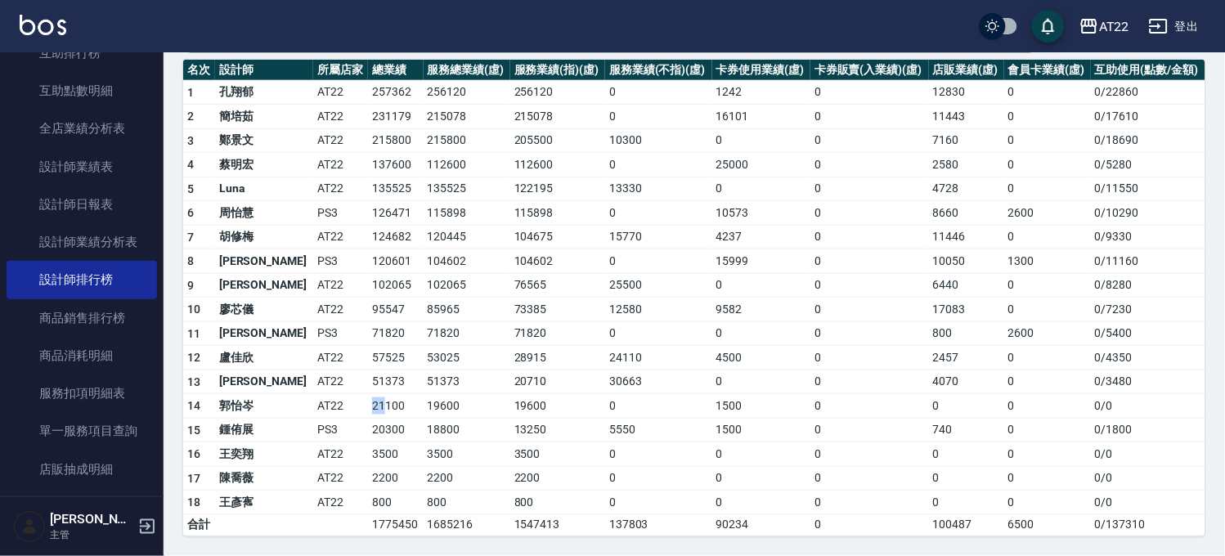
drag, startPoint x: 322, startPoint y: 403, endPoint x: 342, endPoint y: 407, distance: 20.9
click at [368, 407] on td "21100" at bounding box center [395, 406] width 55 height 25
drag, startPoint x: 326, startPoint y: 427, endPoint x: 349, endPoint y: 428, distance: 22.9
click at [368, 428] on td "20300" at bounding box center [395, 430] width 55 height 25
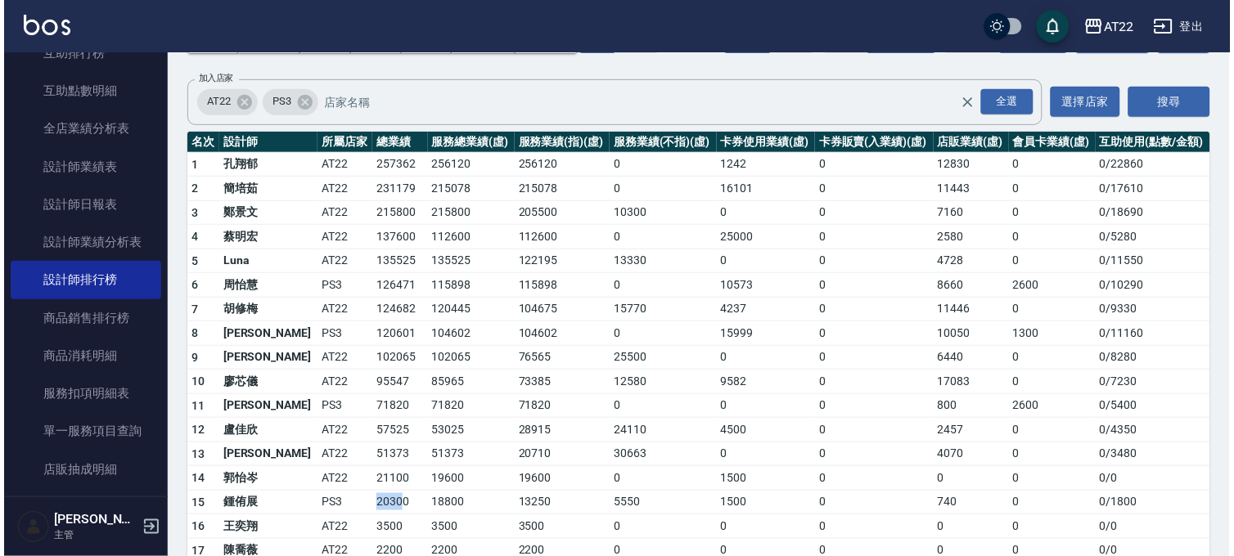
scroll to position [0, 0]
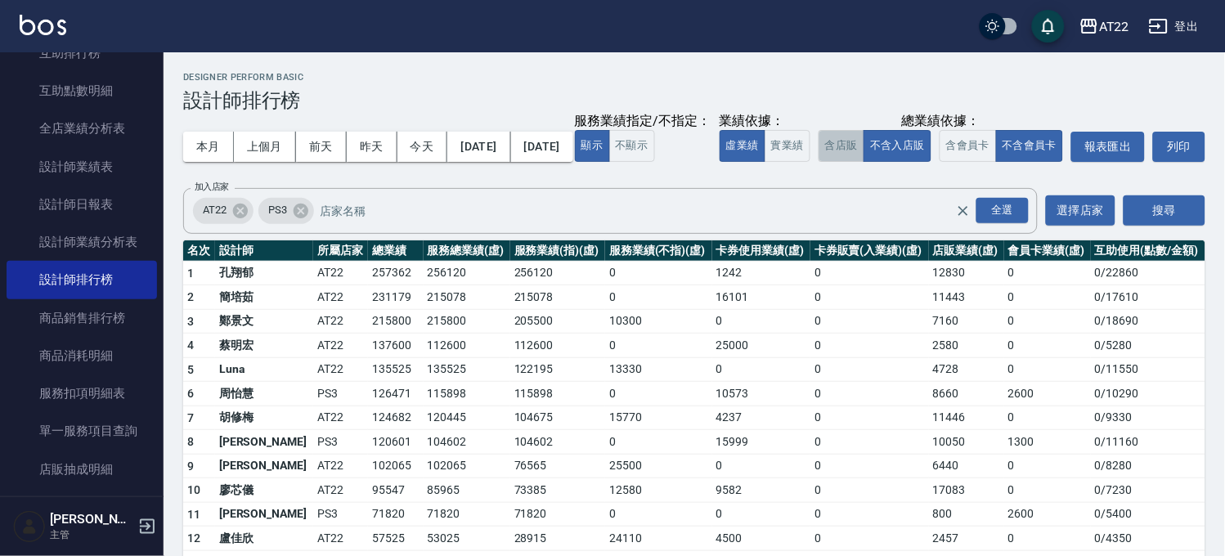
click at [819, 162] on button "含店販" at bounding box center [842, 146] width 46 height 32
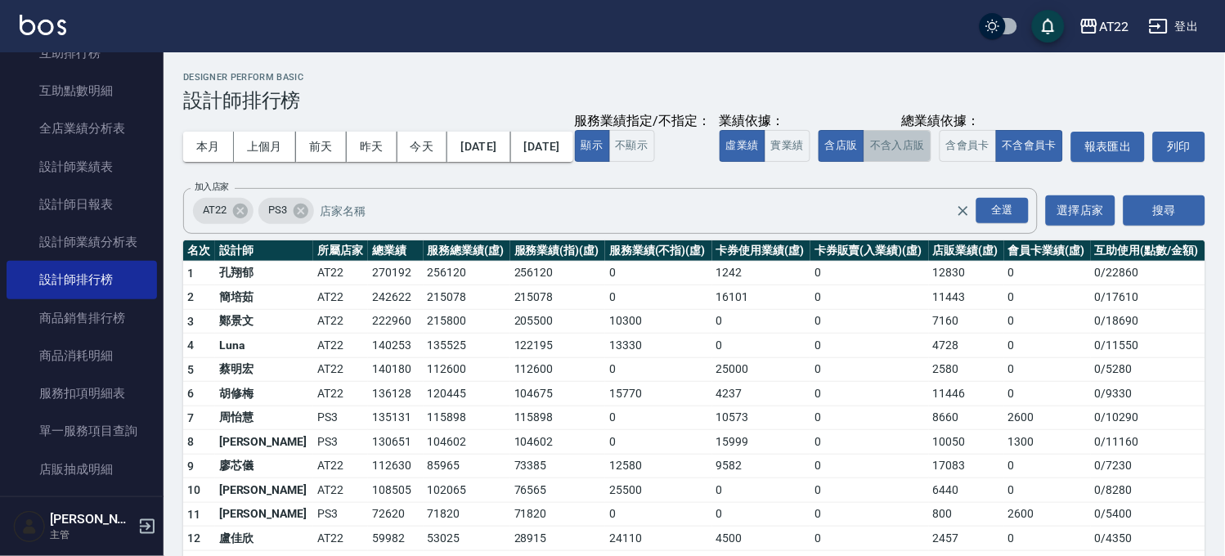
click at [864, 162] on button "不含入店販" at bounding box center [898, 146] width 68 height 32
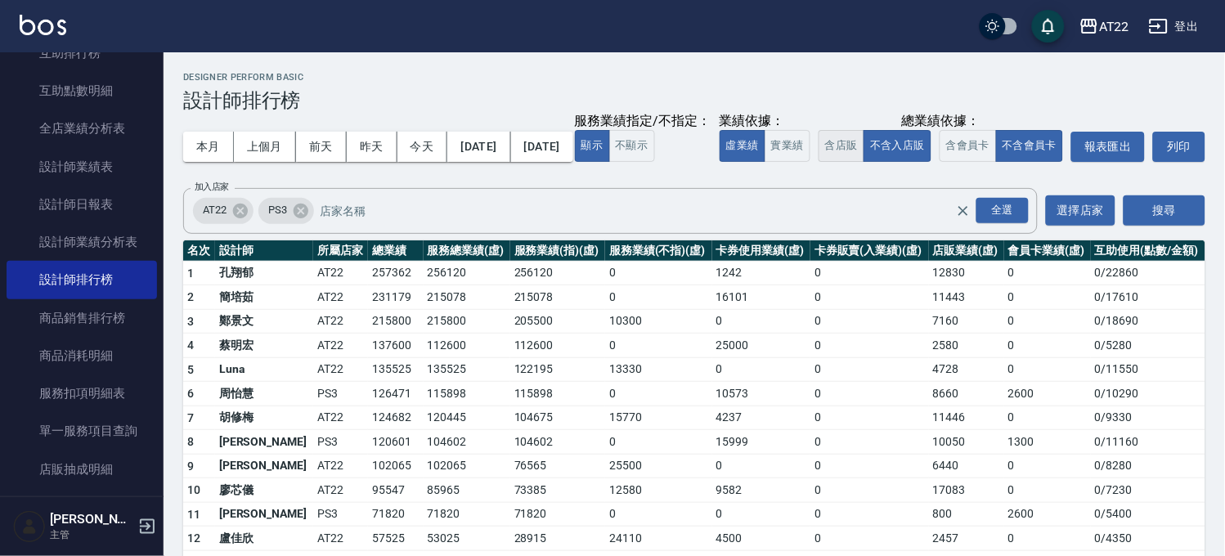
click at [819, 162] on button "含店販" at bounding box center [842, 146] width 46 height 32
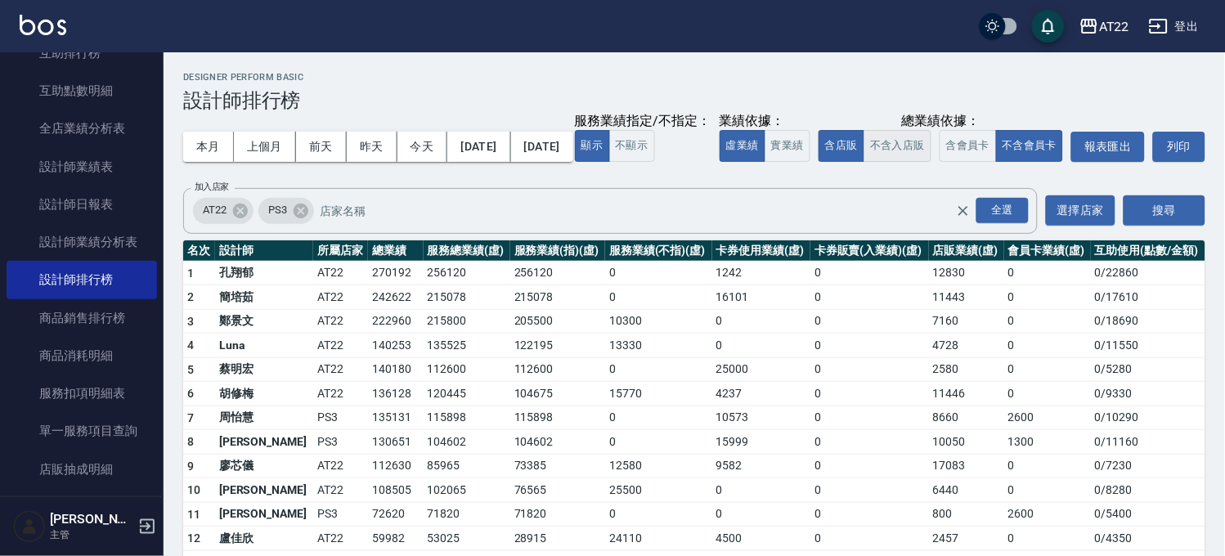
click at [864, 162] on button "不含入店販" at bounding box center [898, 146] width 68 height 32
